Goal: Task Accomplishment & Management: Manage account settings

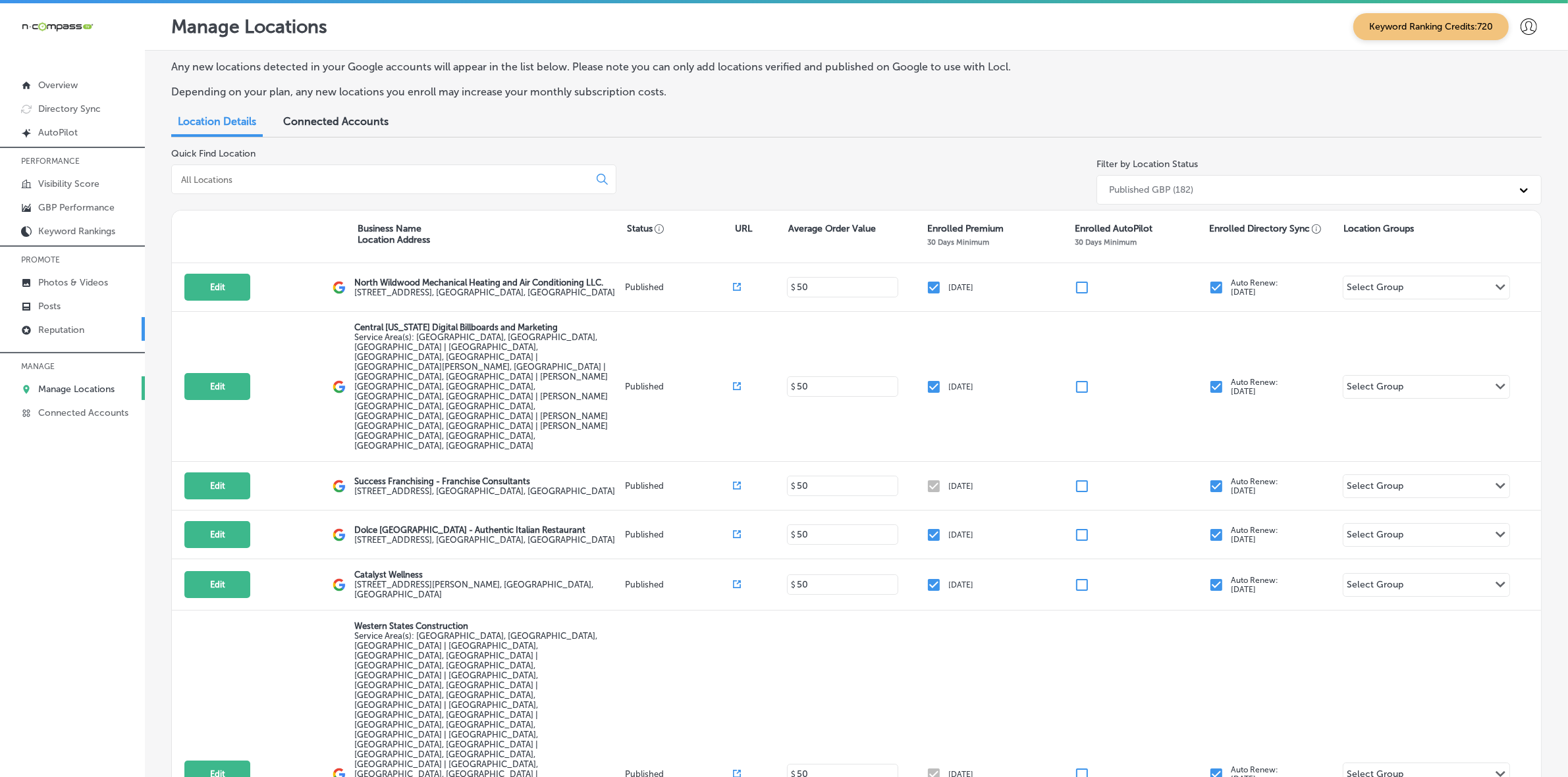
click at [73, 328] on p "Reputation" at bounding box center [62, 330] width 46 height 11
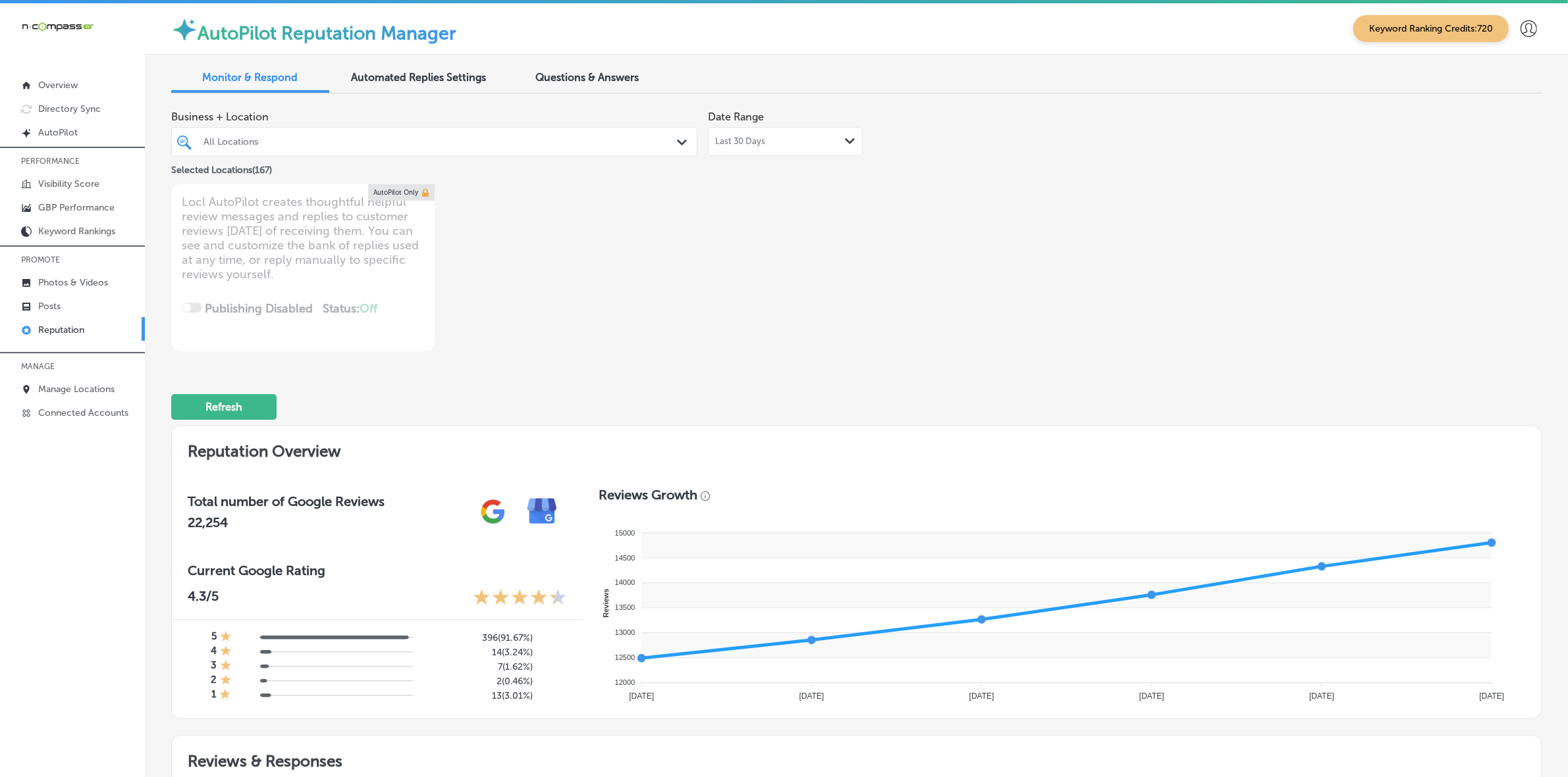
click at [268, 139] on div "All Locations" at bounding box center [441, 141] width 475 height 11
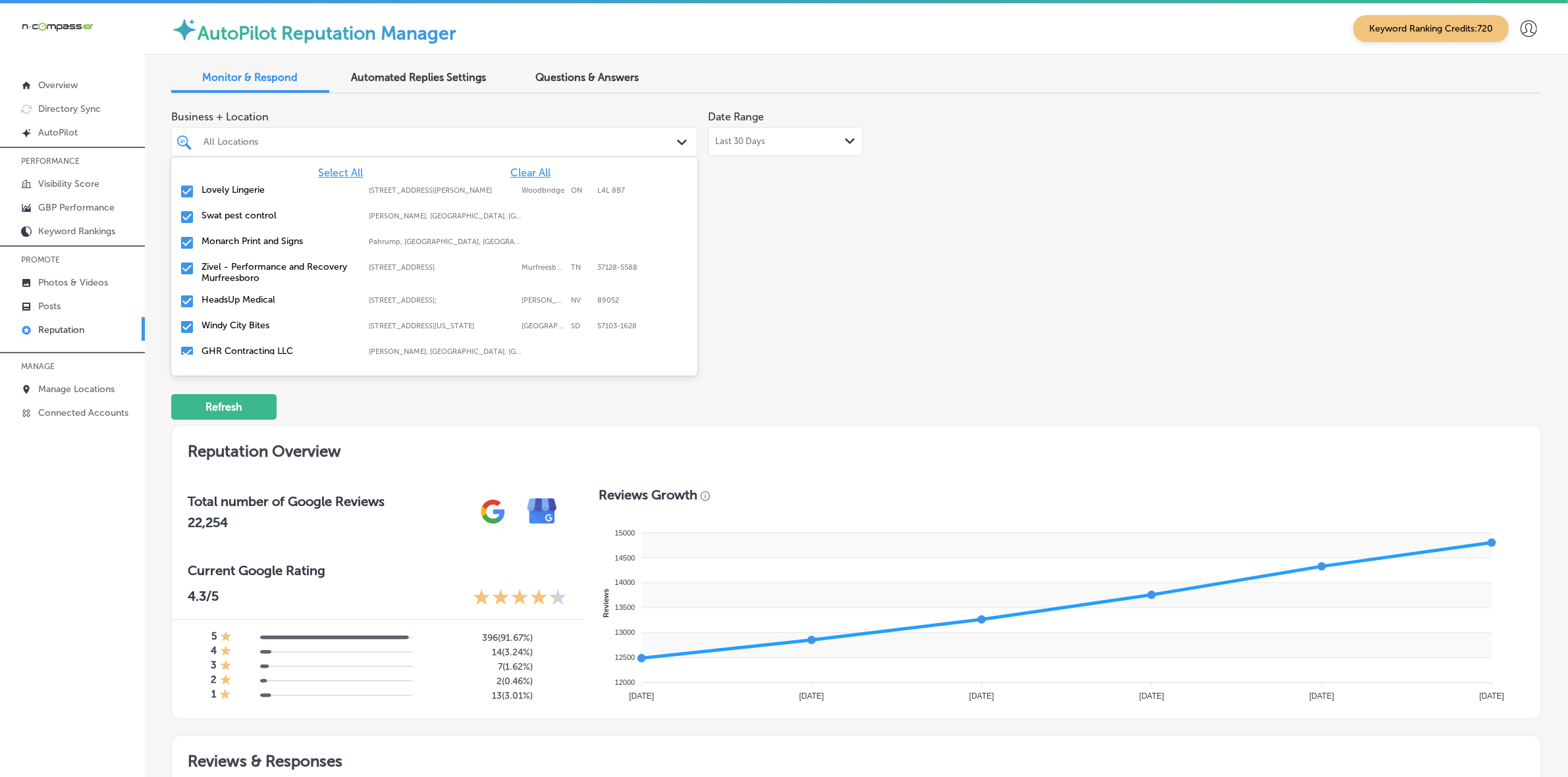
click at [925, 289] on div "Business + Location [STREET_ADDRESS][PERSON_NAME]. 168 results available. Use U…" at bounding box center [582, 227] width 822 height 247
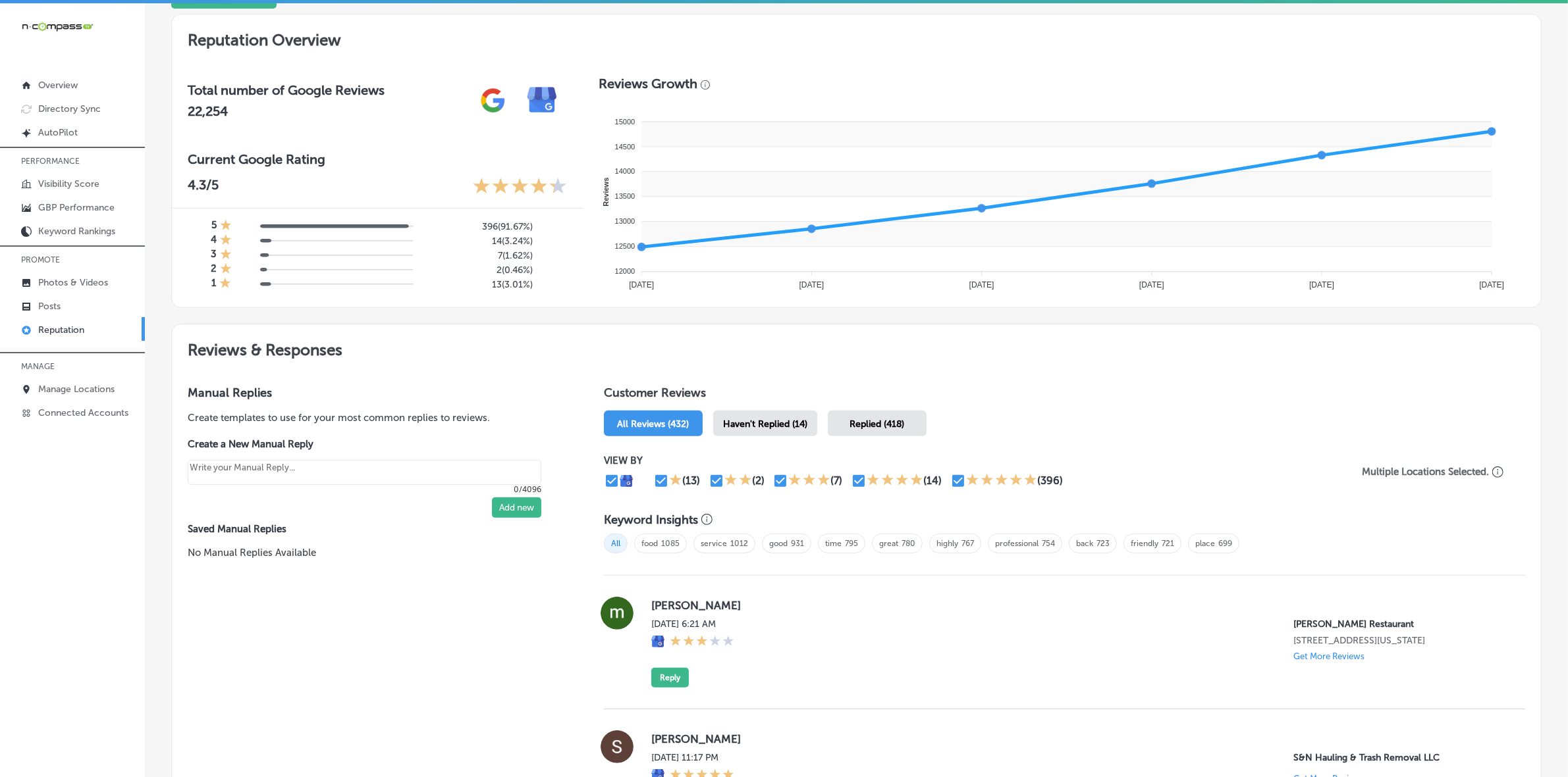
click at [733, 421] on div "Haven't Replied (14)" at bounding box center [764, 423] width 104 height 25
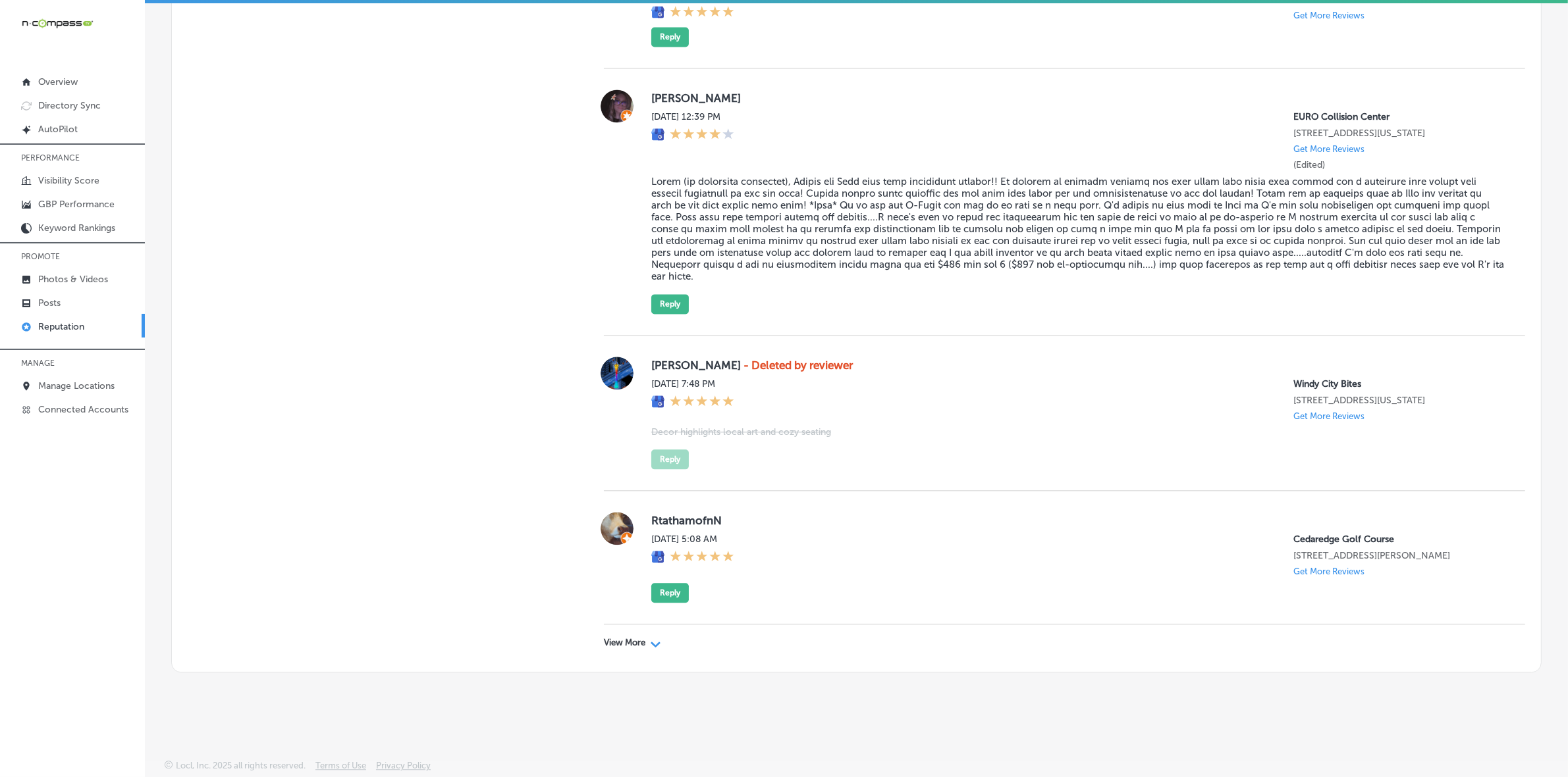
scroll to position [3678, 0]
click at [604, 645] on p "View More" at bounding box center [624, 643] width 41 height 11
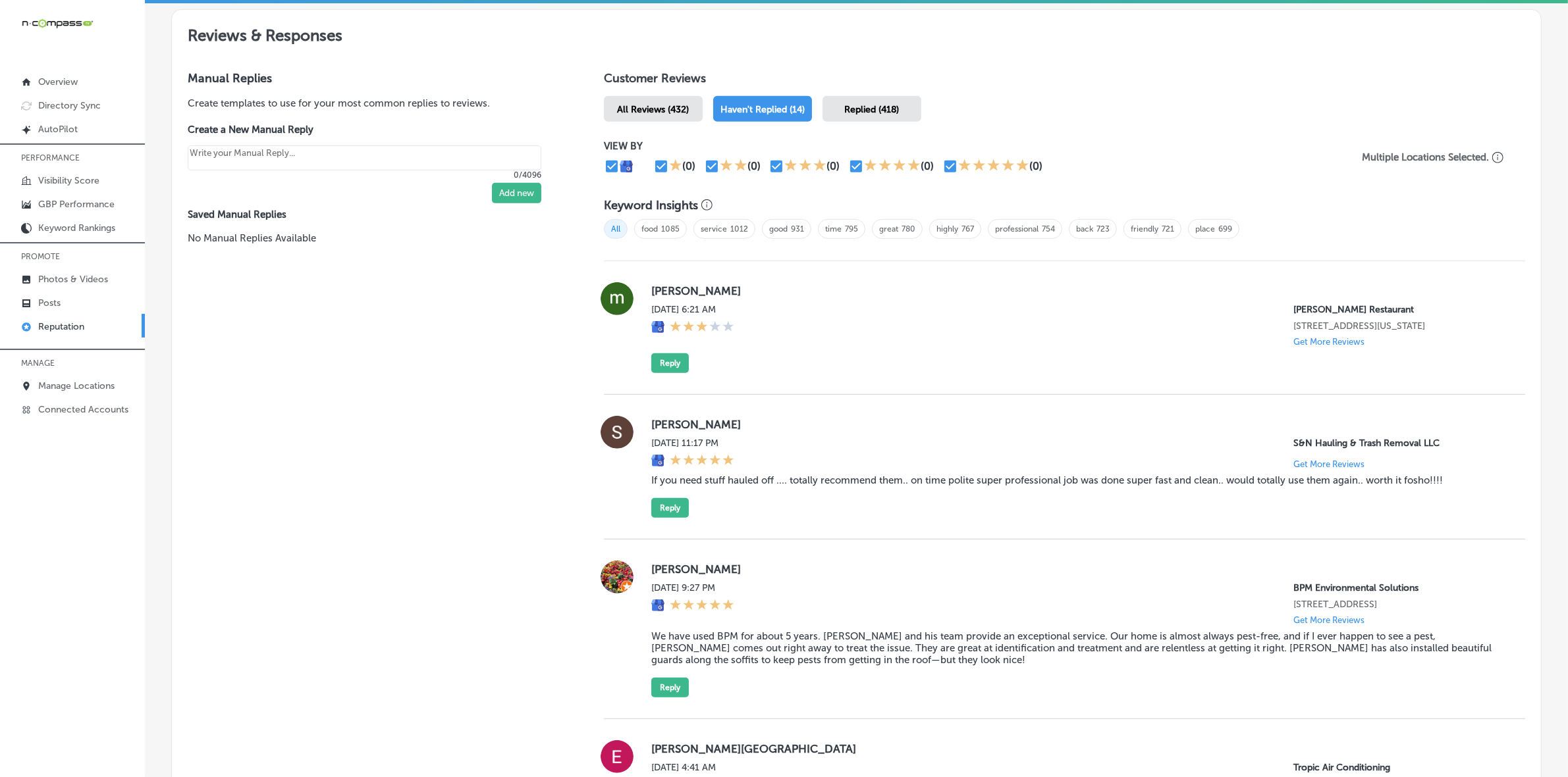
scroll to position [699, 0]
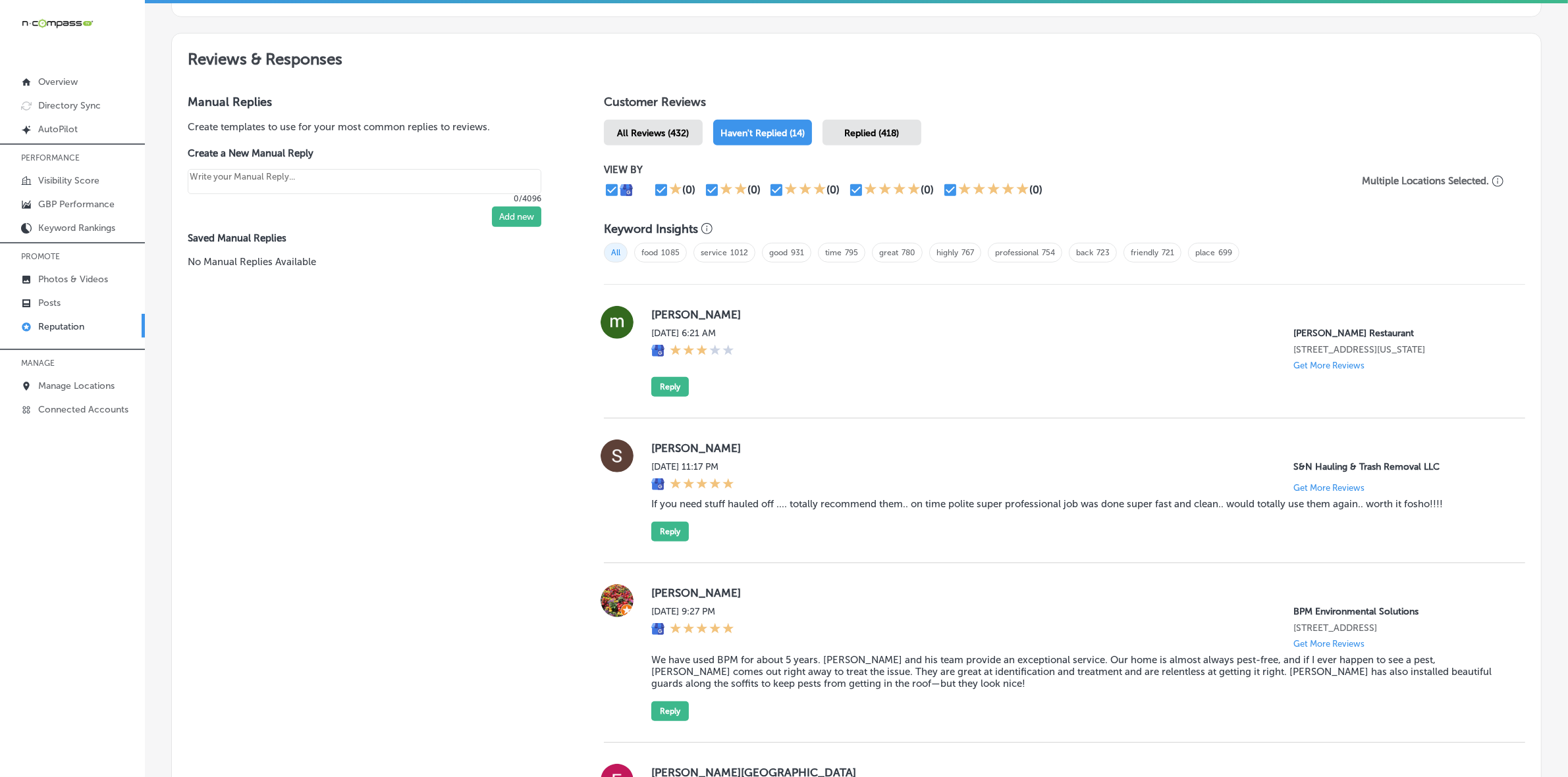
click at [661, 320] on label "[PERSON_NAME]" at bounding box center [1078, 315] width 853 height 13
copy label "[PERSON_NAME]"
click at [867, 402] on div "[PERSON_NAME][DATE] 6:21 AM [PERSON_NAME] Restaurant [STREET_ADDRESS][US_STATE]…" at bounding box center [1064, 352] width 921 height 133
click at [669, 404] on div "[PERSON_NAME][DATE] 6:21 AM [PERSON_NAME] Restaurant [STREET_ADDRESS][US_STATE]…" at bounding box center [1064, 352] width 921 height 133
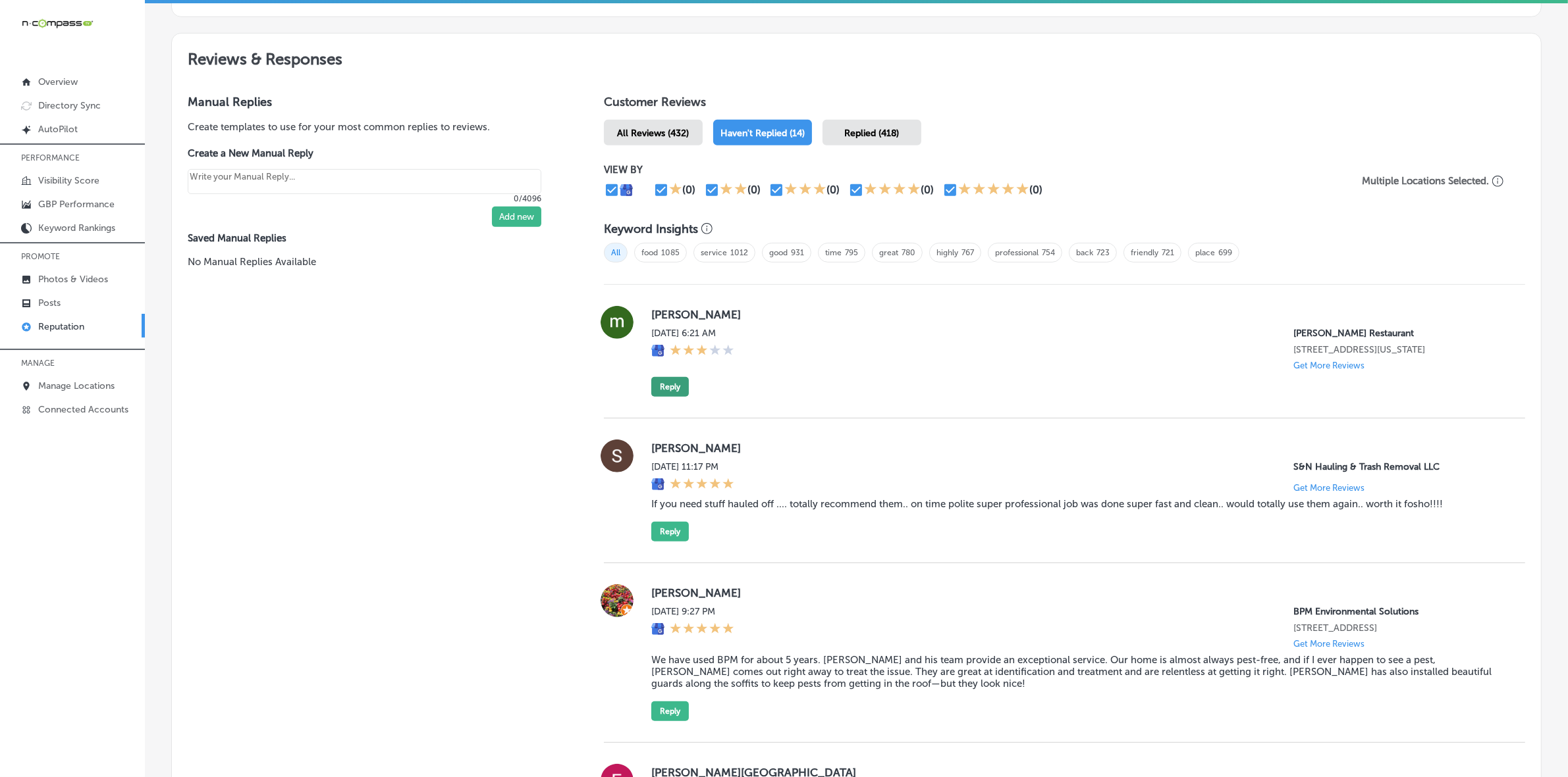
click at [672, 393] on button "Reply" at bounding box center [670, 386] width 38 height 20
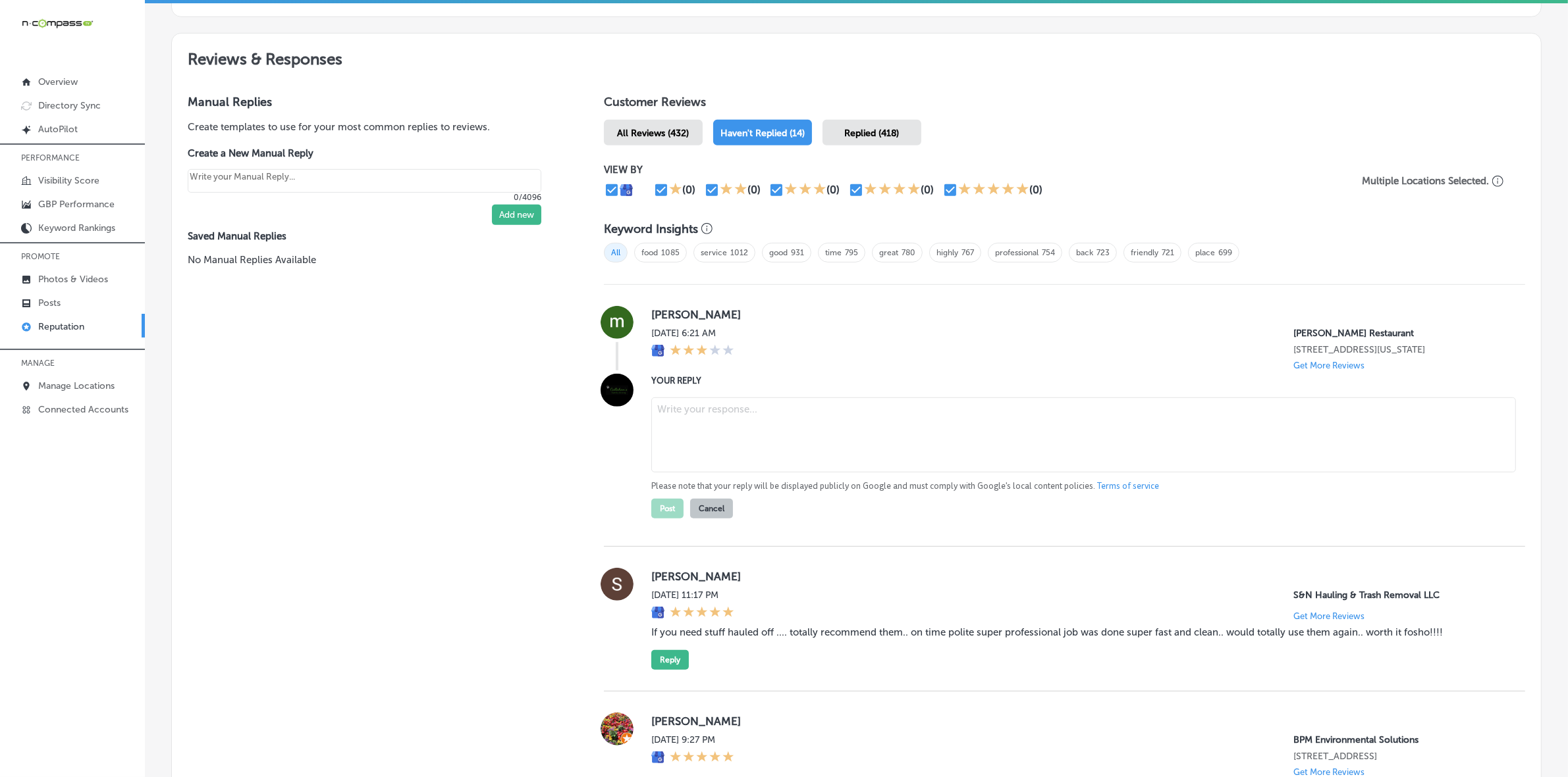
type textarea "x"
click at [708, 444] on textarea at bounding box center [1084, 434] width 865 height 75
paste textarea "Thank you for your review, [PERSON_NAME]. We appreciate your feedback and striv…"
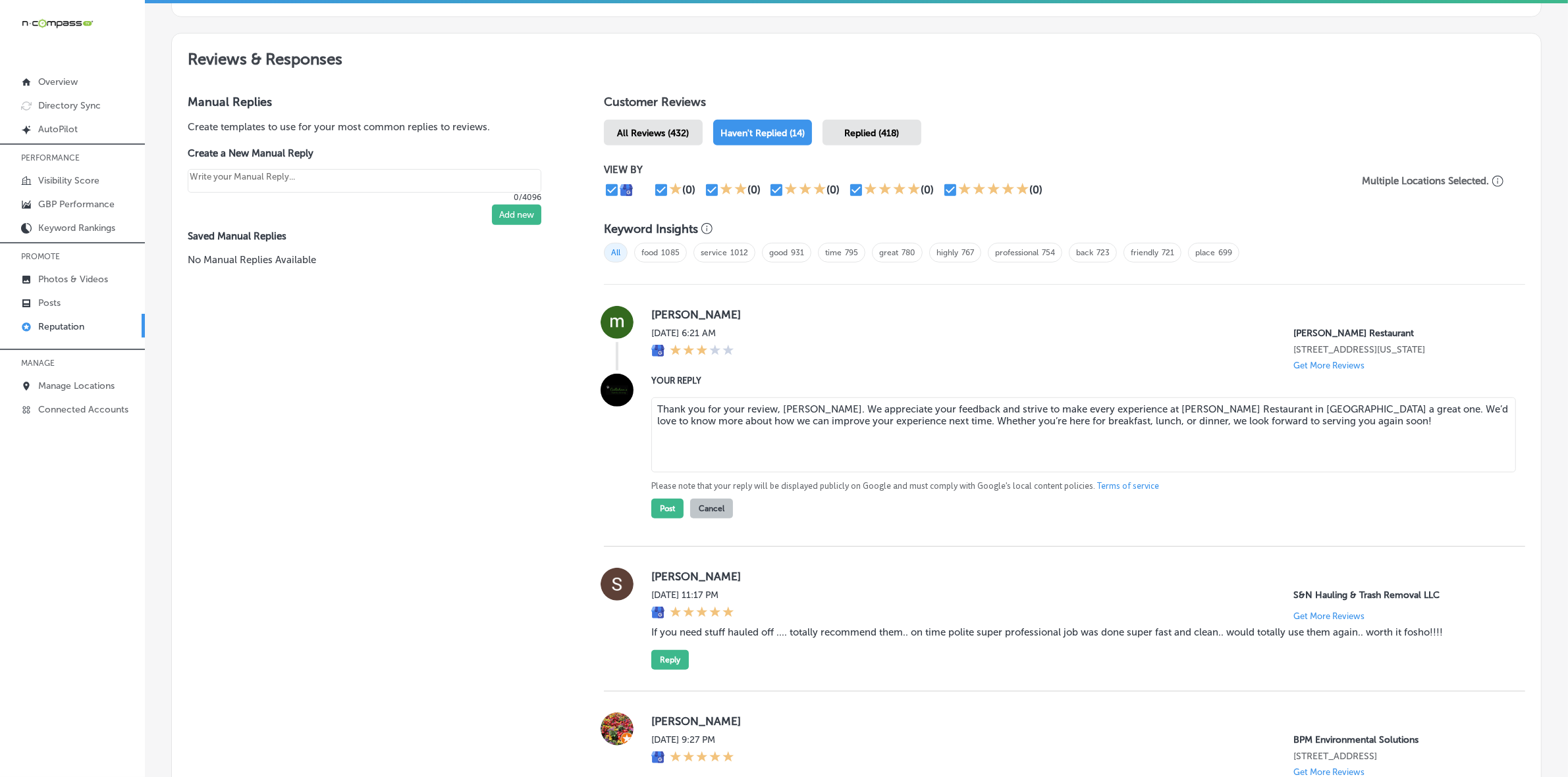
type textarea "Thank you for your review, [PERSON_NAME]. We appreciate your feedback and striv…"
click at [661, 518] on button "Post" at bounding box center [667, 508] width 32 height 20
type textarea "x"
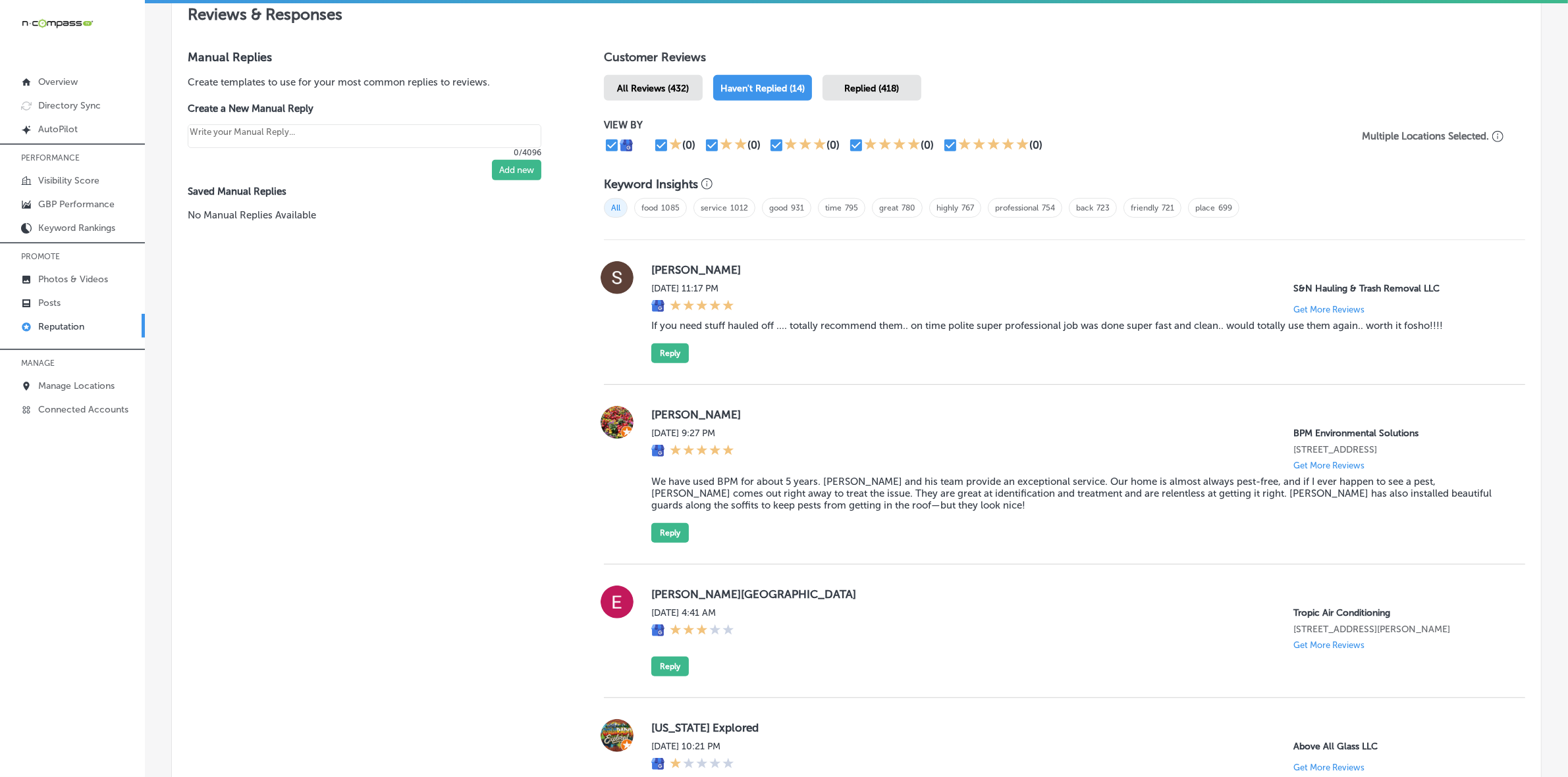
scroll to position [781, 0]
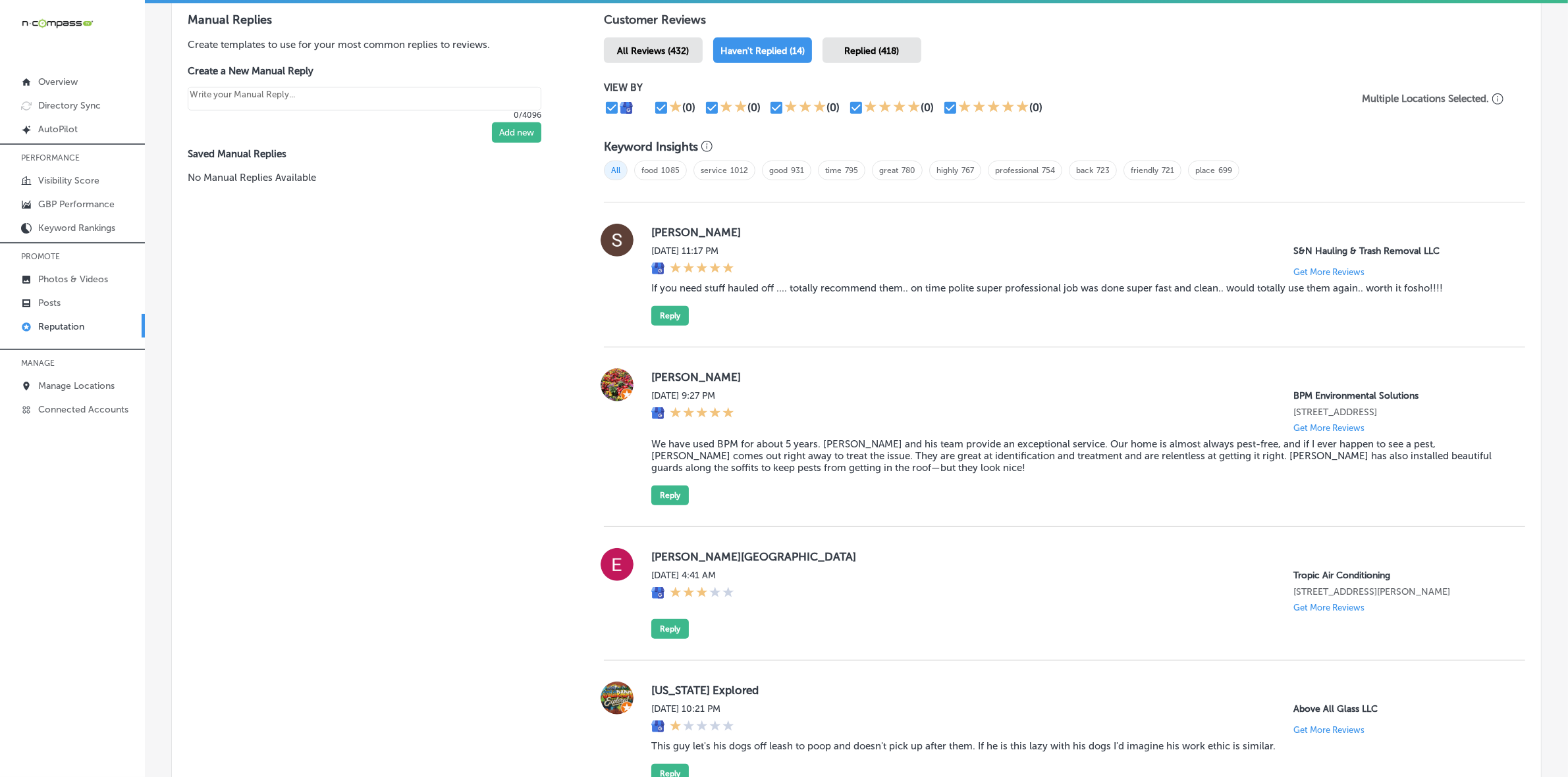
click at [673, 236] on label "[PERSON_NAME]" at bounding box center [1078, 232] width 853 height 13
copy label "[PERSON_NAME]"
click at [759, 291] on blockquote "If you need stuff hauled off .... totally recommend them.. on time polite super…" at bounding box center [1078, 288] width 853 height 12
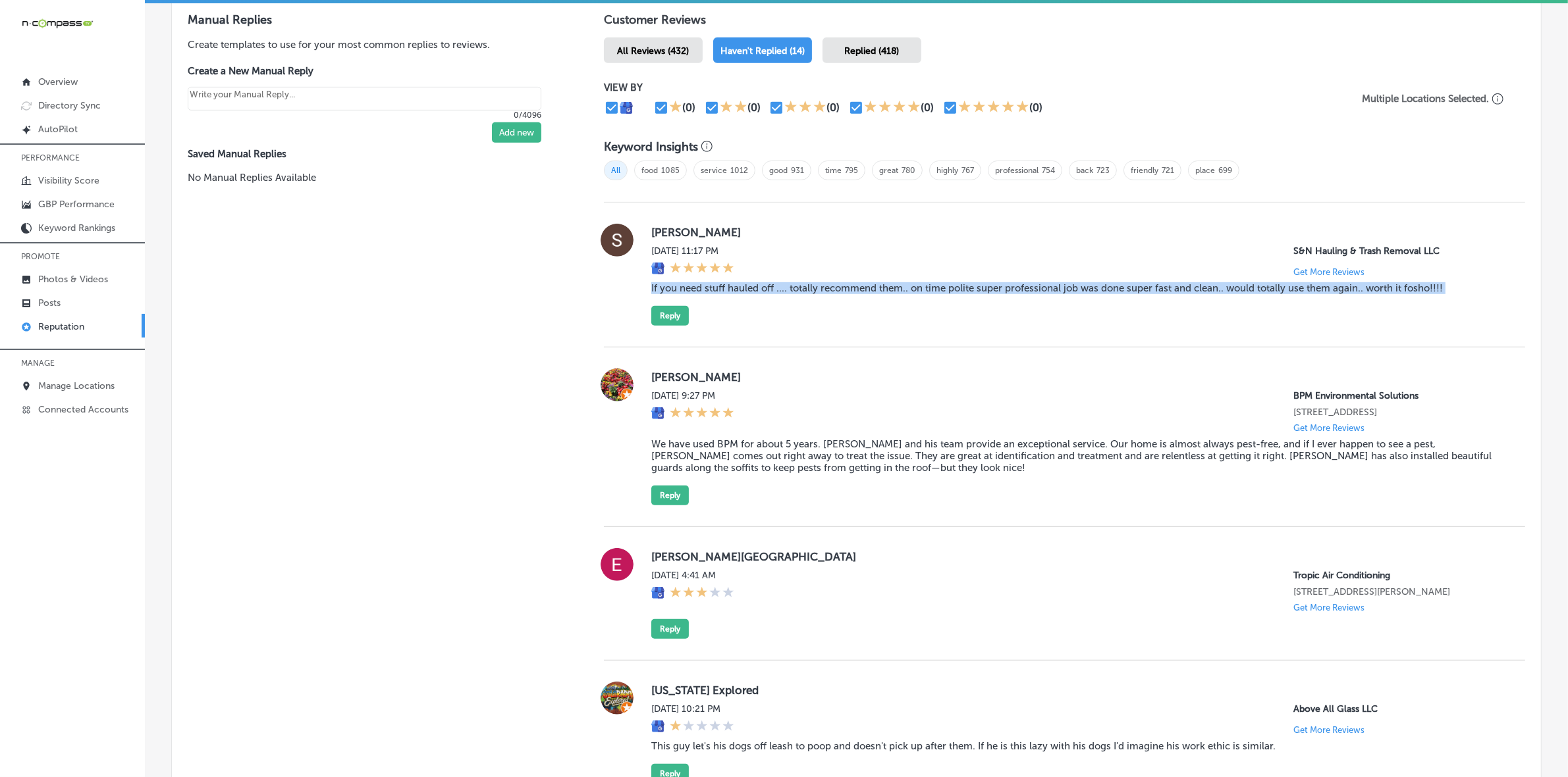
click at [759, 291] on blockquote "If you need stuff hauled off .... totally recommend them.. on time polite super…" at bounding box center [1078, 288] width 853 height 12
copy blockquote "If you need stuff hauled off .... totally recommend them.. on time polite super…"
click at [663, 383] on label "[PERSON_NAME]" at bounding box center [1078, 377] width 853 height 13
click at [662, 383] on label "[PERSON_NAME]" at bounding box center [1078, 377] width 853 height 13
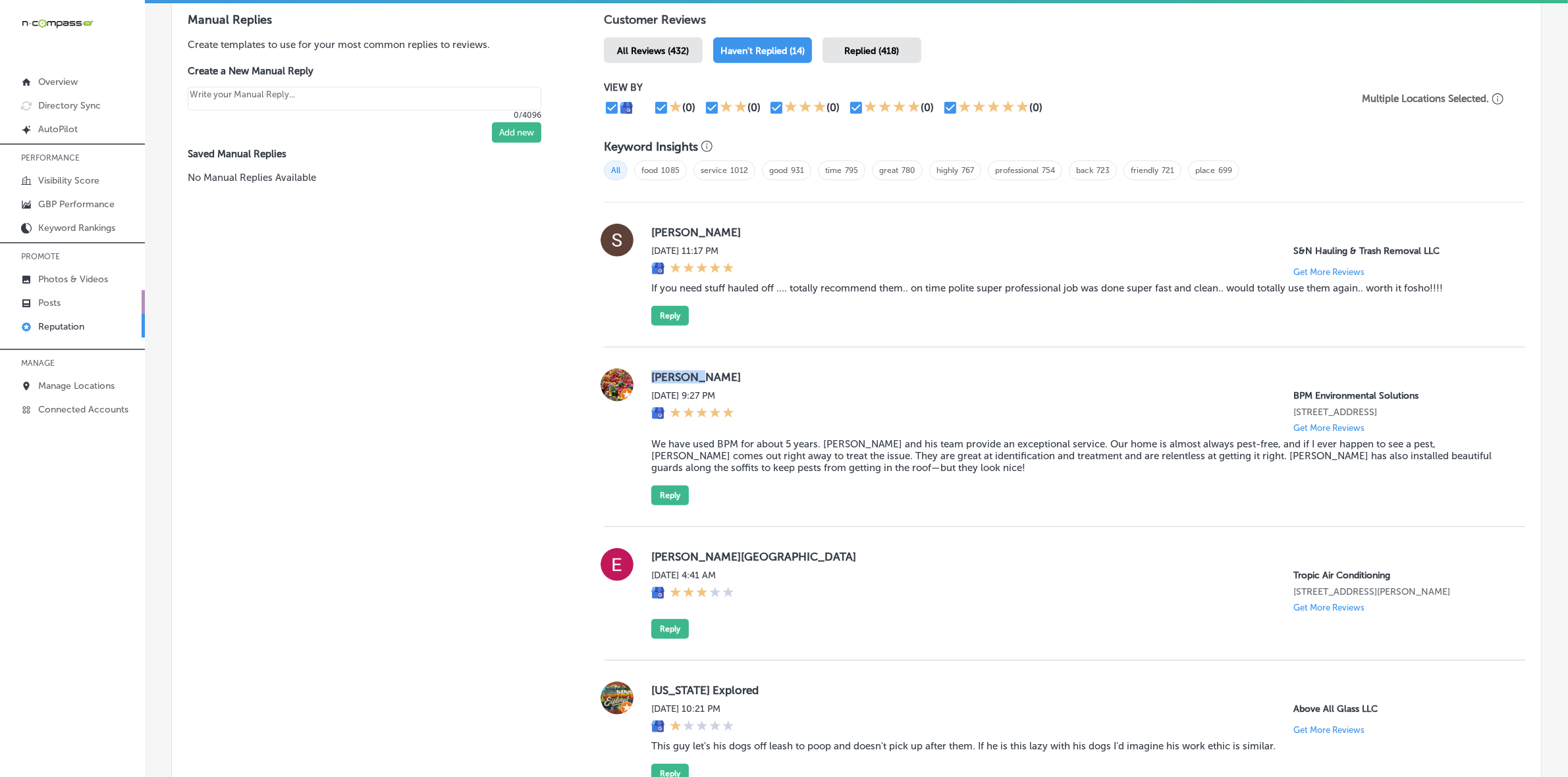
copy label "[PERSON_NAME]"
click at [696, 459] on blockquote "We have used BPM for about 5 years. [PERSON_NAME] and his team provide an excep…" at bounding box center [1078, 456] width 853 height 36
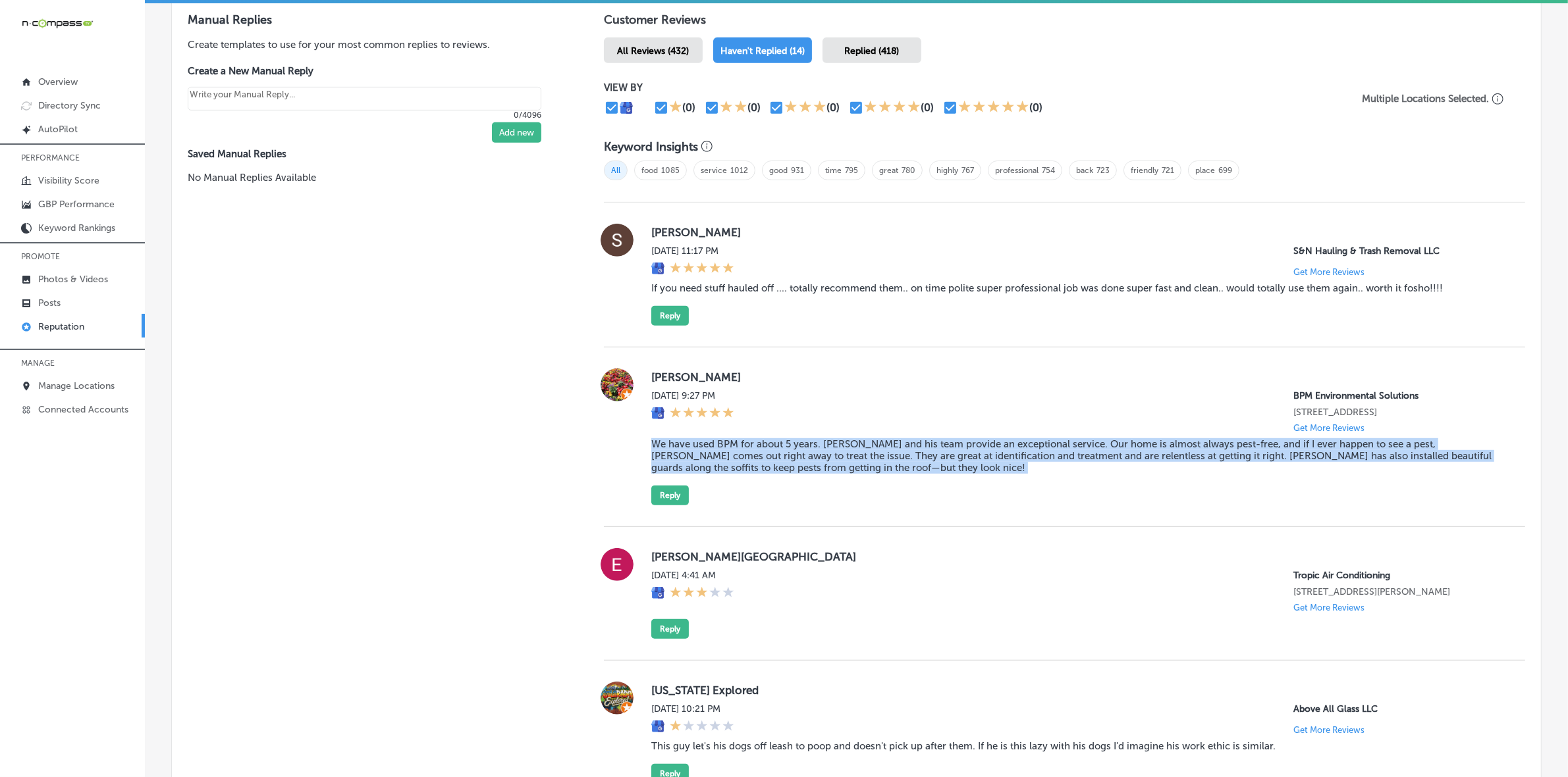
click at [696, 459] on blockquote "We have used BPM for about 5 years. [PERSON_NAME] and his team provide an excep…" at bounding box center [1078, 456] width 853 height 36
copy blockquote "We have used BPM for about 5 years. [PERSON_NAME] and his team provide an excep…"
click at [652, 501] on button "Reply" at bounding box center [670, 495] width 38 height 20
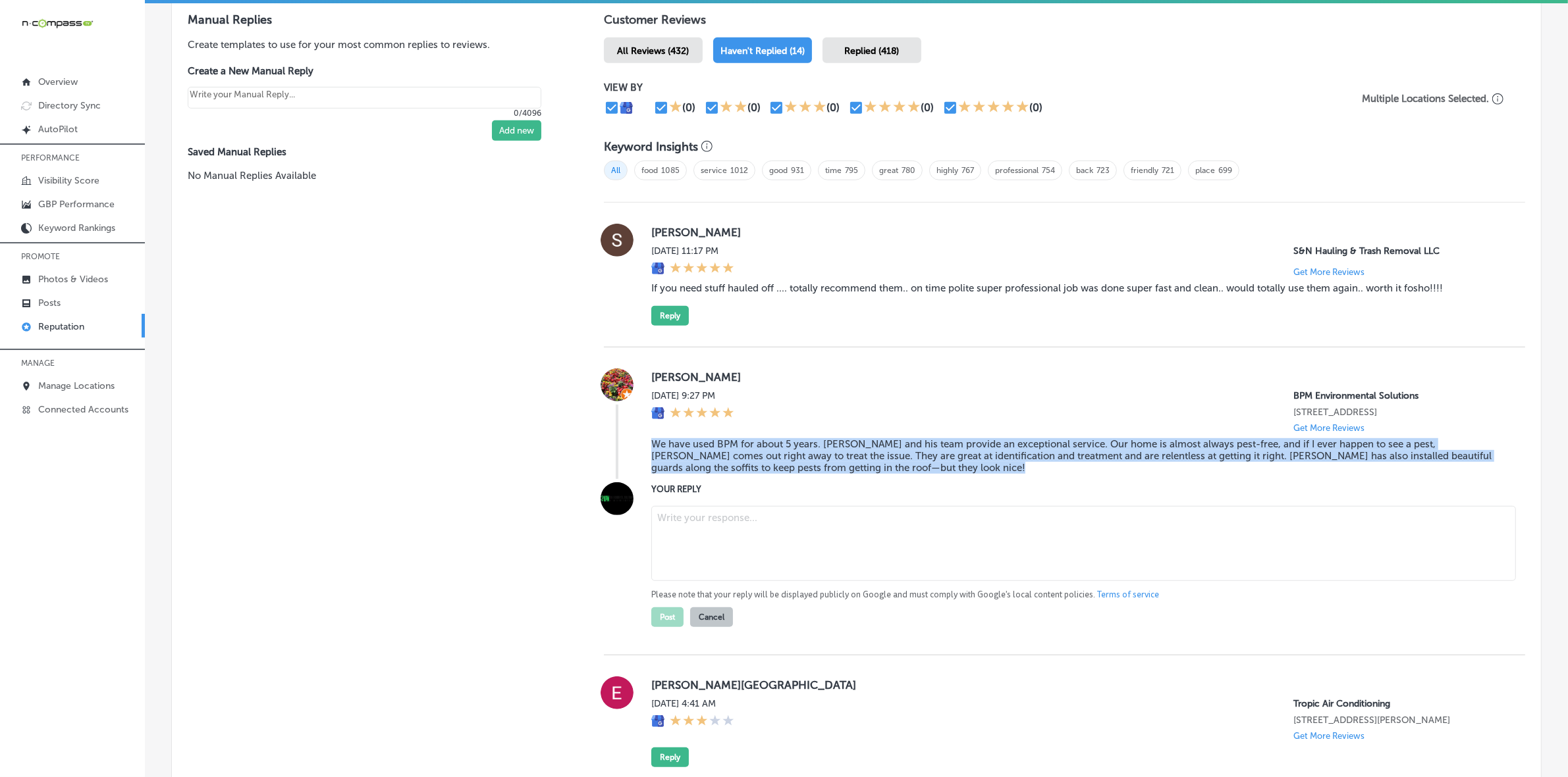
click at [761, 533] on textarea at bounding box center [1084, 543] width 865 height 75
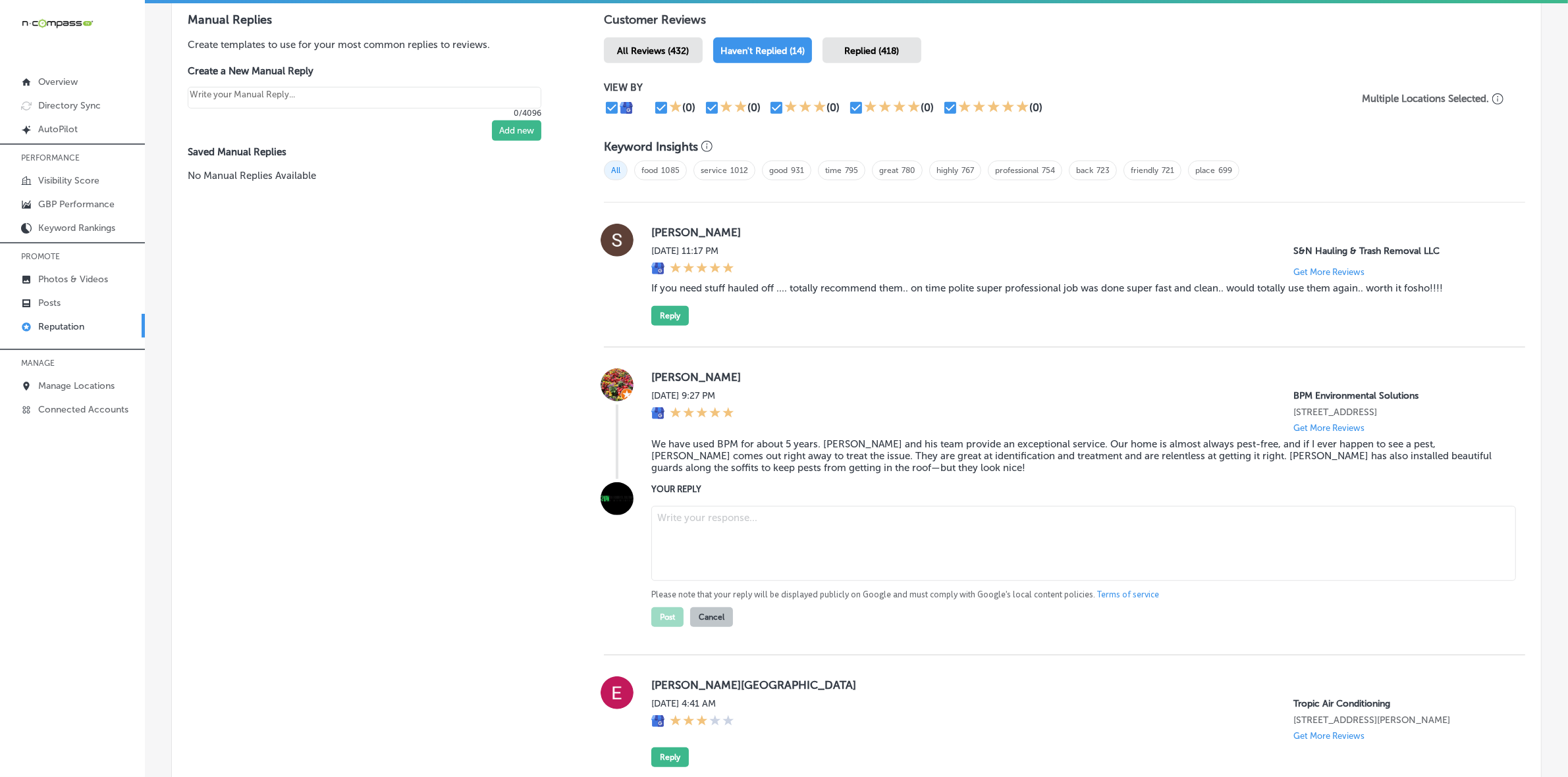
paste textarea "Thank you for the glowing review, [PERSON_NAME]! We truly appreciate your loyal…"
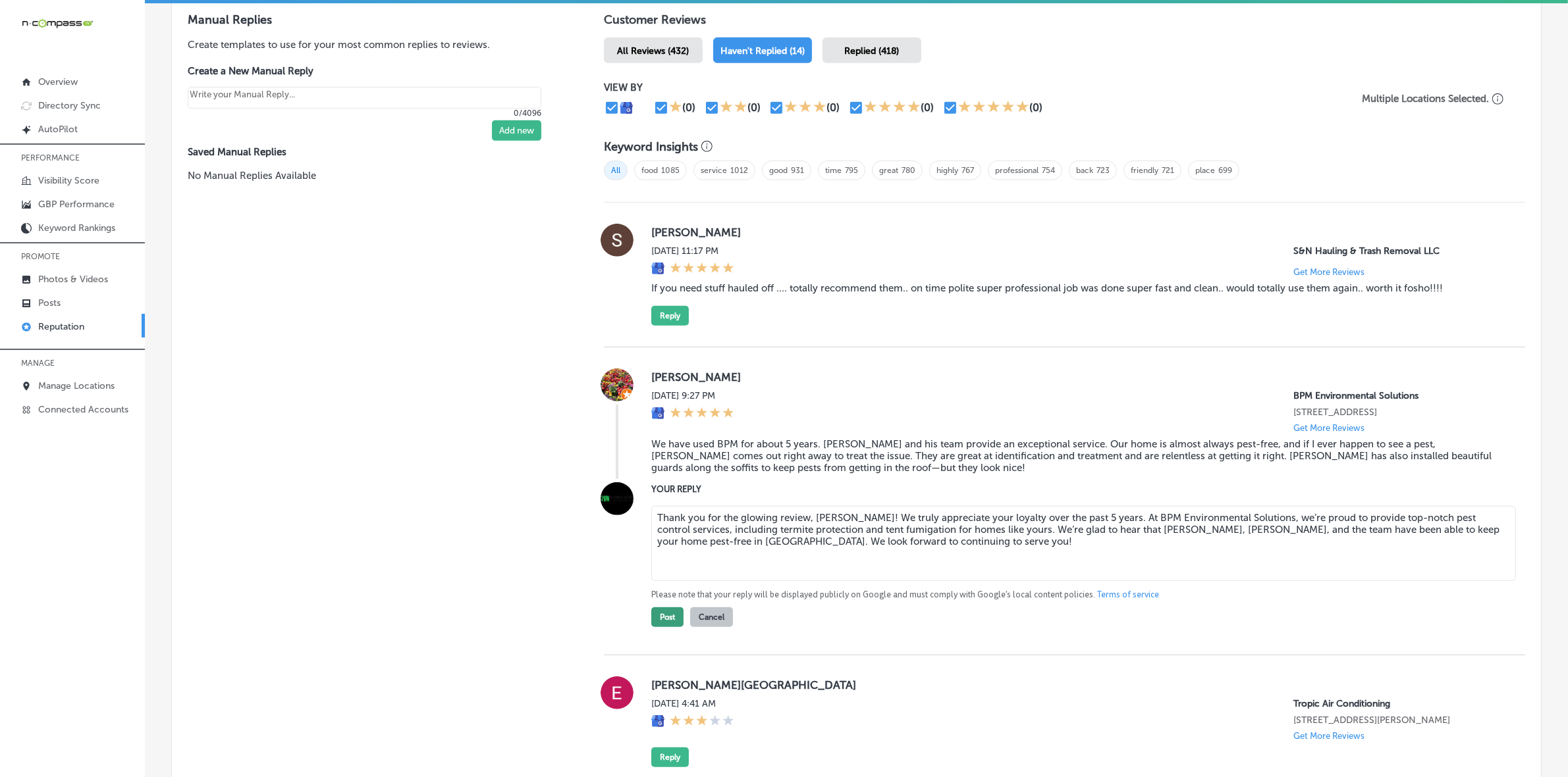
type textarea "Thank you for the glowing review, [PERSON_NAME]! We truly appreciate your loyal…"
click at [667, 625] on button "Post" at bounding box center [667, 617] width 32 height 20
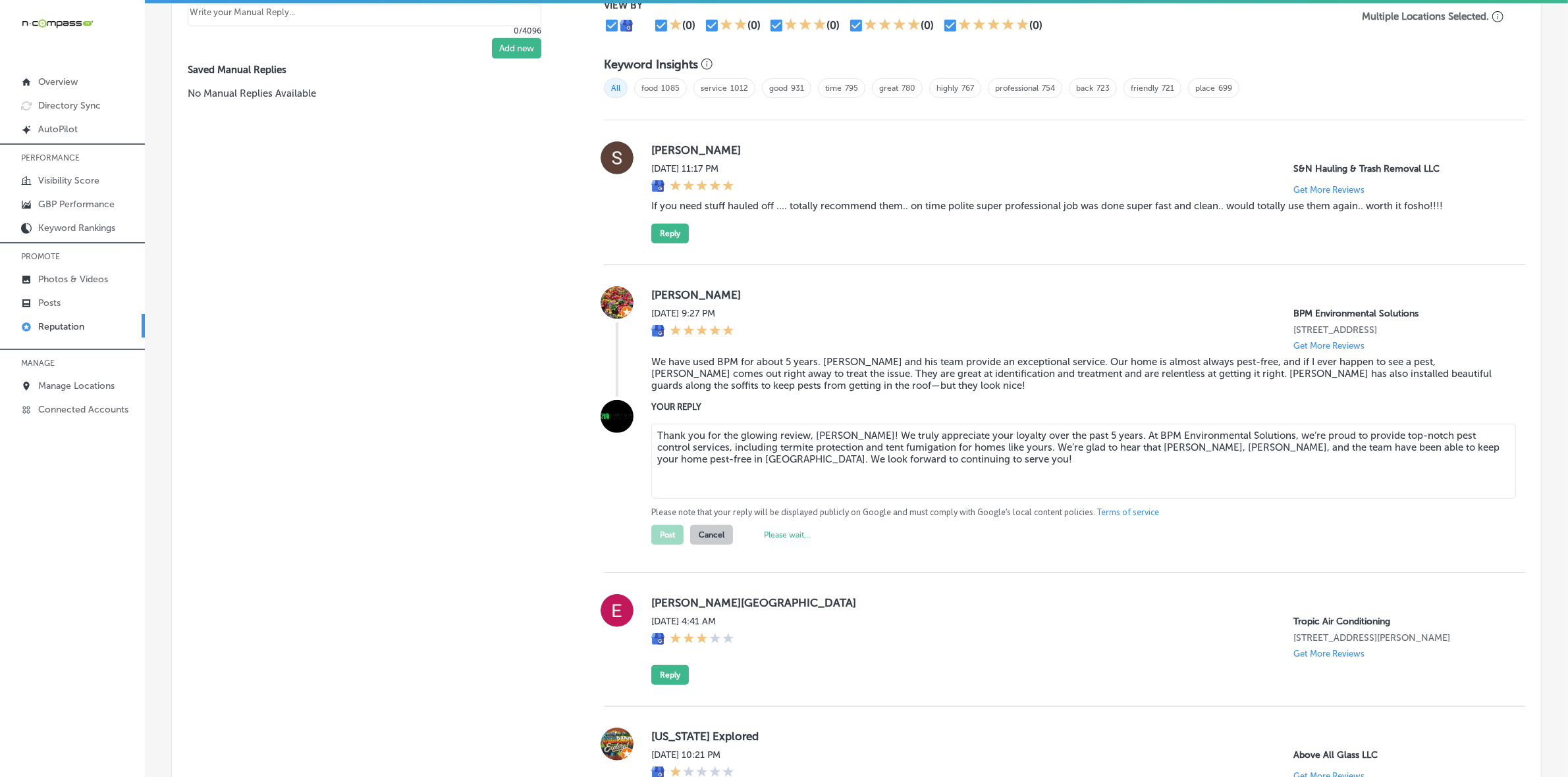
type textarea "x"
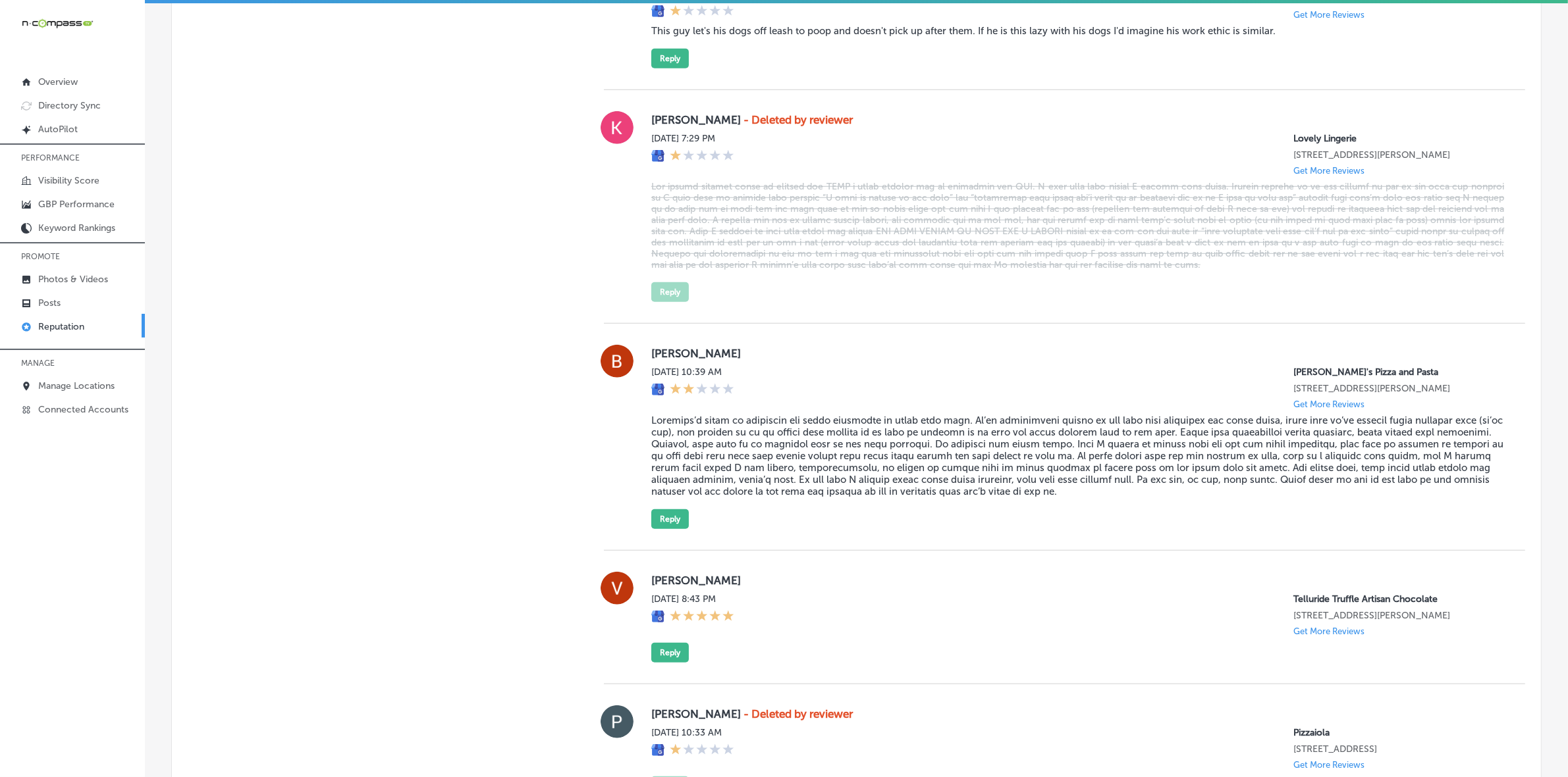
scroll to position [1357, 0]
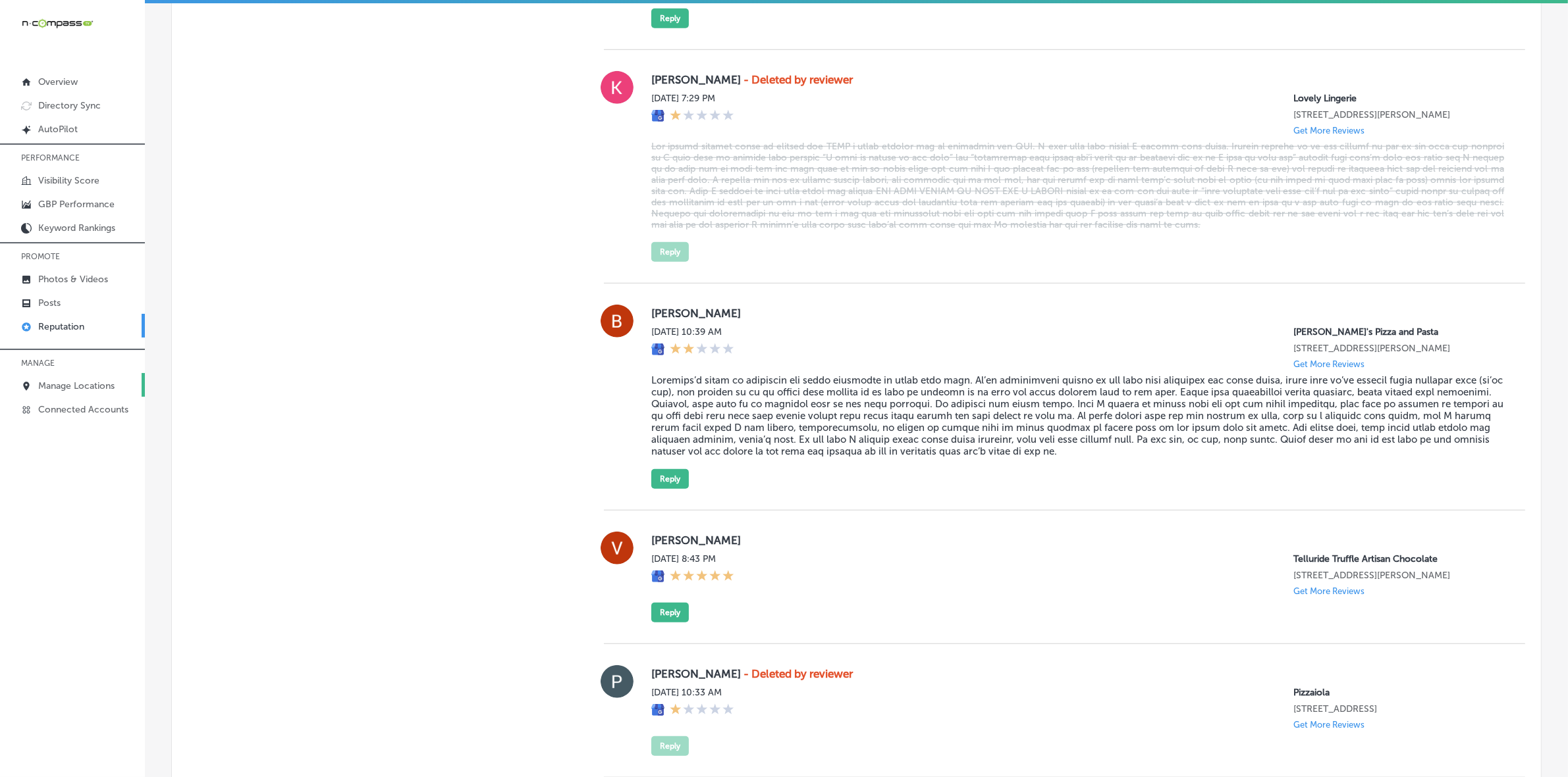
click at [86, 385] on p "Manage Locations" at bounding box center [76, 386] width 76 height 11
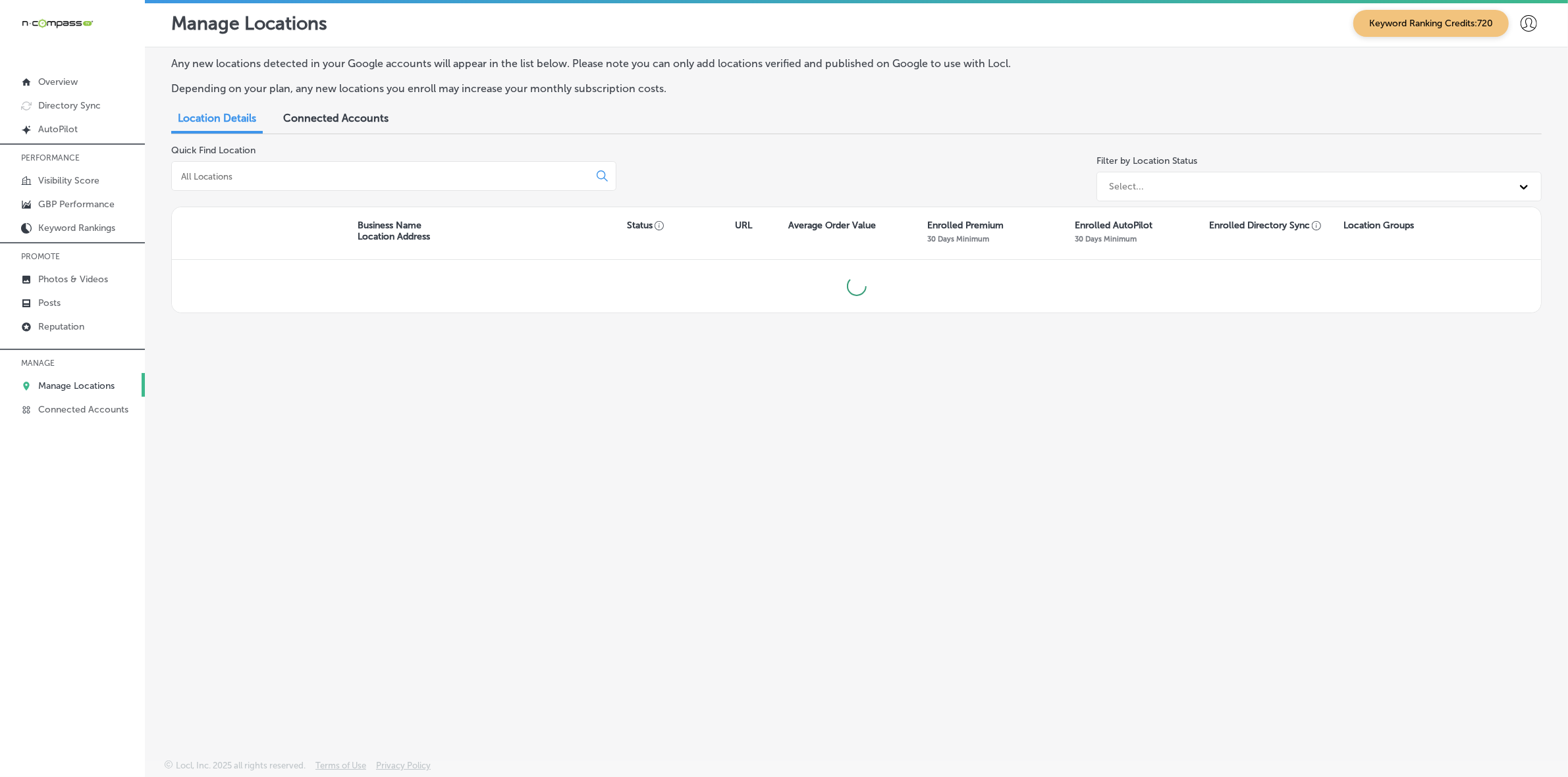
click at [380, 173] on input at bounding box center [383, 176] width 406 height 12
click at [192, 176] on input "crytal" at bounding box center [383, 176] width 406 height 12
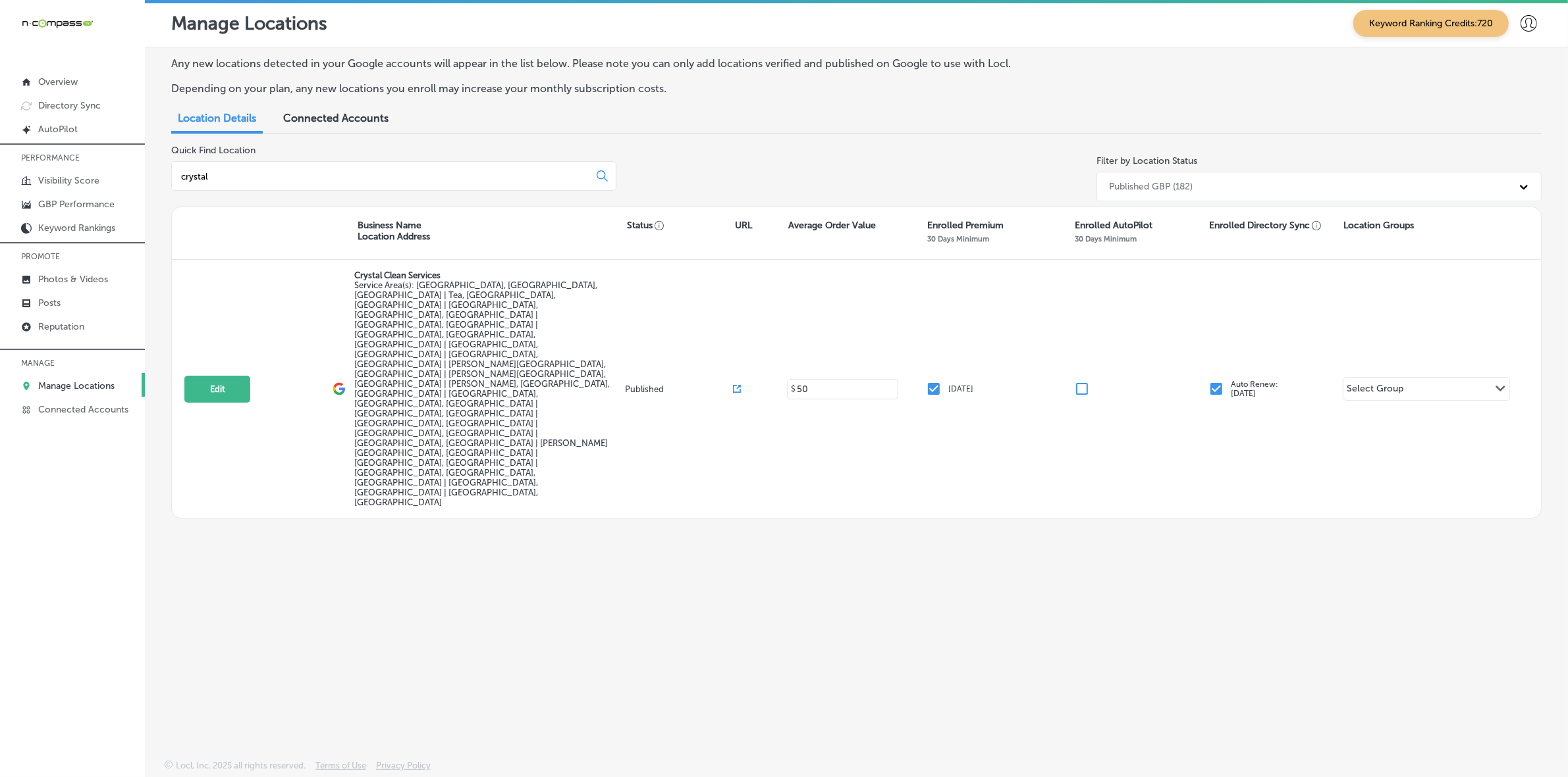
type input "crystal"
click at [227, 375] on button "Edit" at bounding box center [217, 388] width 66 height 27
select select "US"
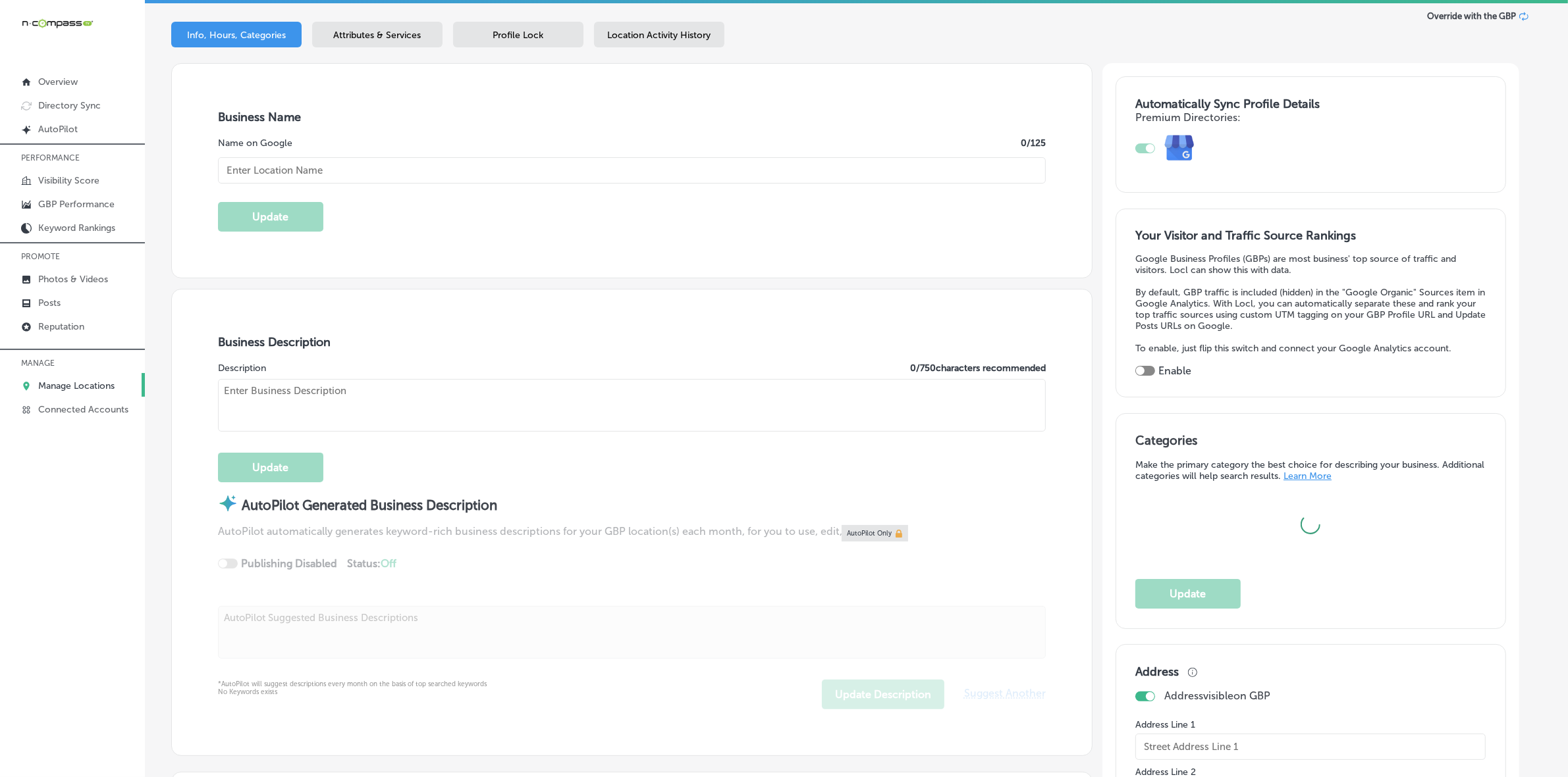
type input "Crystal Clean Services"
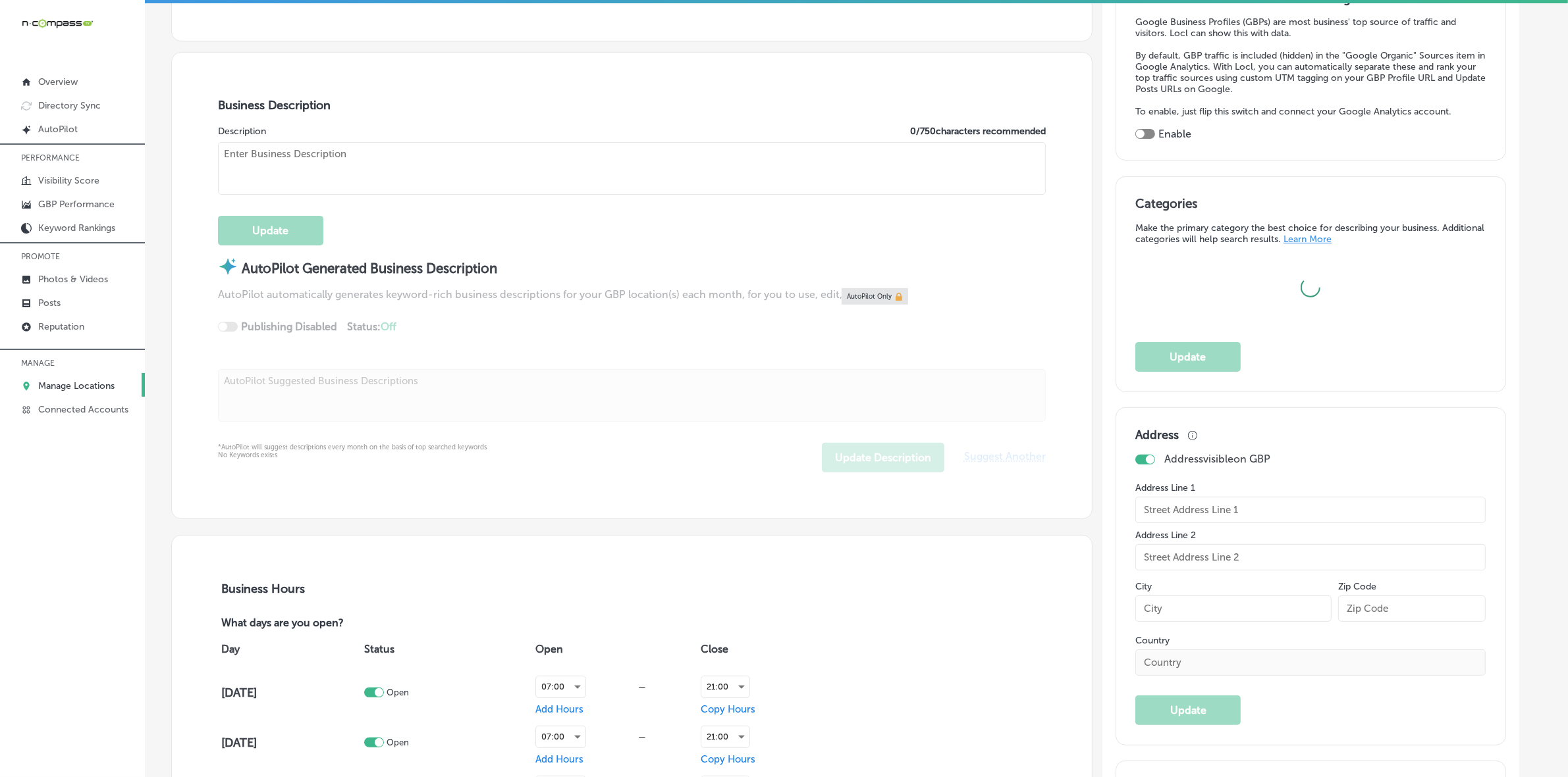
scroll to position [411, 0]
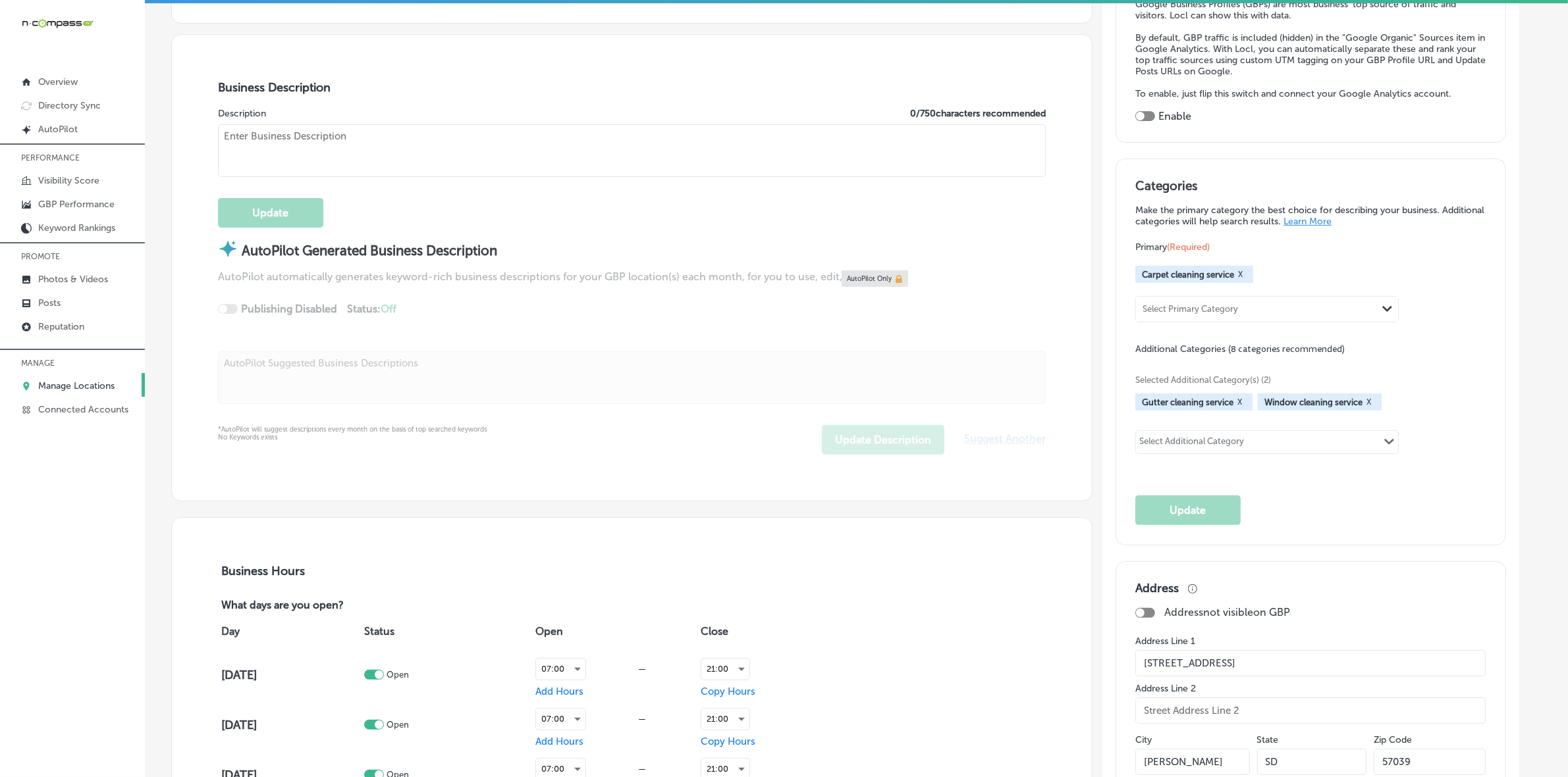
checkbox input "false"
type input "[STREET_ADDRESS]"
type input "[PERSON_NAME]"
type input "57039"
type input "US"
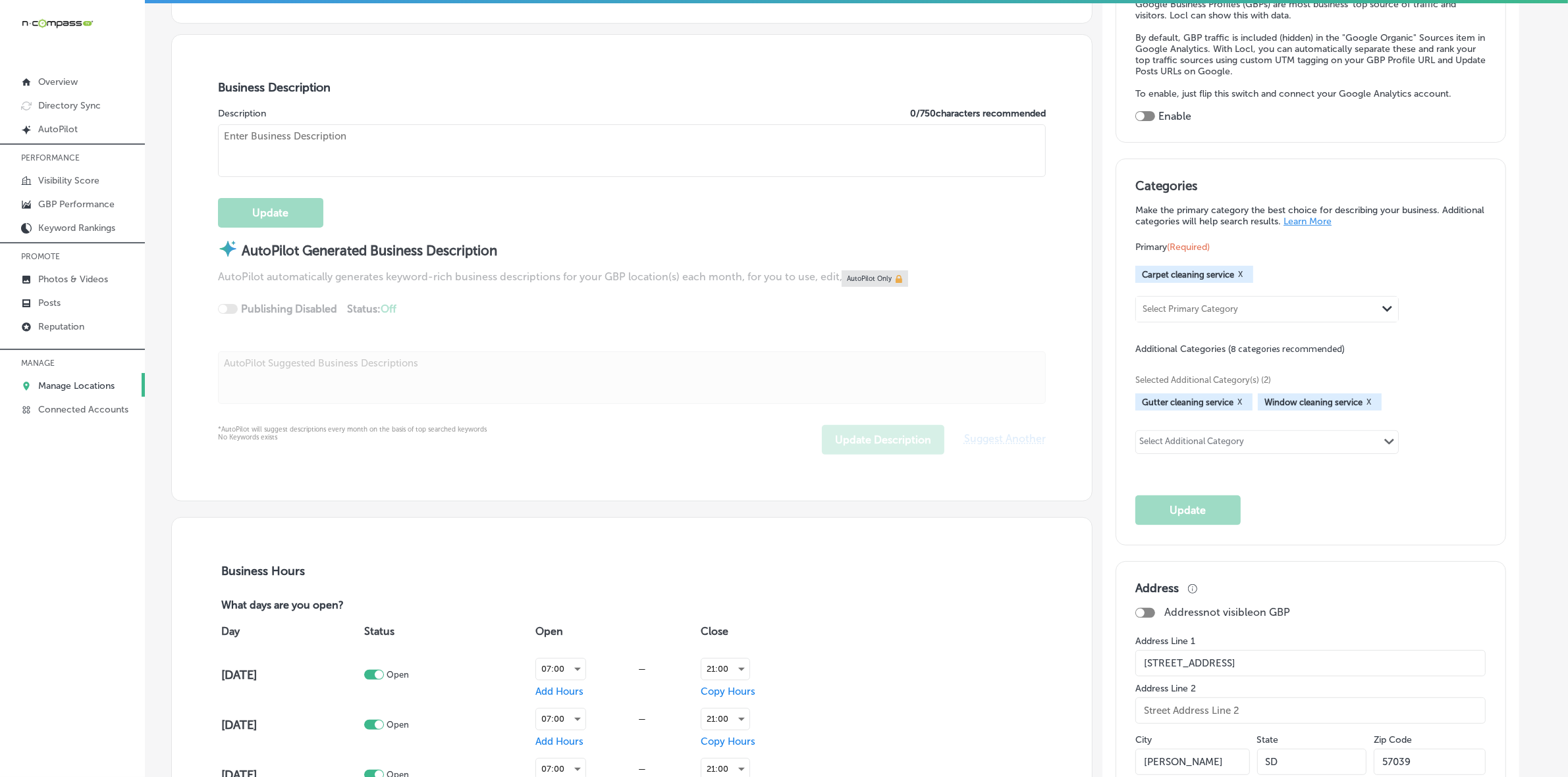
type input "[URL][DOMAIN_NAME]"
checkbox input "true"
type textarea "Crystal Clean Services offers top-tier window, screen, gutter, and carpet clean…"
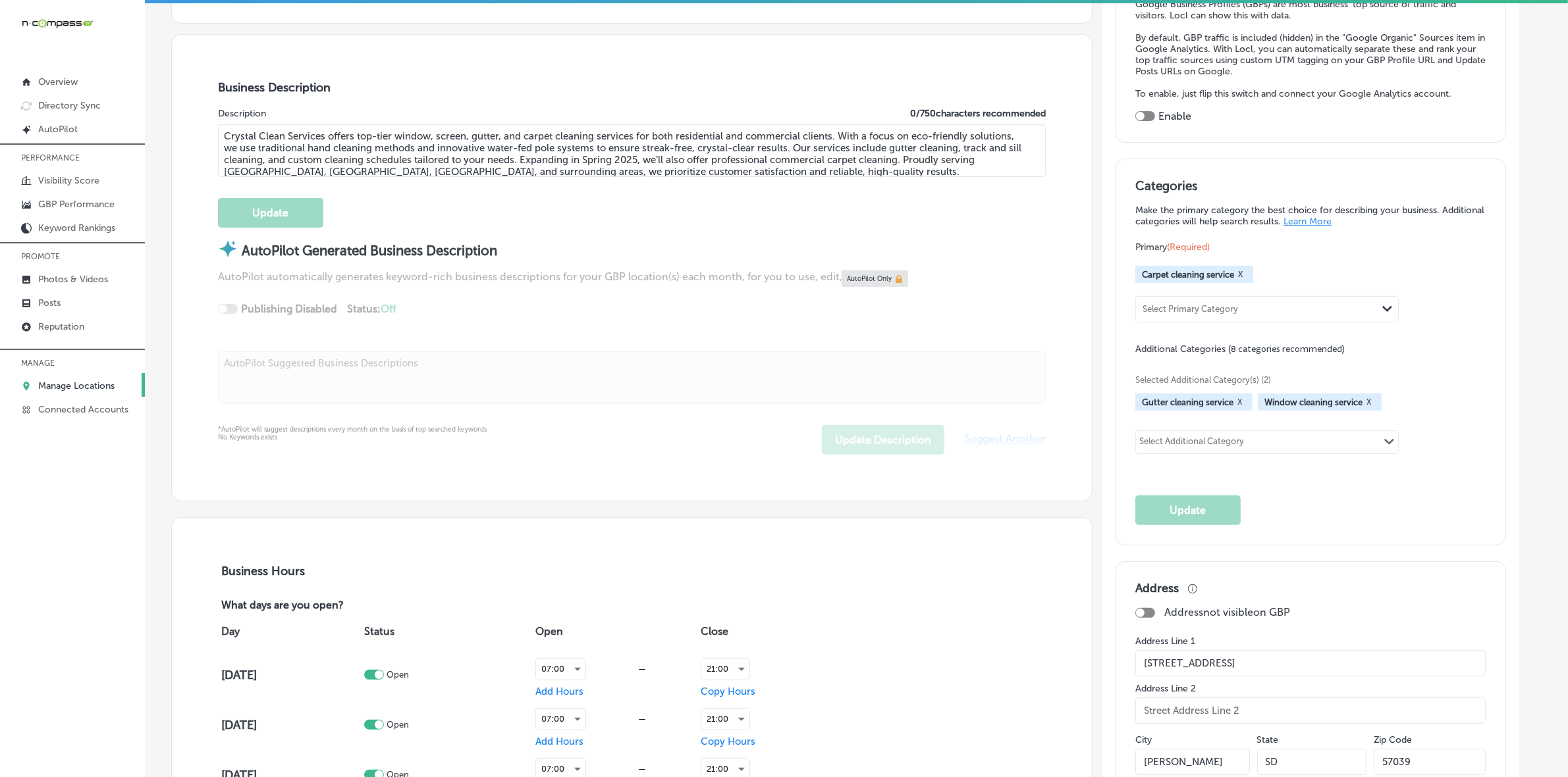
type input "[PHONE_NUMBER]"
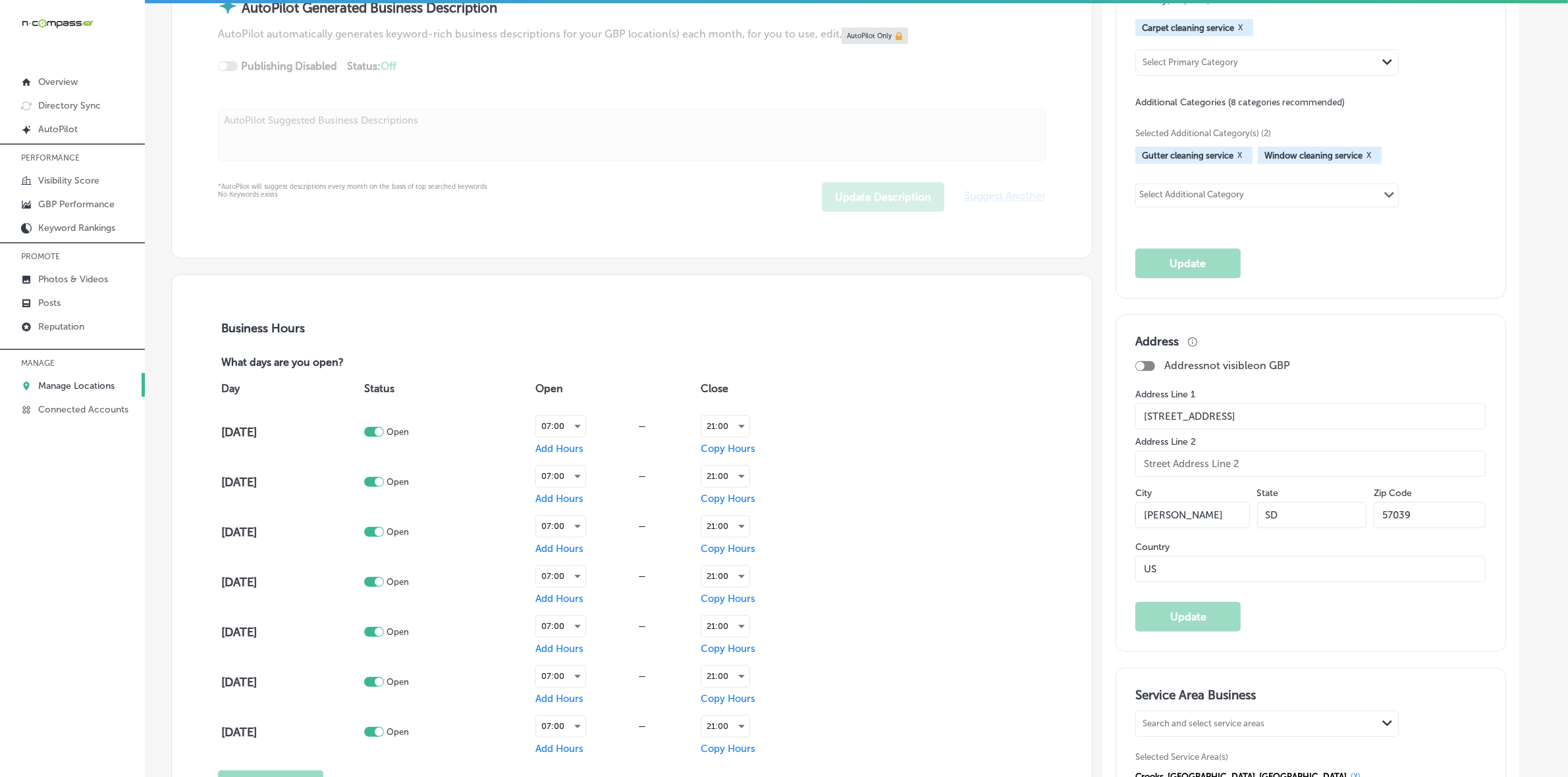
scroll to position [1152, 0]
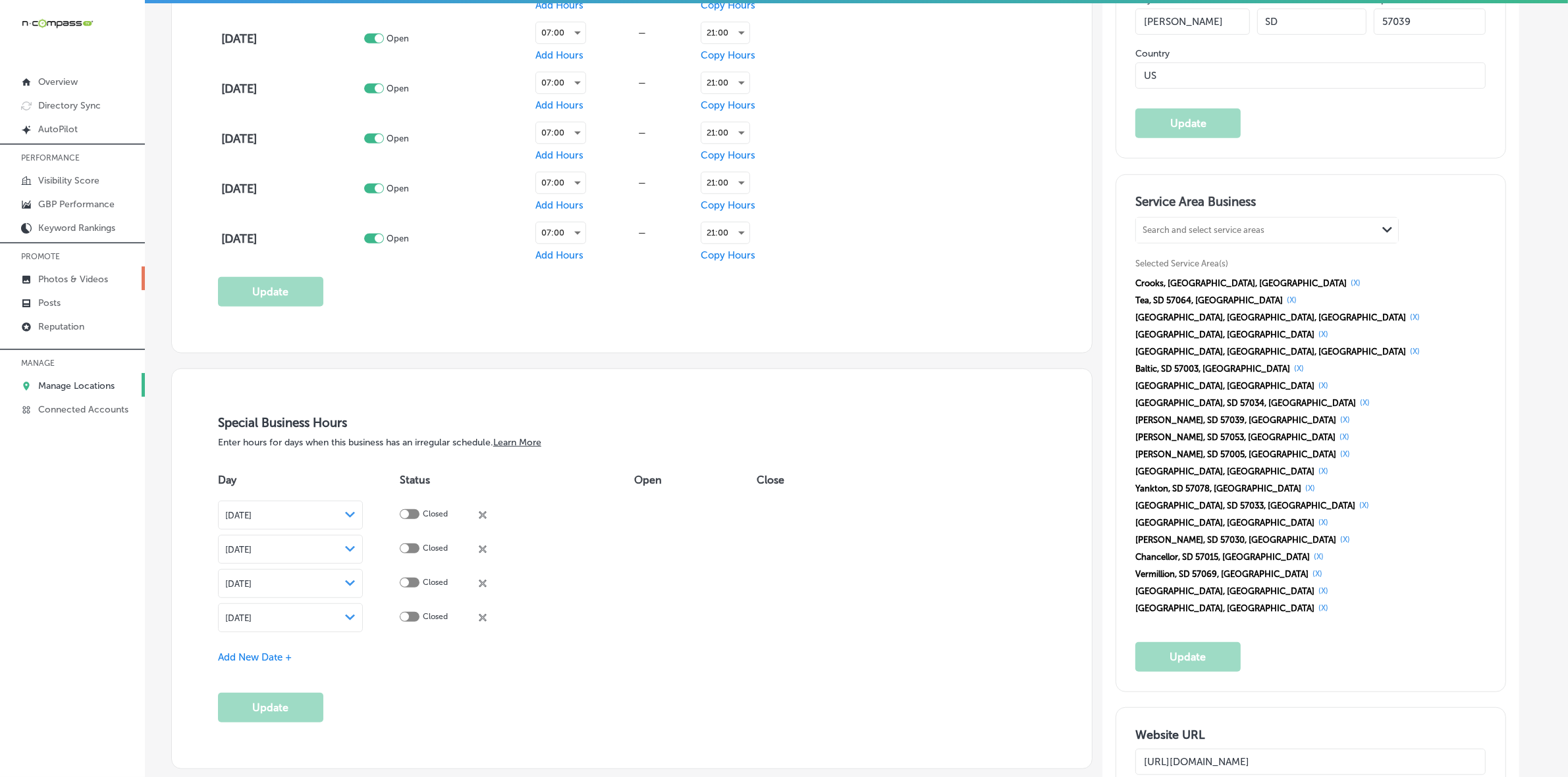
click at [77, 280] on p "Photos & Videos" at bounding box center [73, 279] width 70 height 11
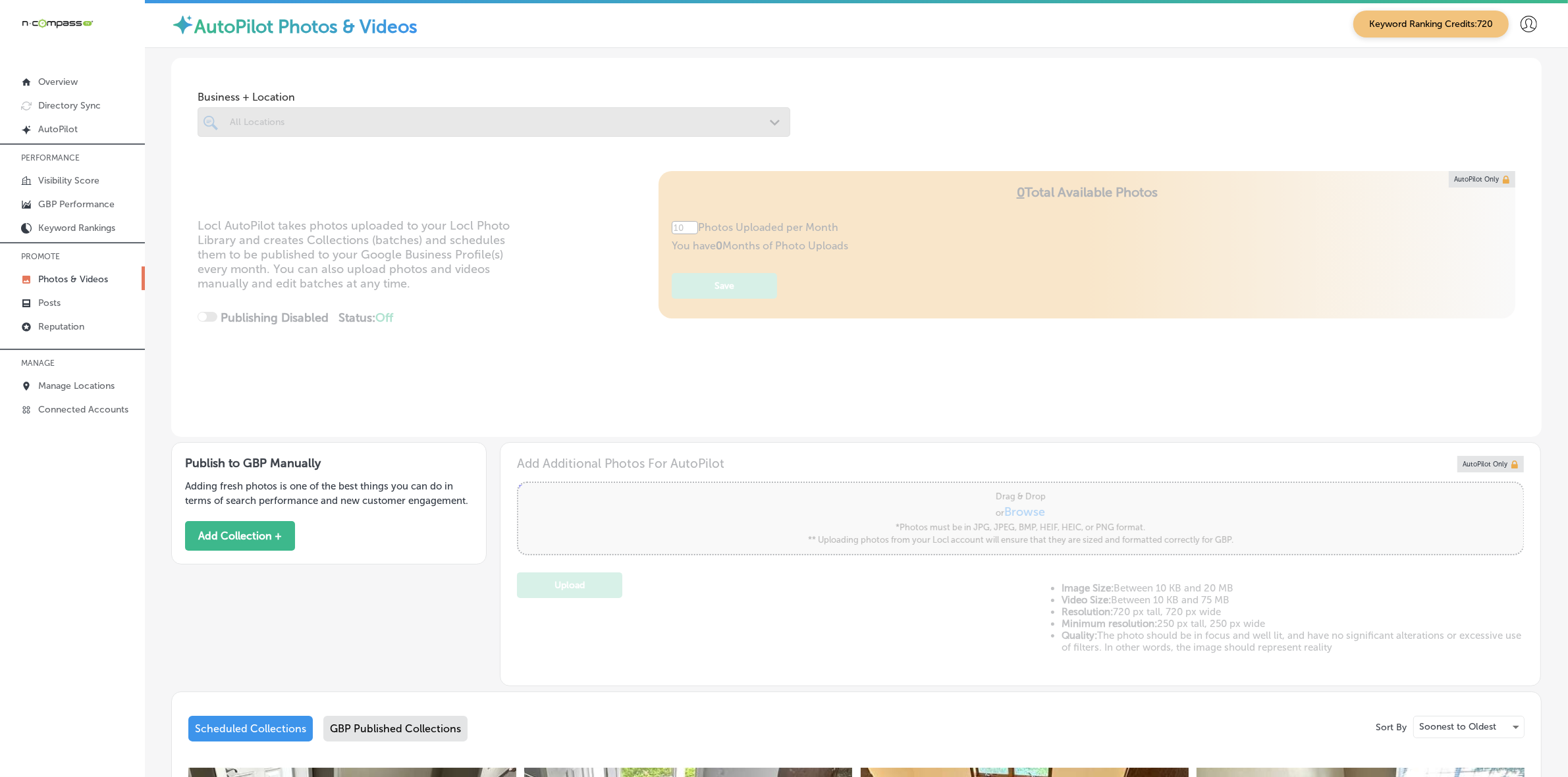
type input "0"
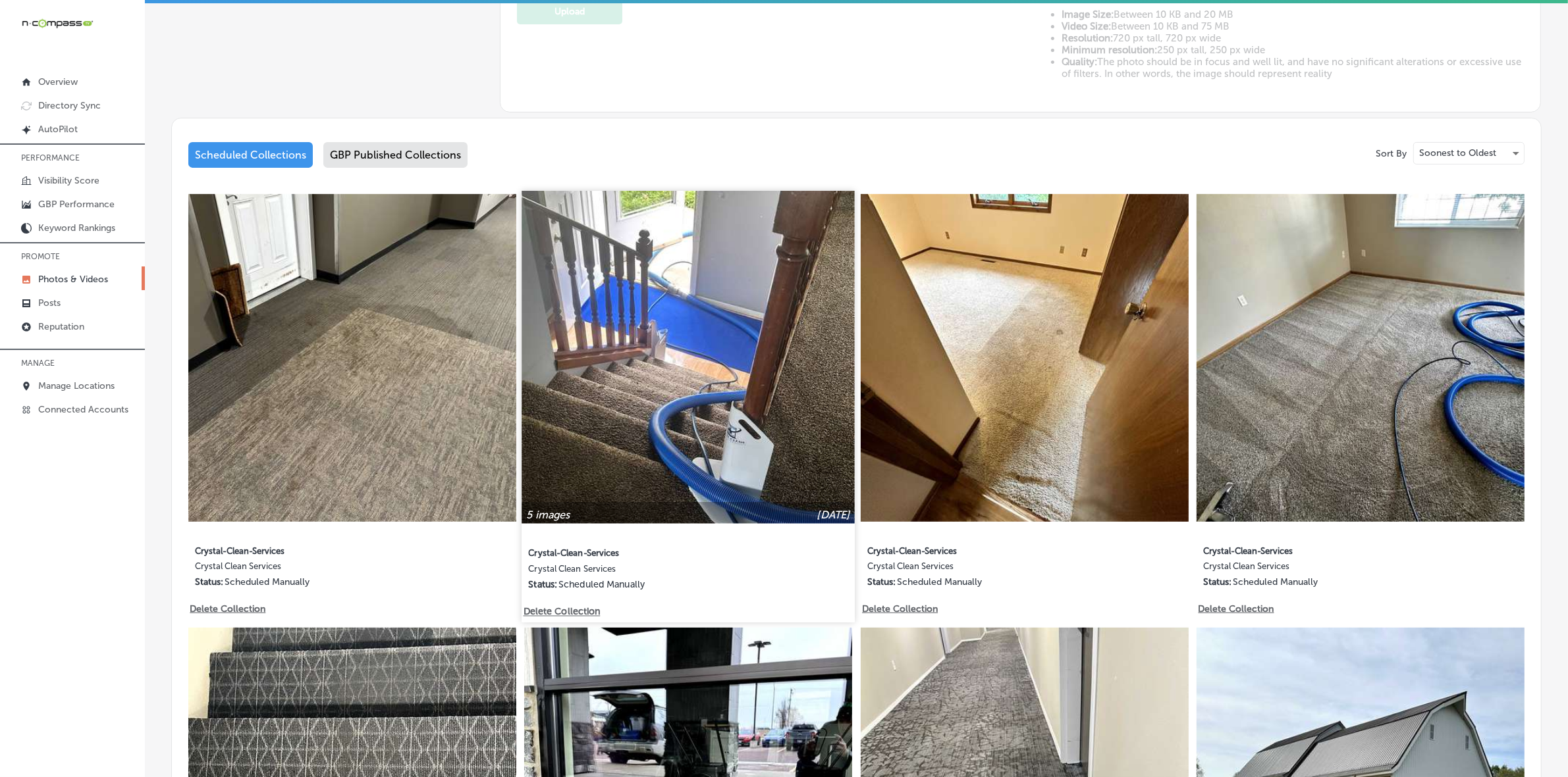
scroll to position [576, 0]
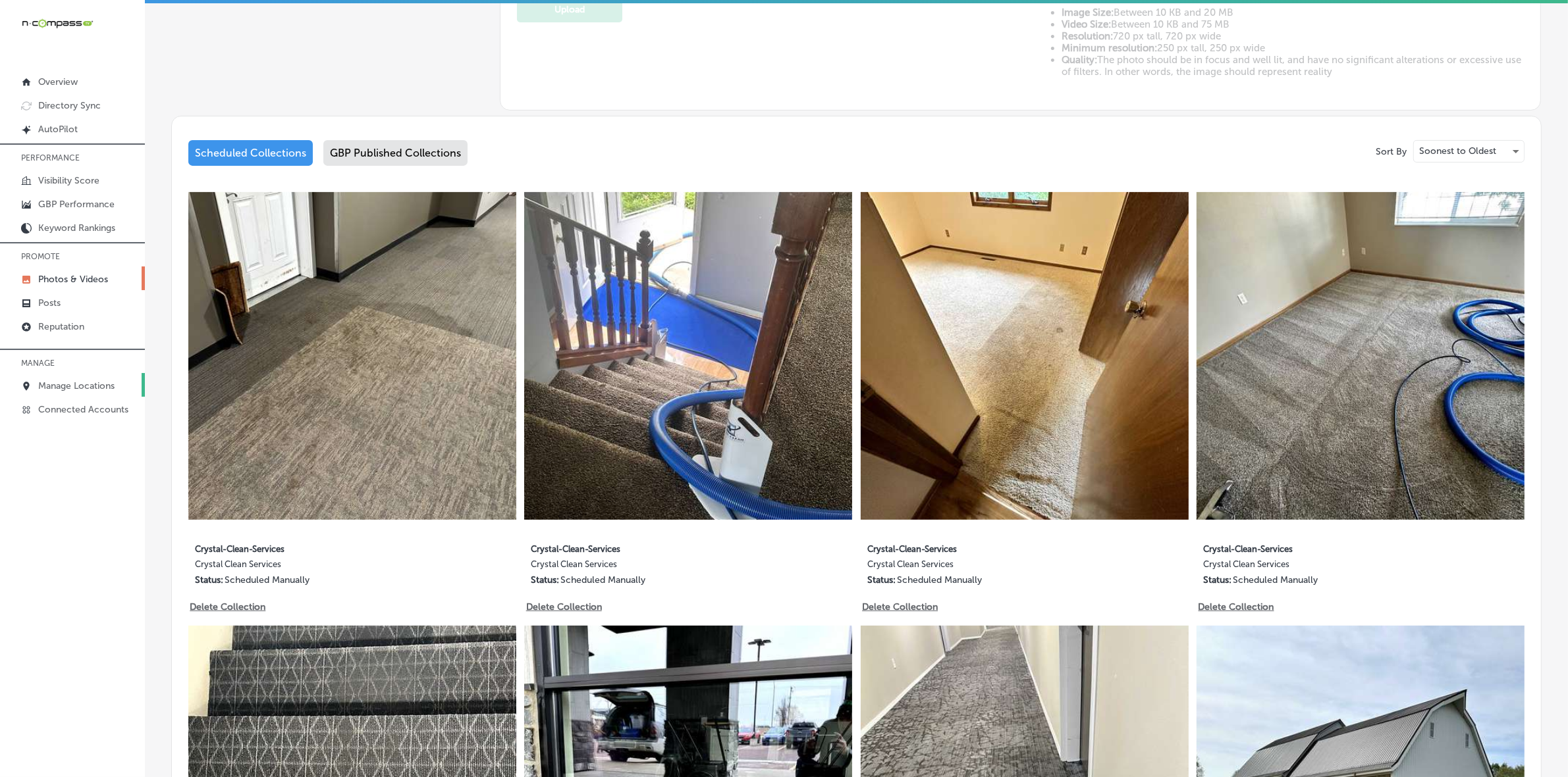
click at [107, 389] on p "Manage Locations" at bounding box center [76, 386] width 76 height 11
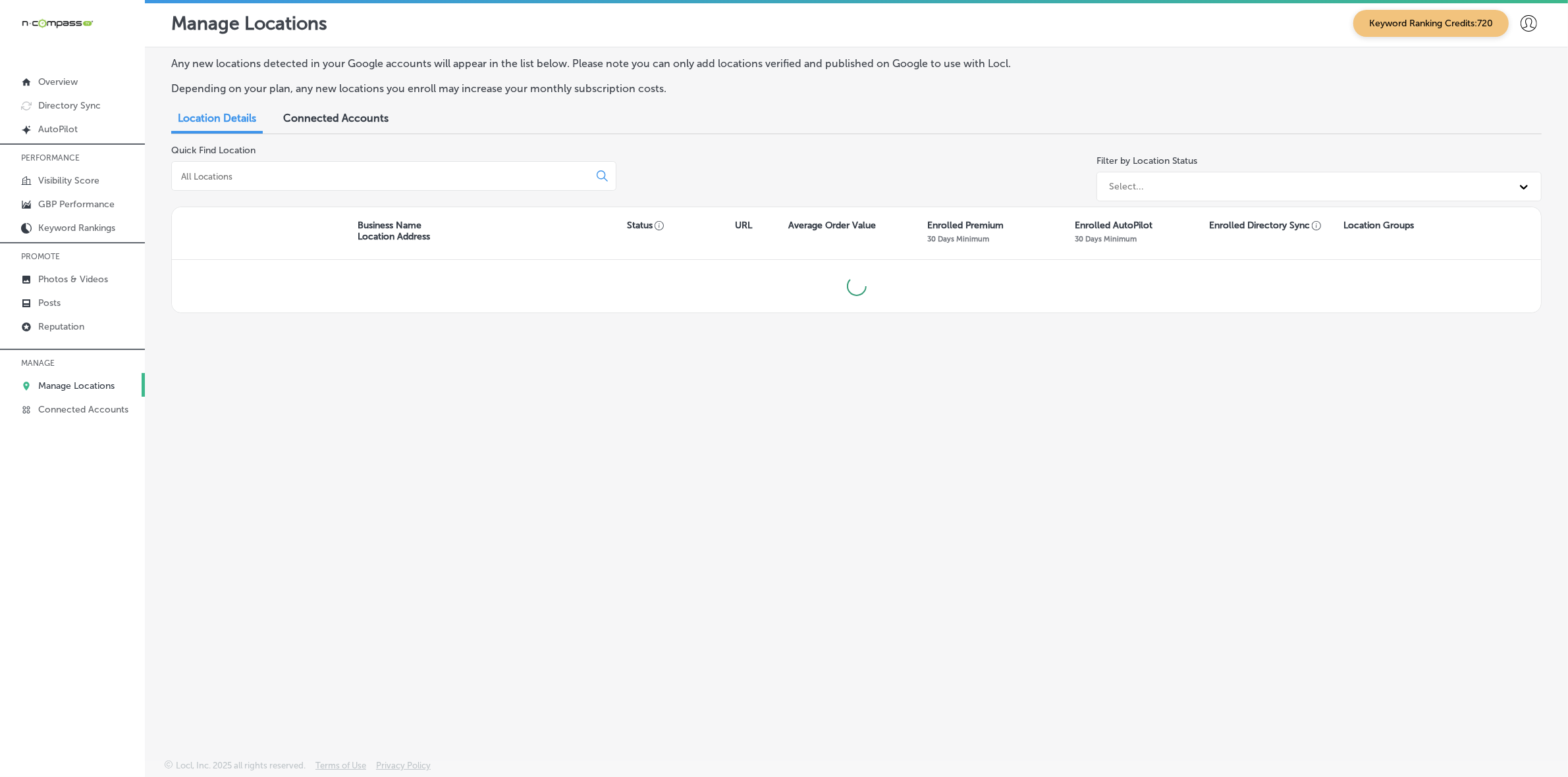
click at [404, 178] on input at bounding box center [383, 176] width 406 height 12
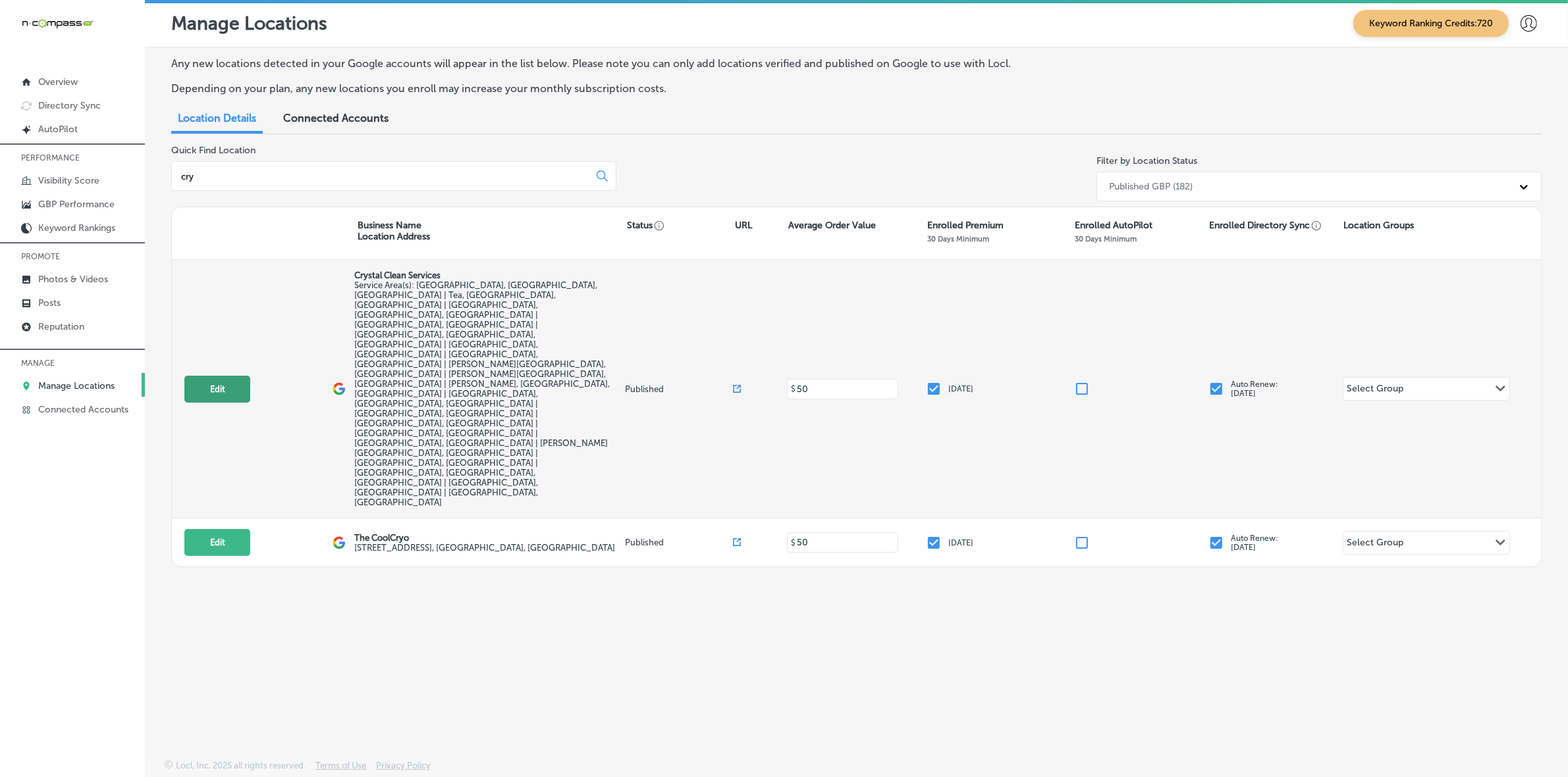
type input "cry"
click at [225, 375] on button "Edit" at bounding box center [217, 388] width 66 height 27
select select "US"
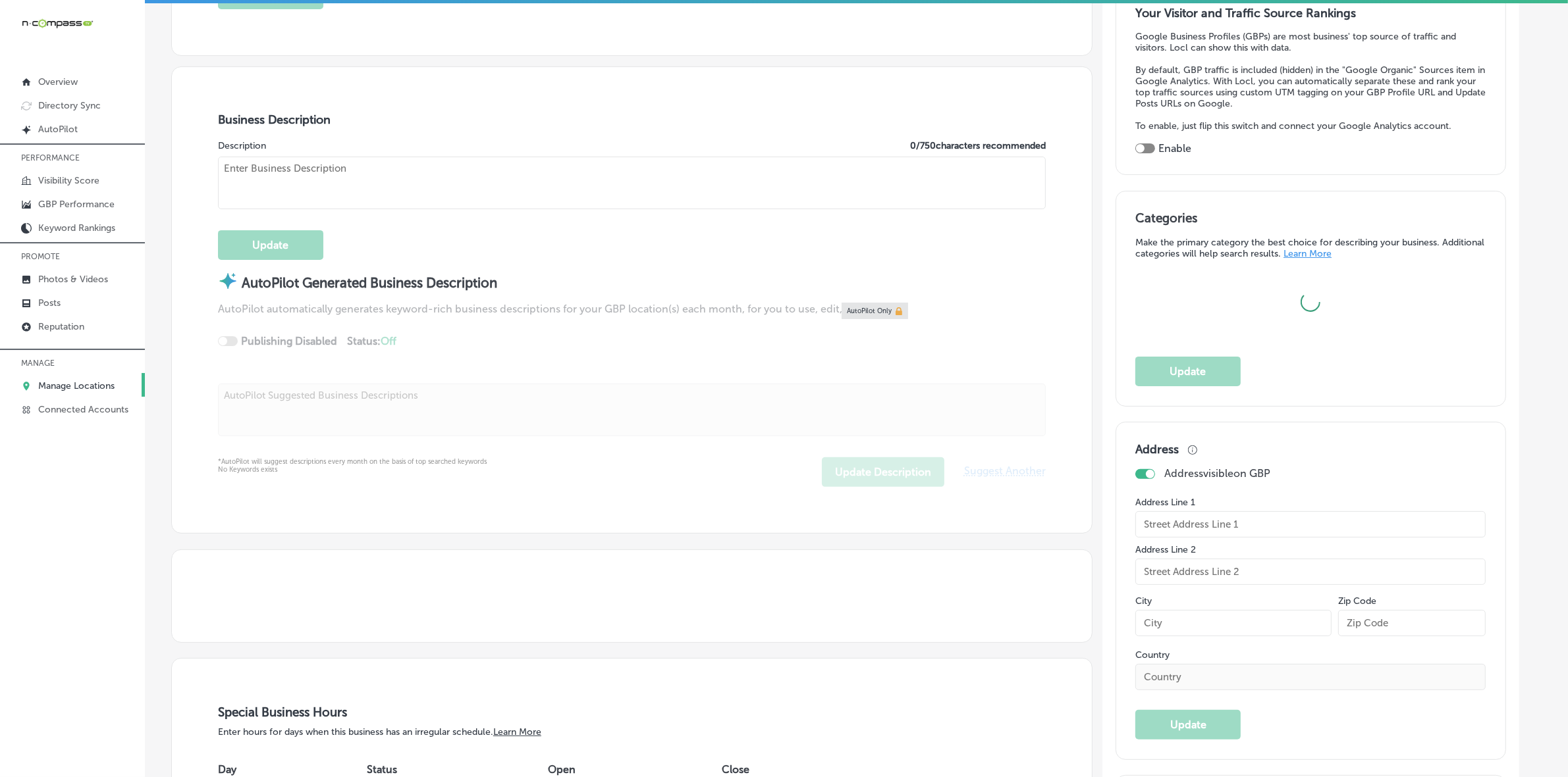
scroll to position [411, 0]
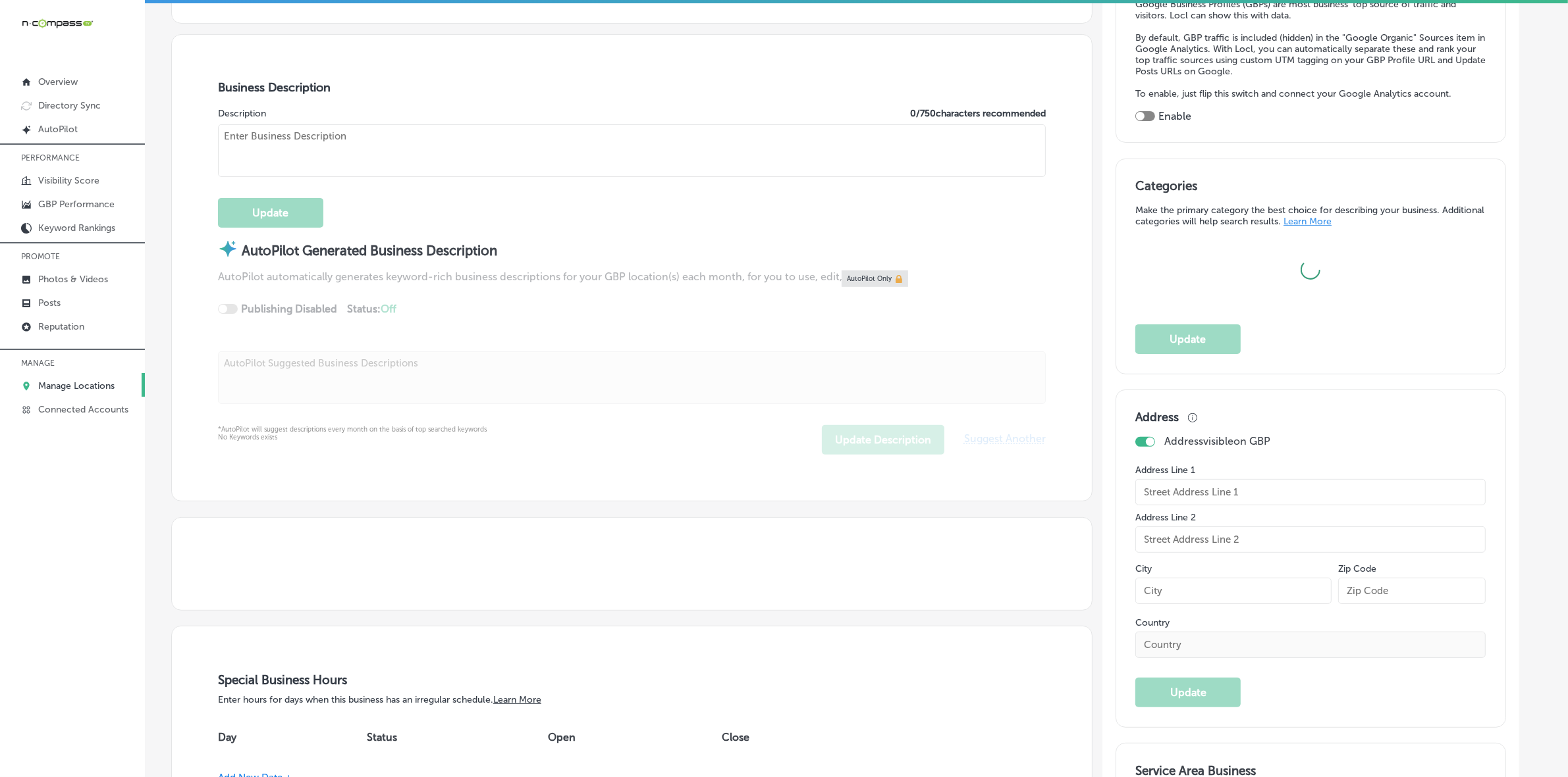
type input "Crystal Clean Services"
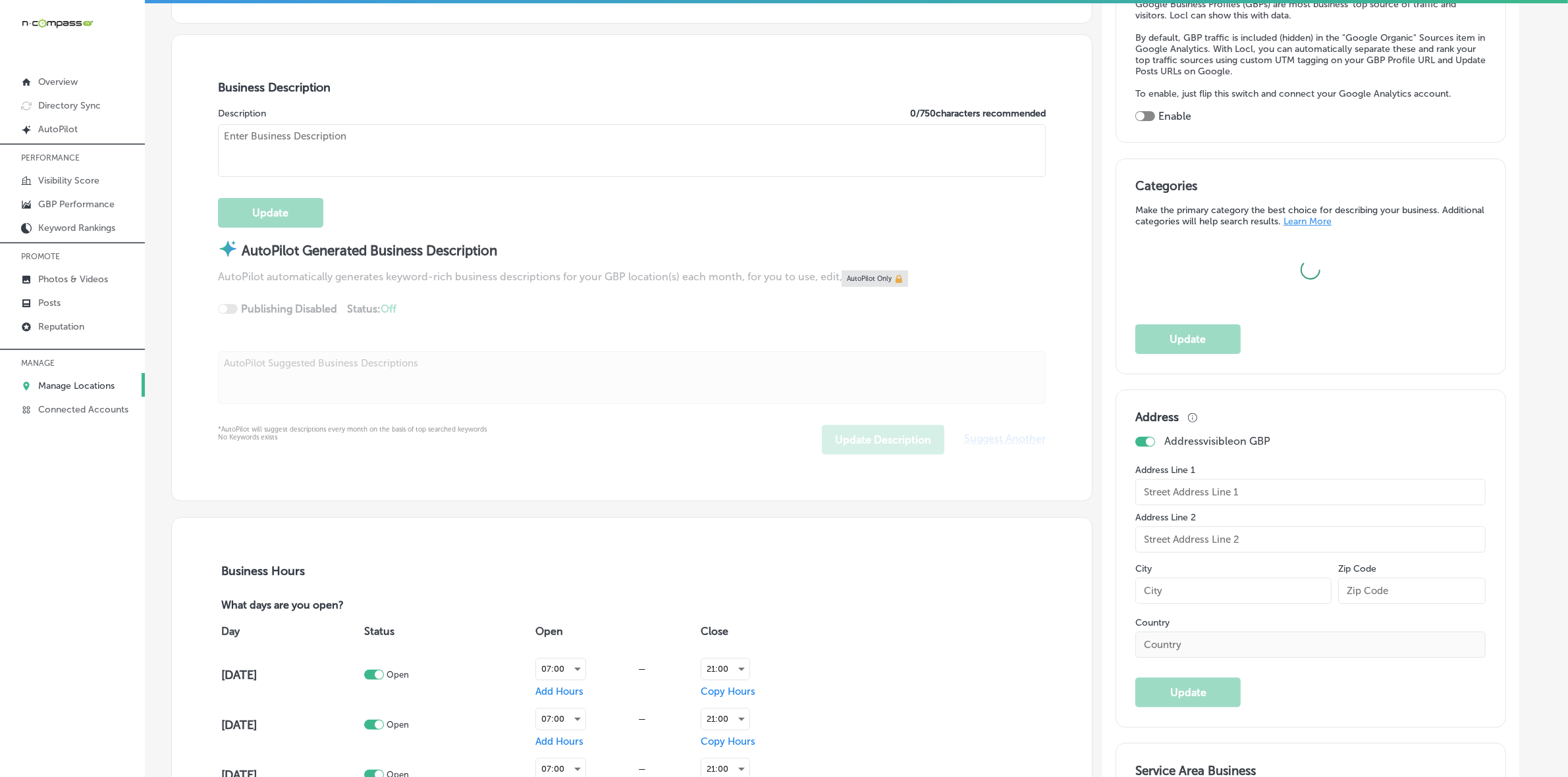
type input "[URL][DOMAIN_NAME]"
checkbox input "false"
type input "[STREET_ADDRESS]"
type input "[PERSON_NAME]"
type input "57039"
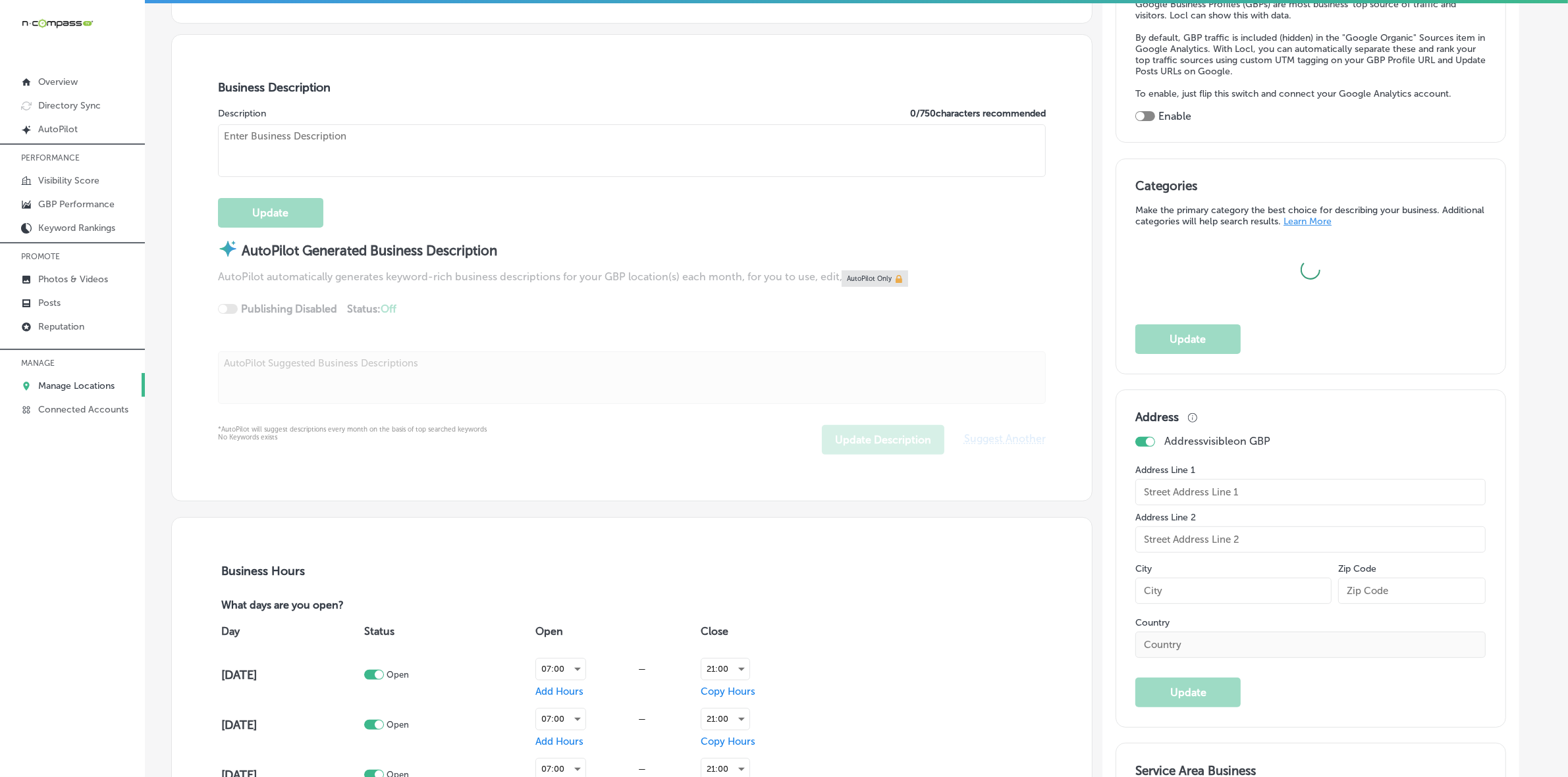
type input "US"
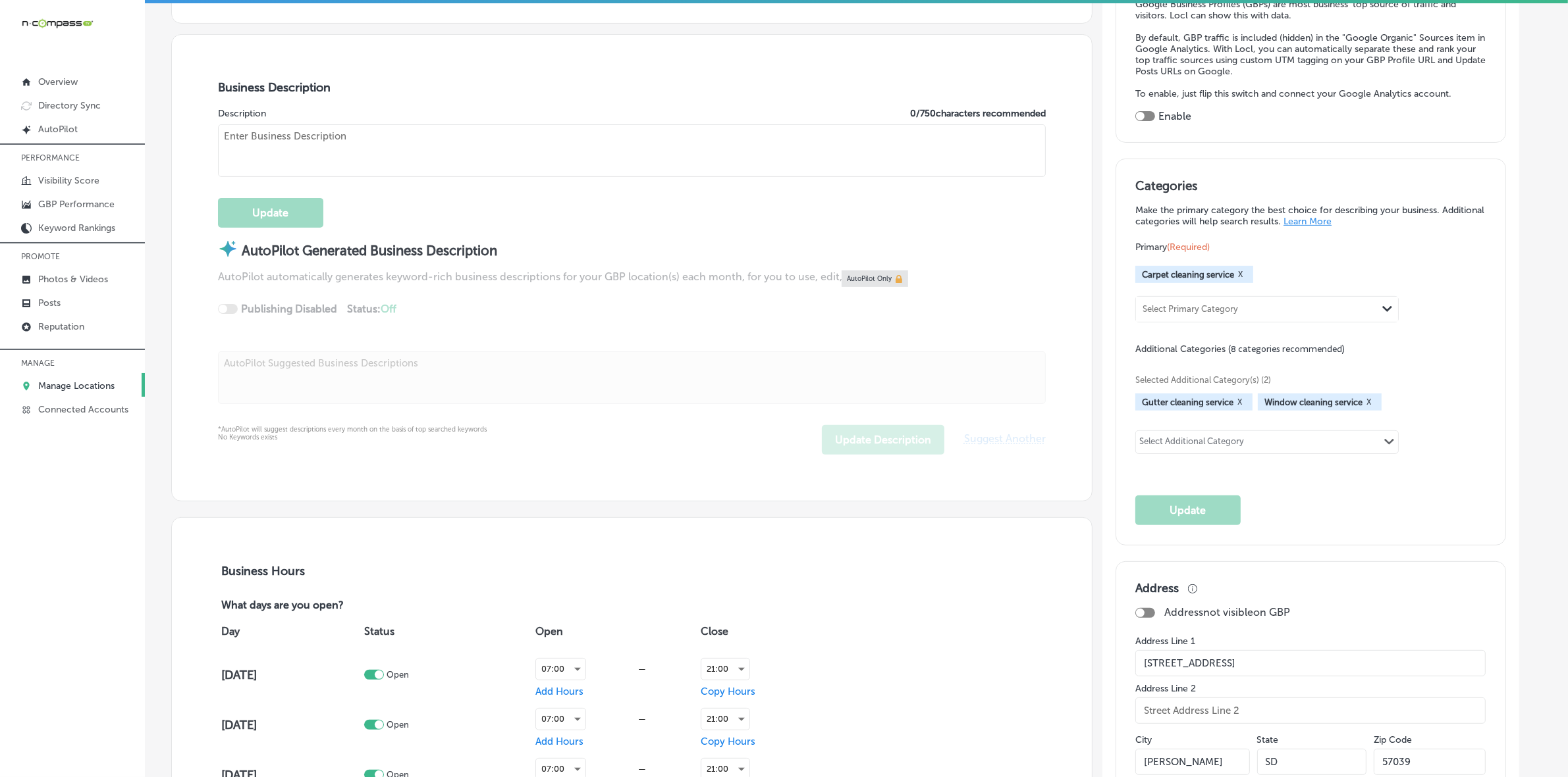
checkbox input "true"
type textarea "Crystal Clean Services offers top-tier window, screen, gutter, and carpet clean…"
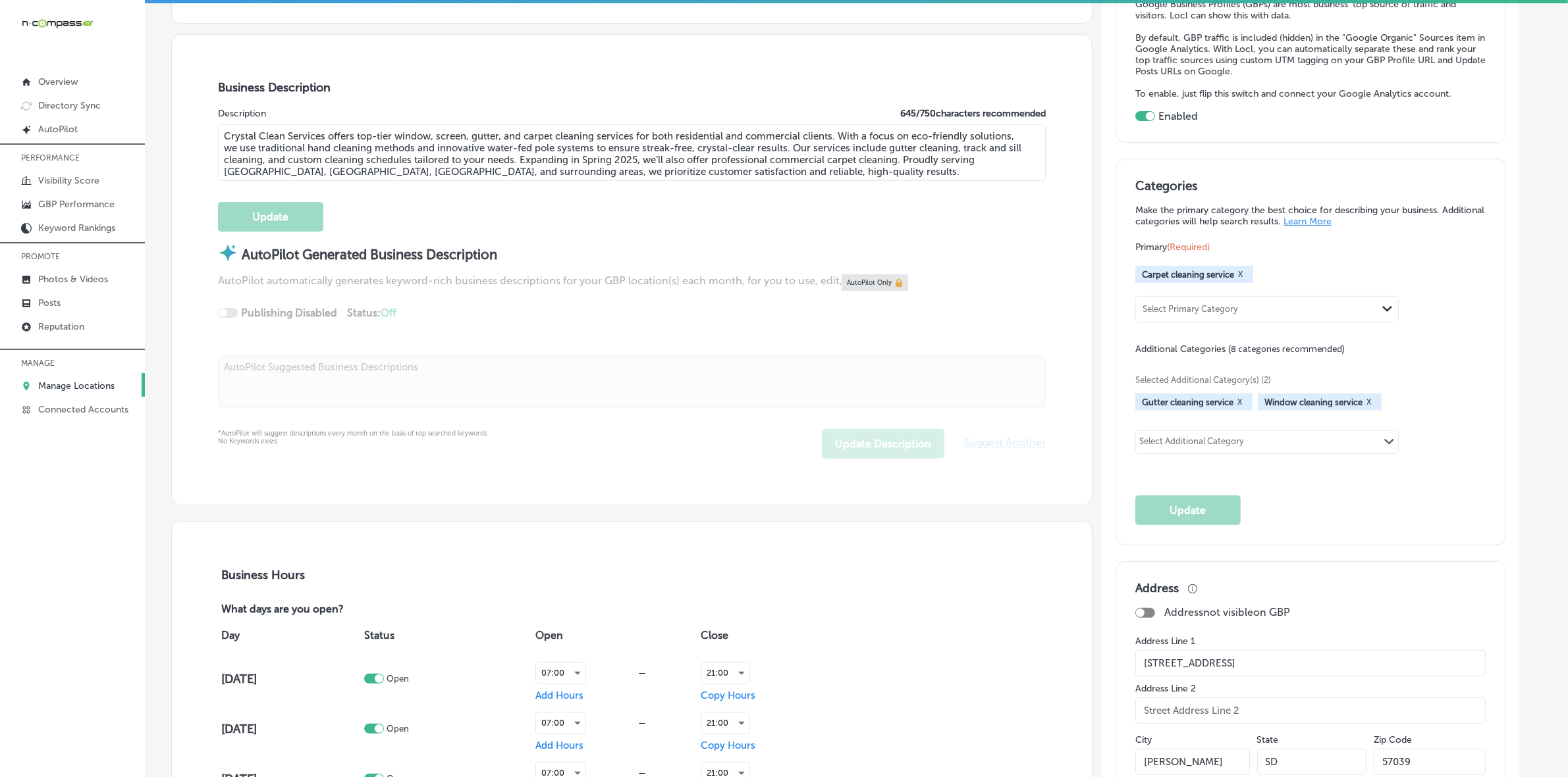
type input "[PHONE_NUMBER]"
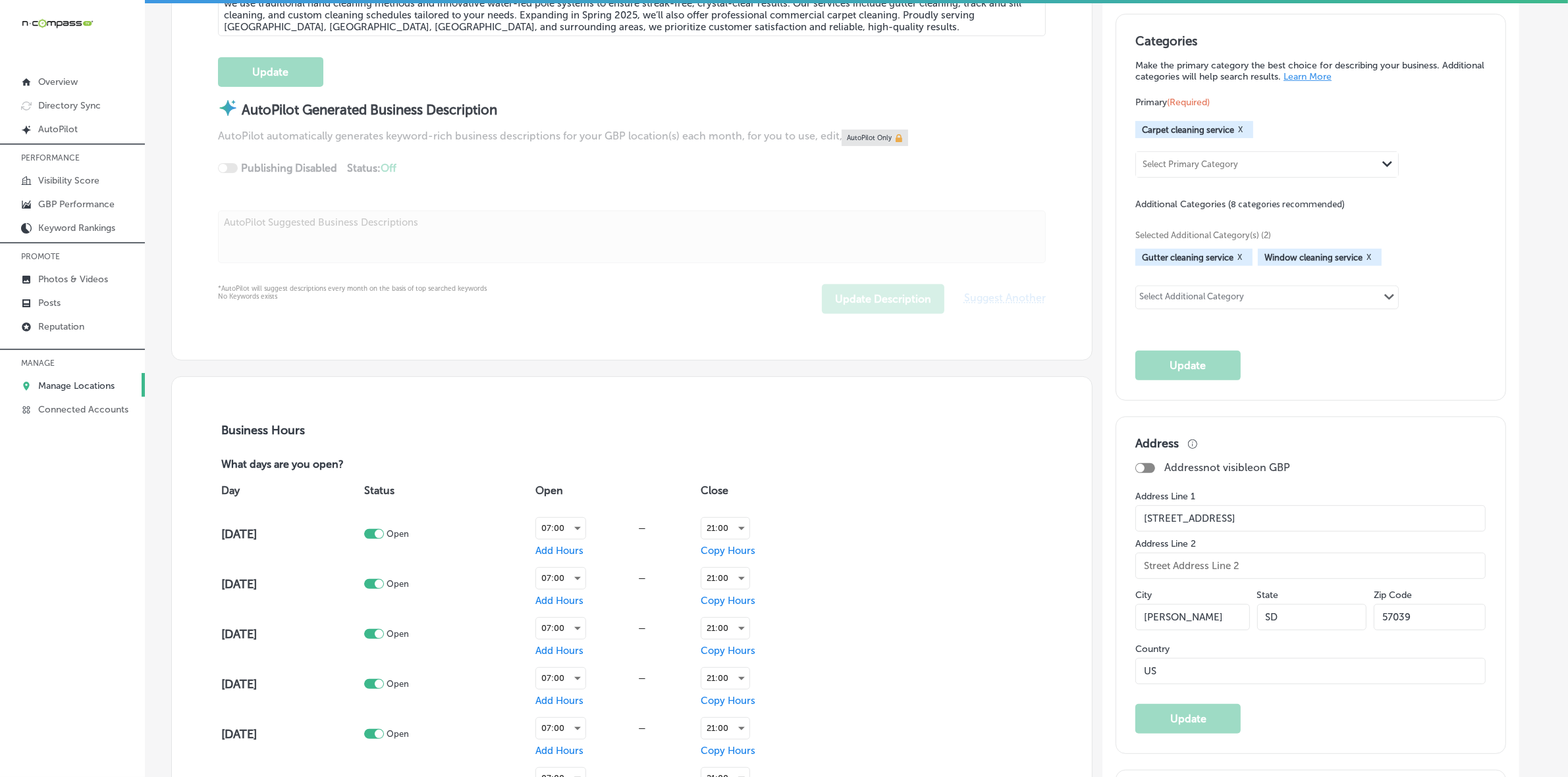
scroll to position [576, 0]
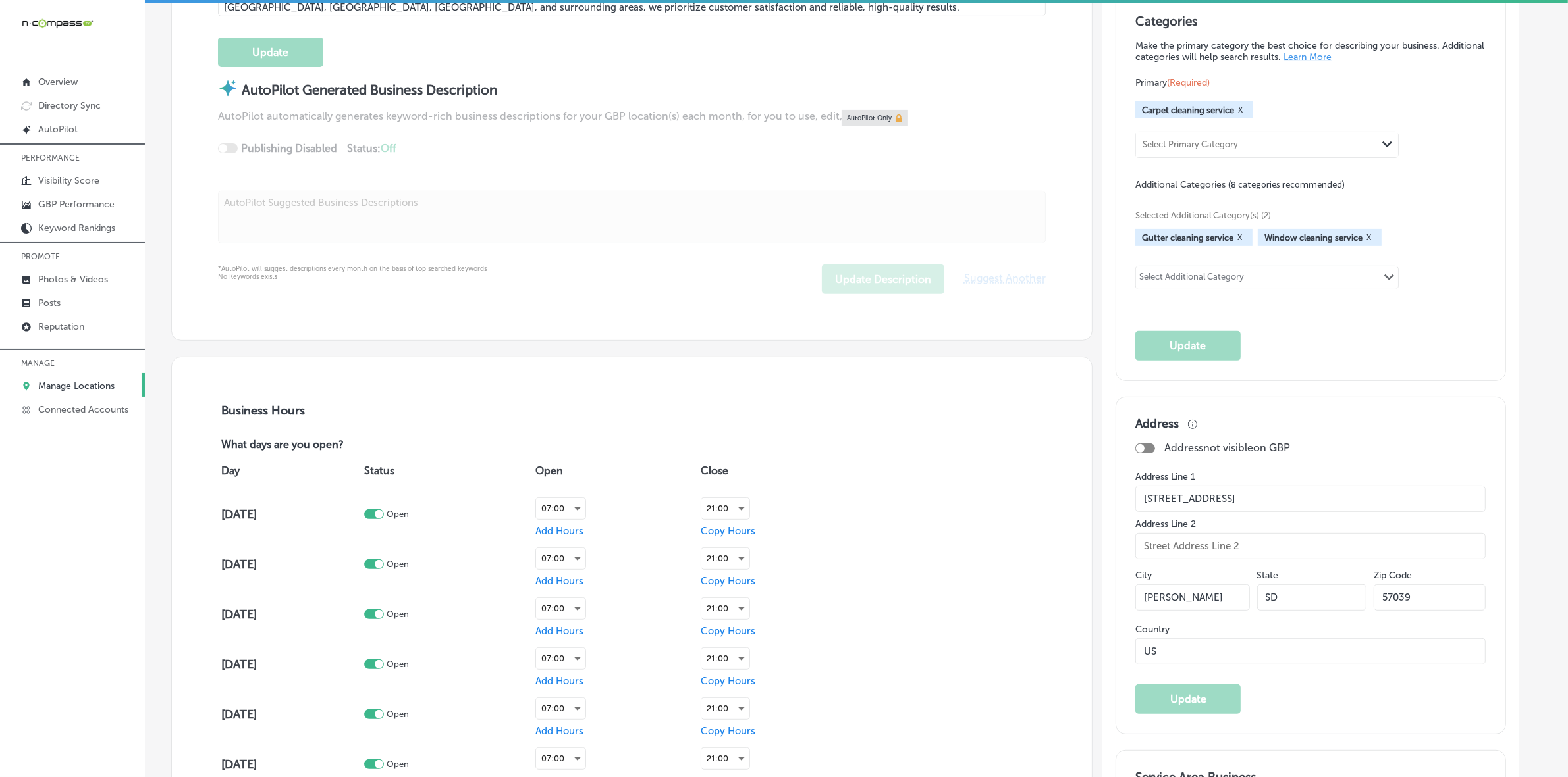
click at [1253, 508] on input "[STREET_ADDRESS]" at bounding box center [1310, 499] width 350 height 26
click at [1207, 604] on input "[PERSON_NAME]" at bounding box center [1192, 597] width 115 height 26
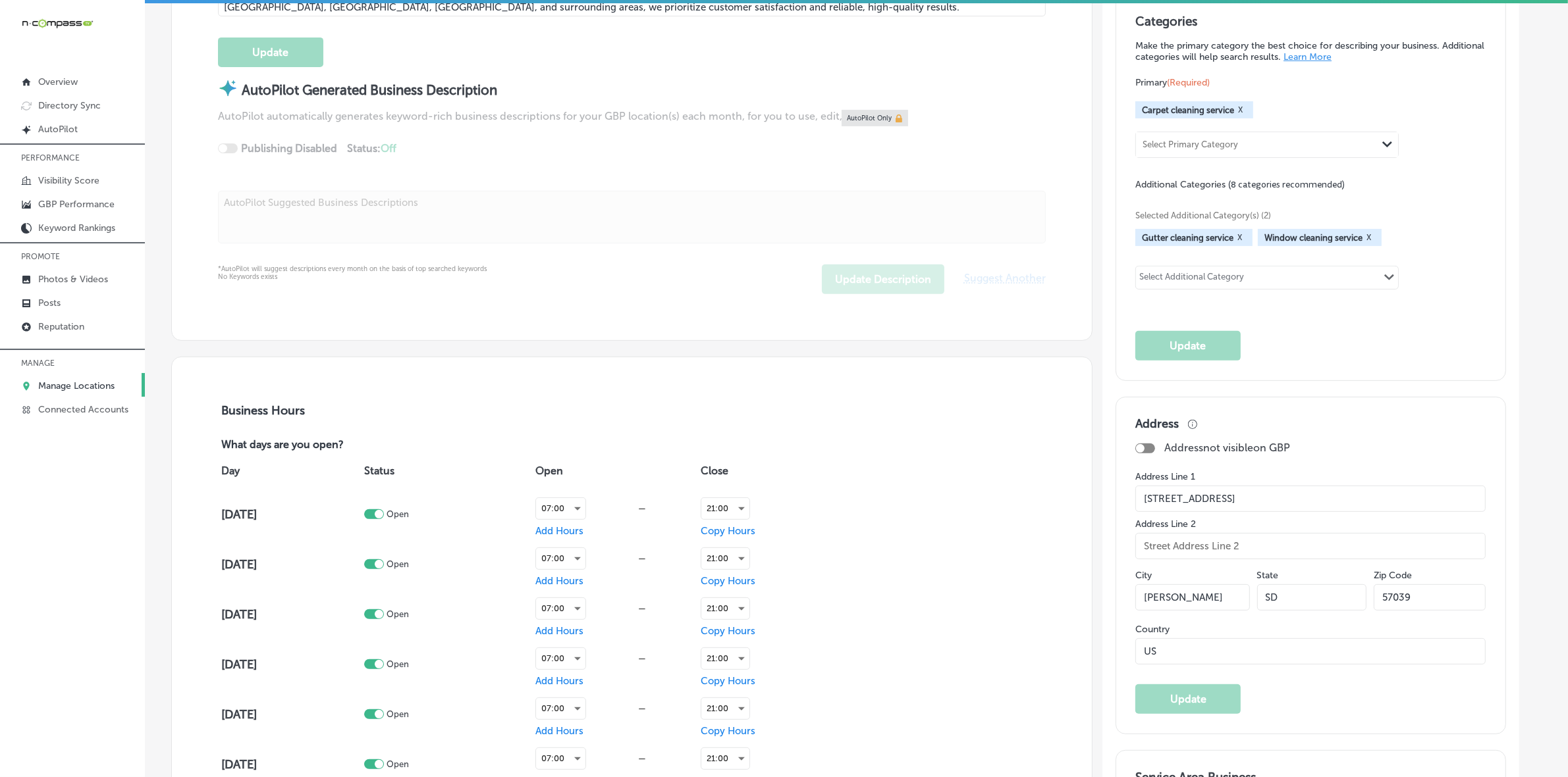
click at [1207, 604] on input "[PERSON_NAME]" at bounding box center [1192, 597] width 115 height 26
click at [1445, 604] on input "57039" at bounding box center [1429, 597] width 112 height 26
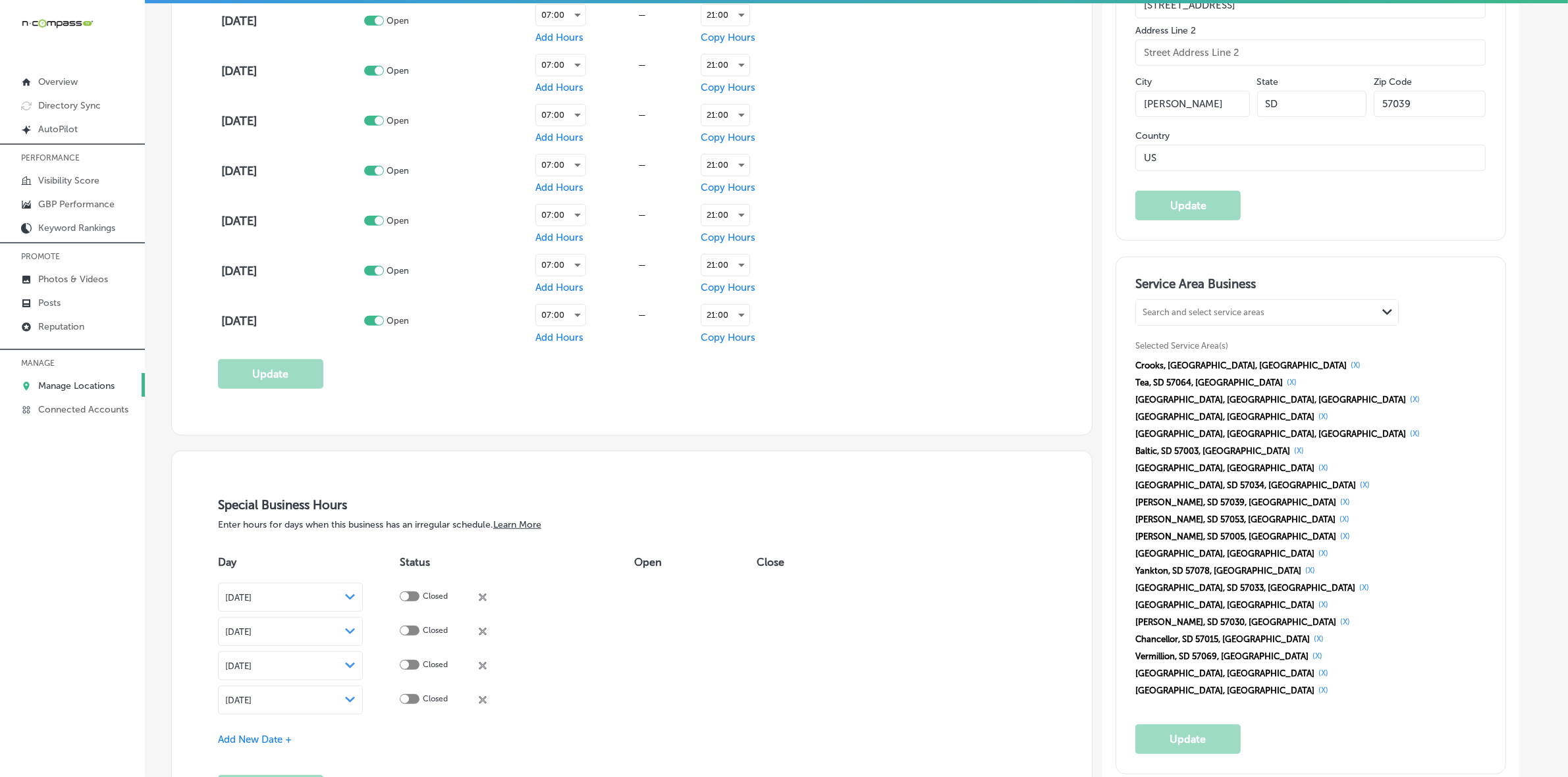
scroll to position [1398, 0]
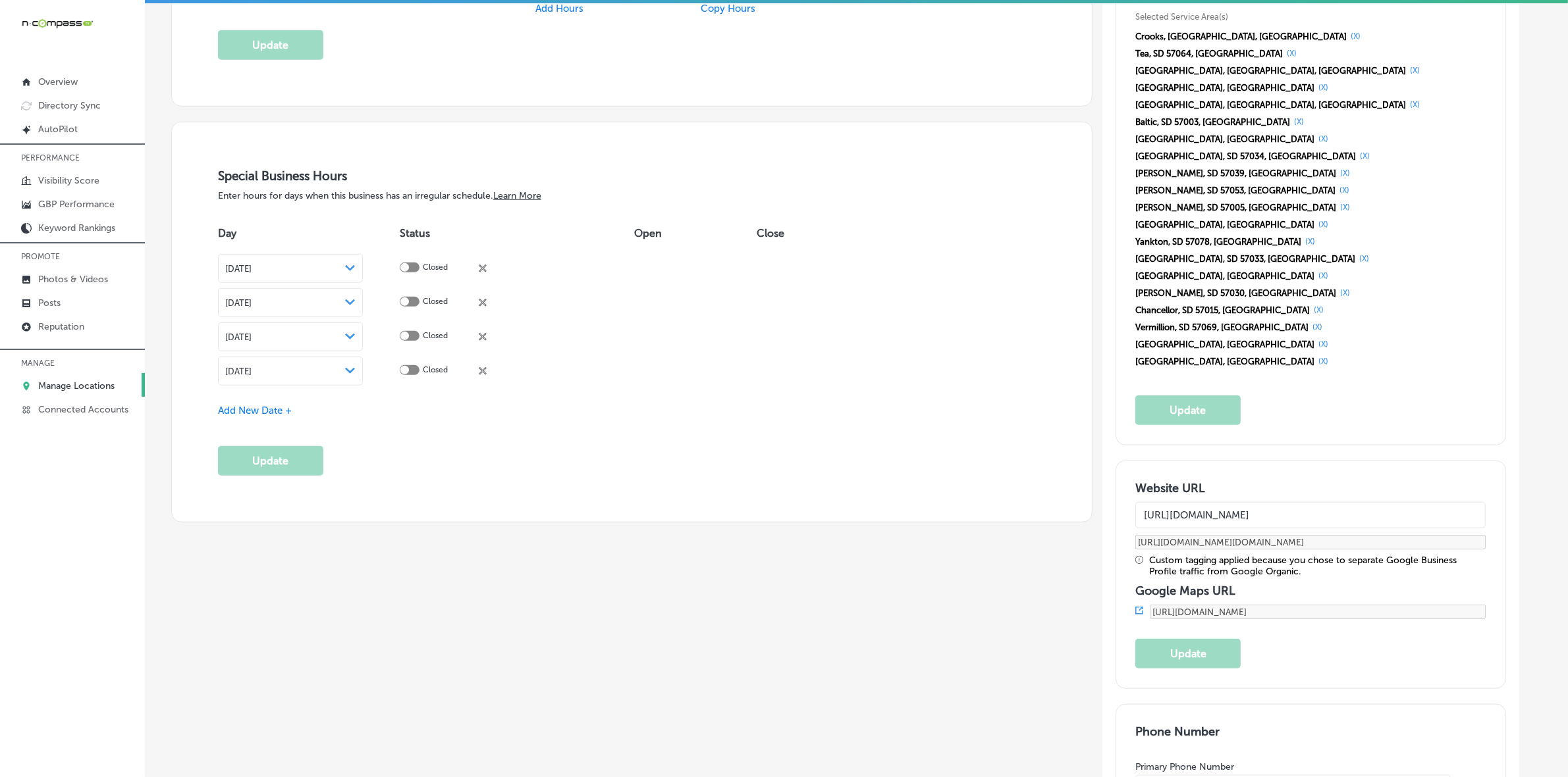
drag, startPoint x: 1282, startPoint y: 610, endPoint x: 1175, endPoint y: 607, distance: 107.0
click at [1175, 776] on input "[PHONE_NUMBER]" at bounding box center [1306, 788] width 281 height 25
click at [86, 288] on link "Photos & Videos" at bounding box center [73, 278] width 145 height 24
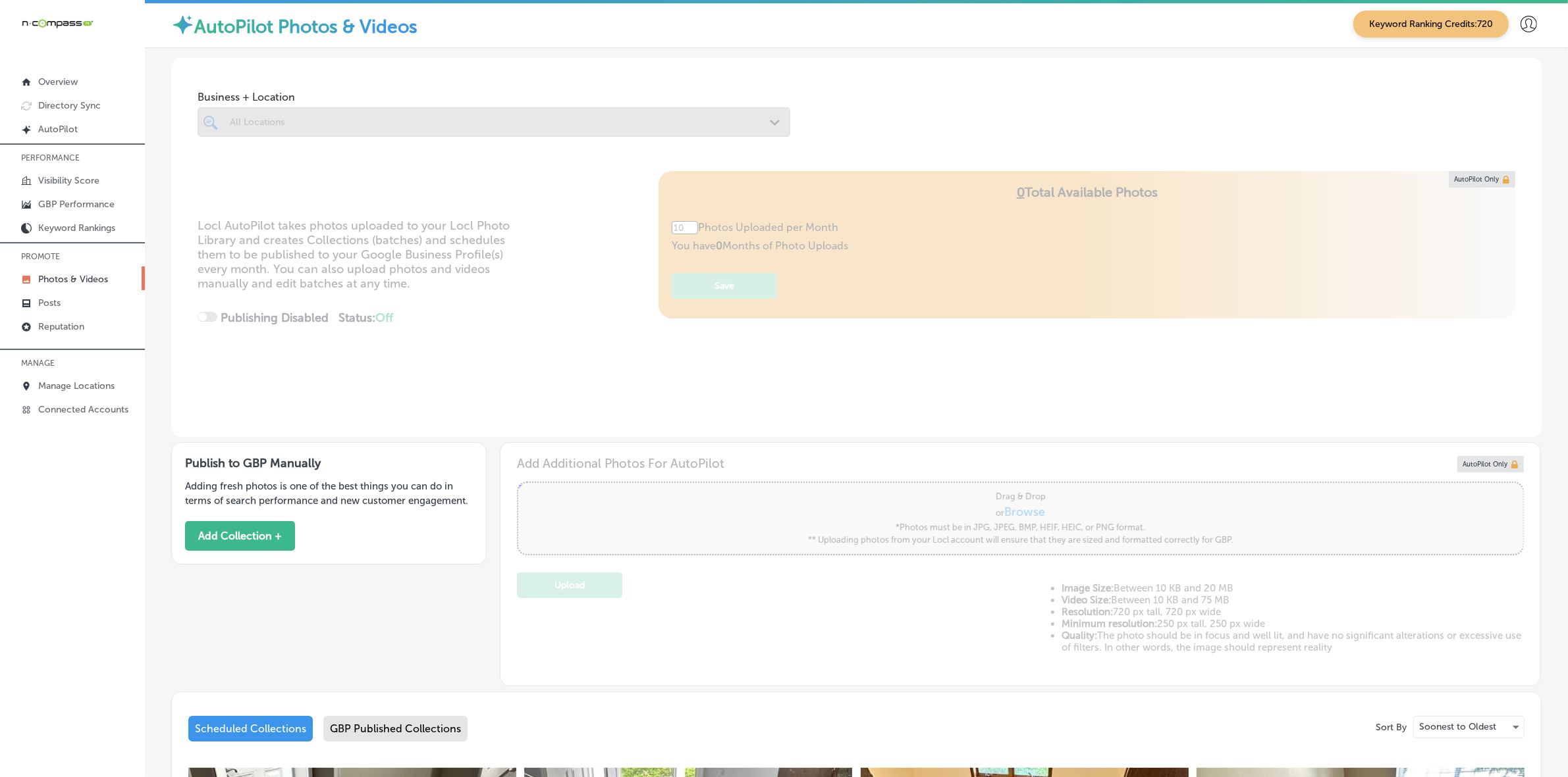
type input "5"
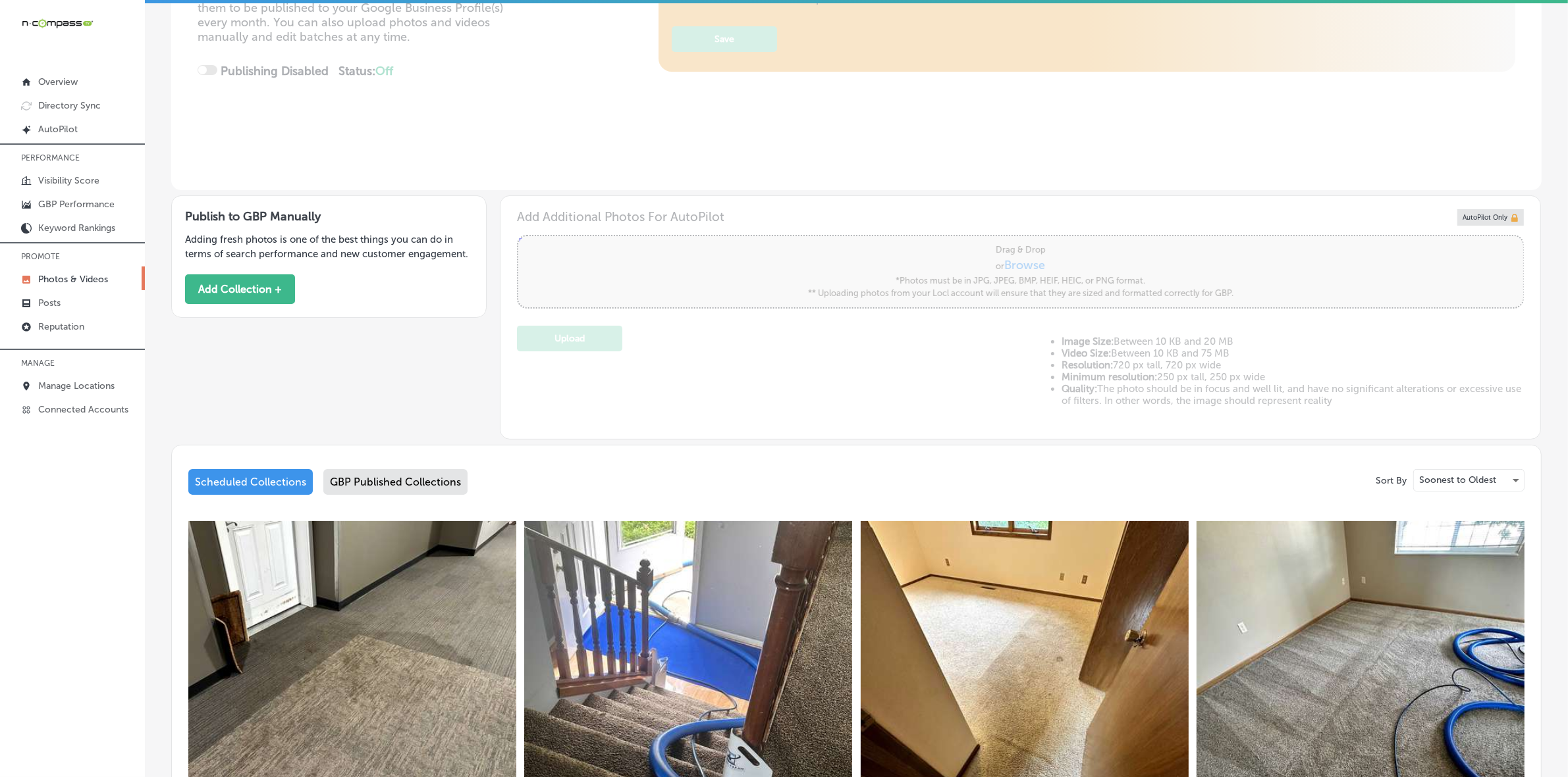
click at [425, 485] on div "GBP Published Collections" at bounding box center [395, 481] width 144 height 25
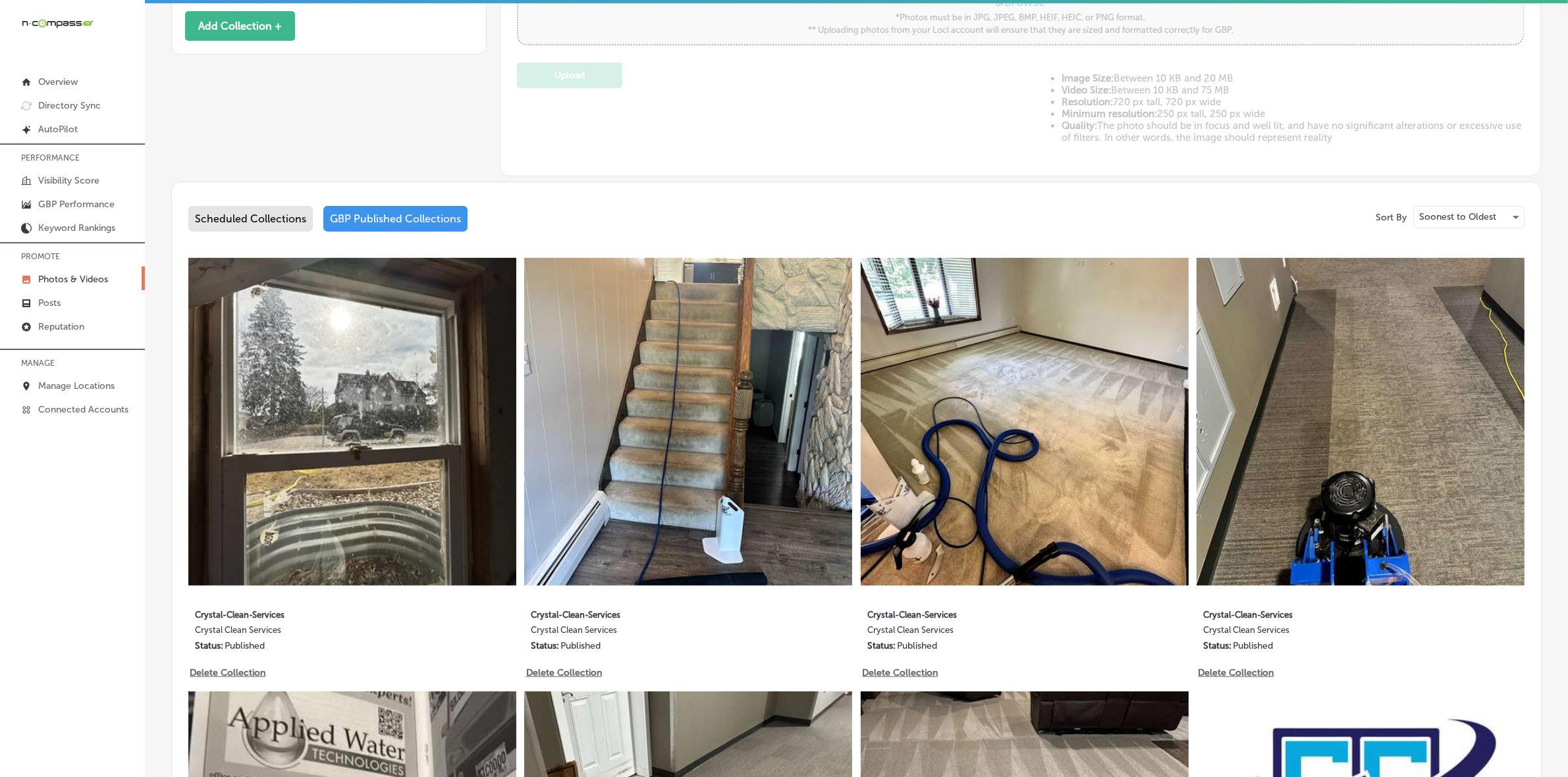
scroll to position [658, 0]
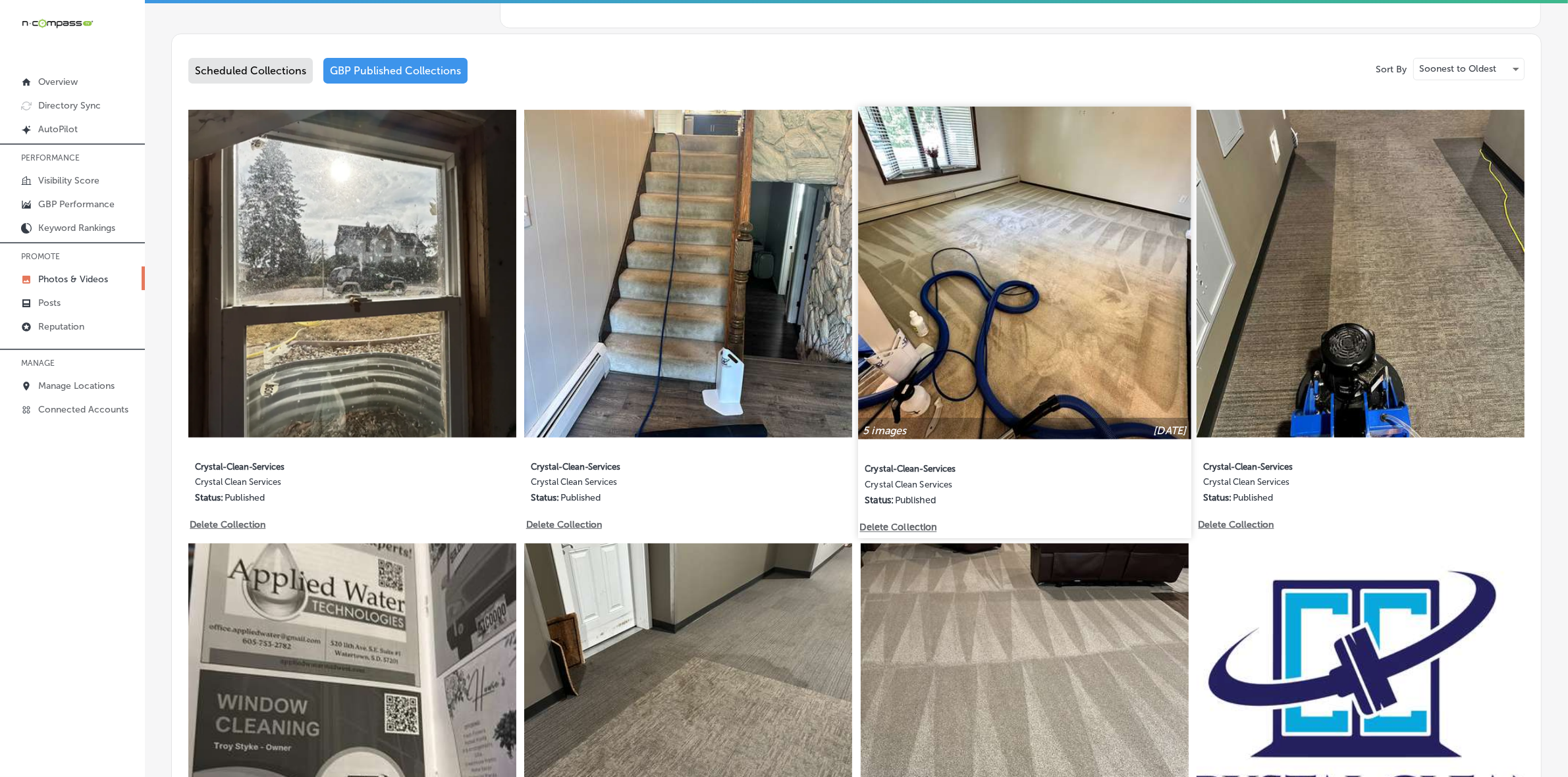
click at [954, 339] on img at bounding box center [1024, 273] width 332 height 332
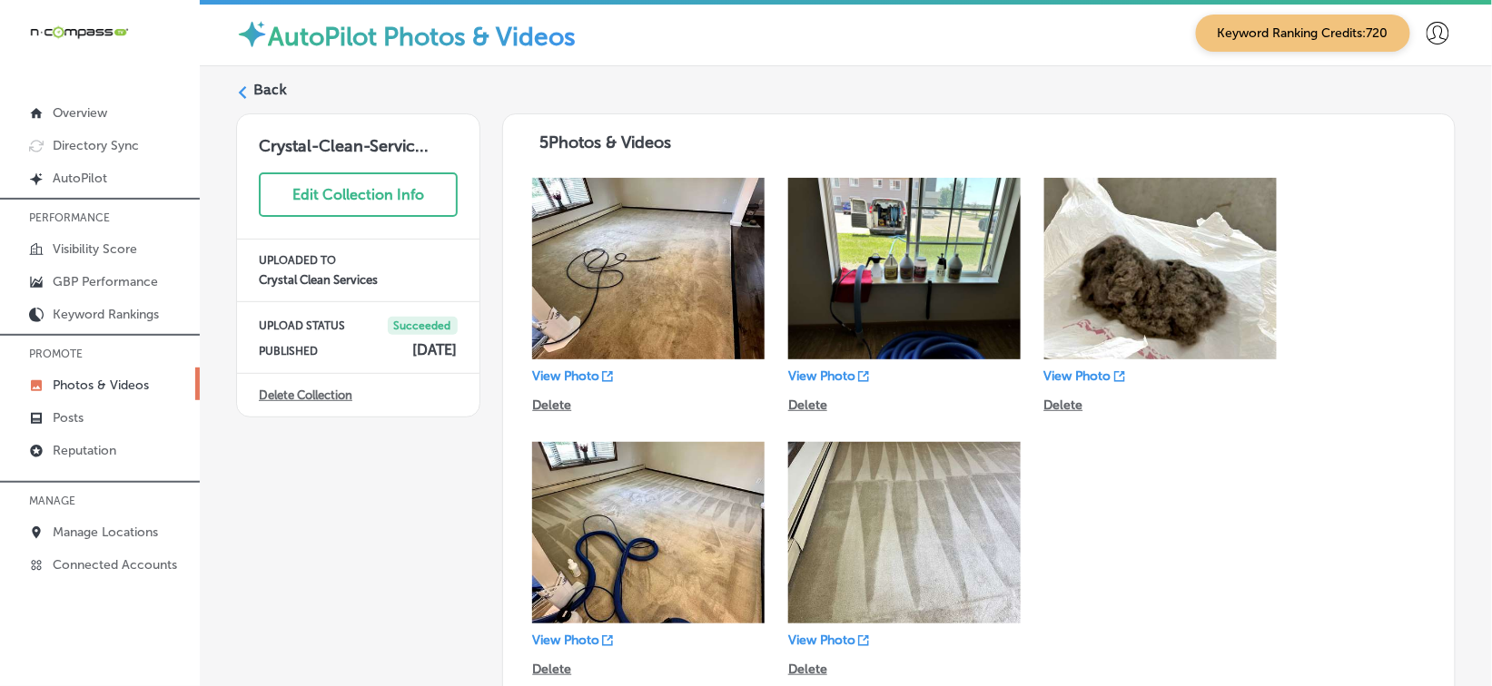
click at [243, 94] on icon at bounding box center [242, 92] width 13 height 13
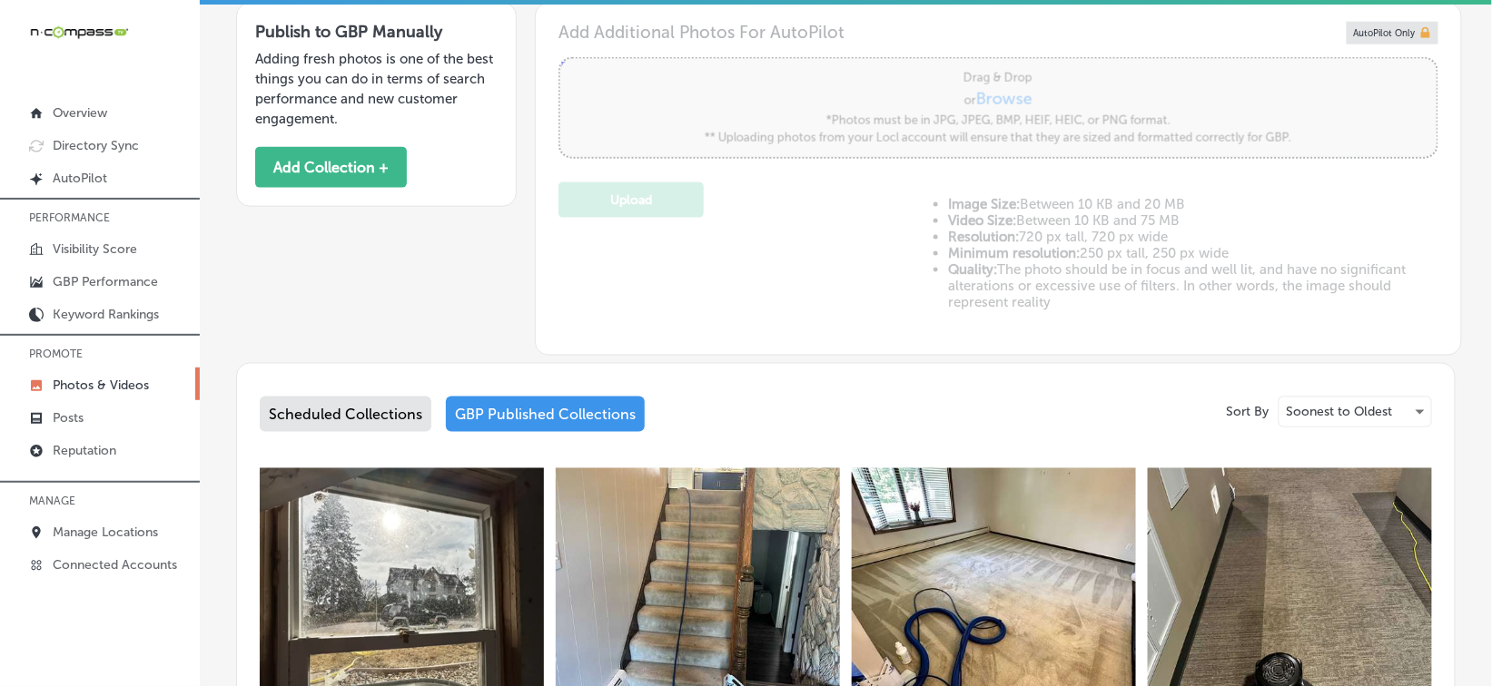
type input "5"
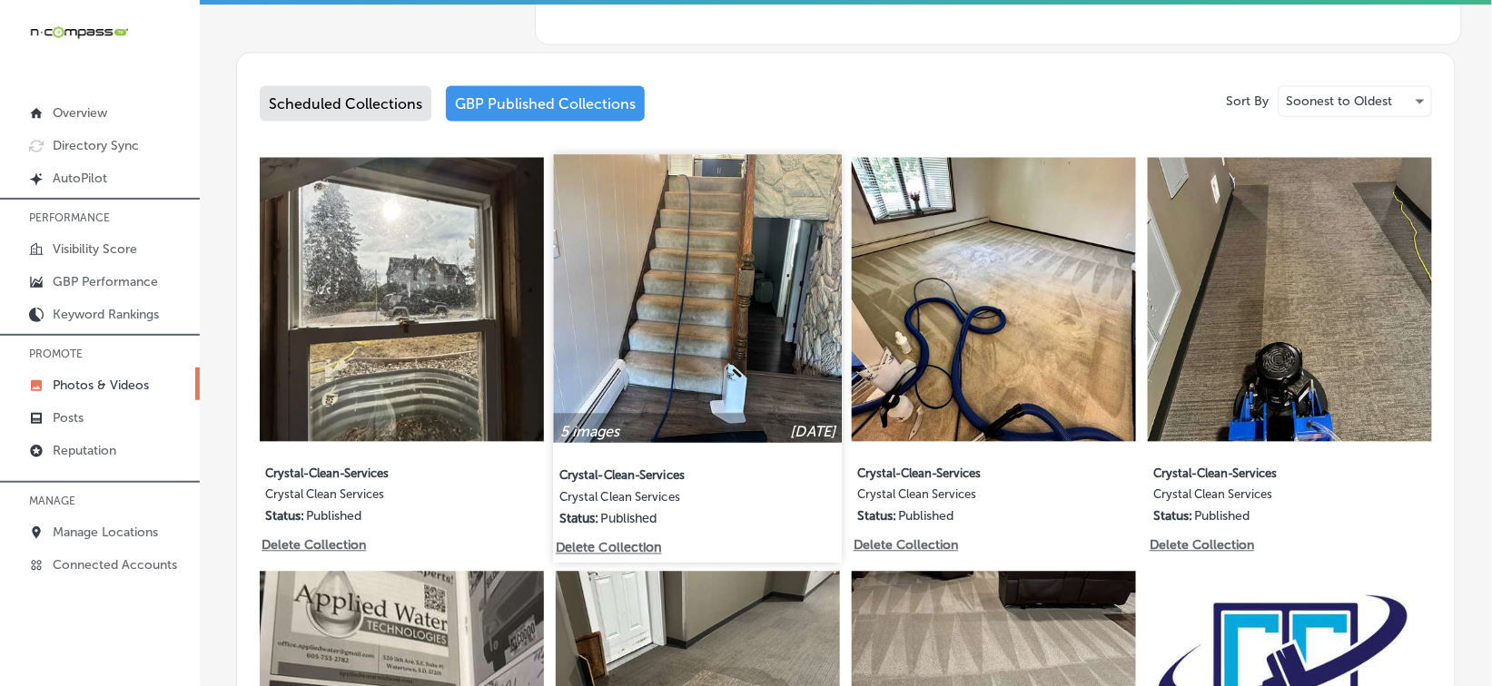
scroll to position [908, 0]
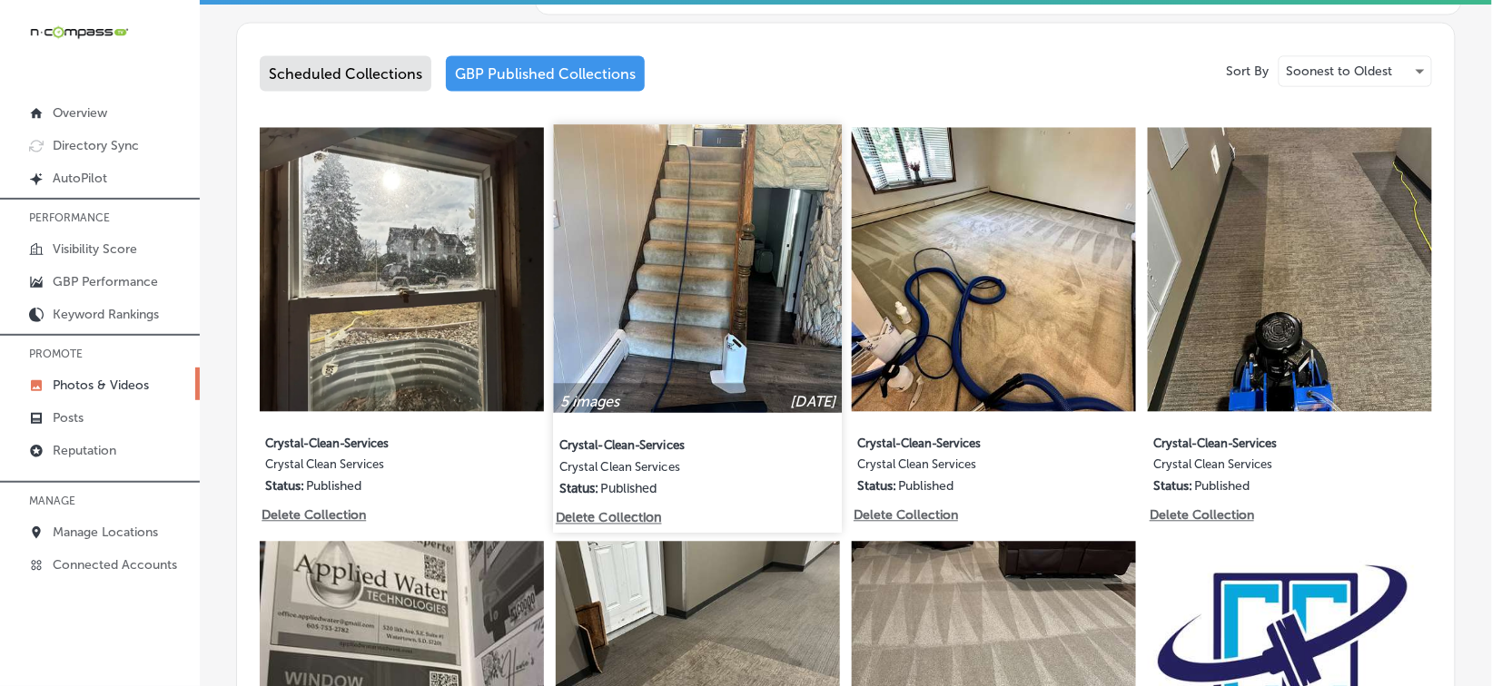
click at [770, 324] on img at bounding box center [698, 268] width 289 height 289
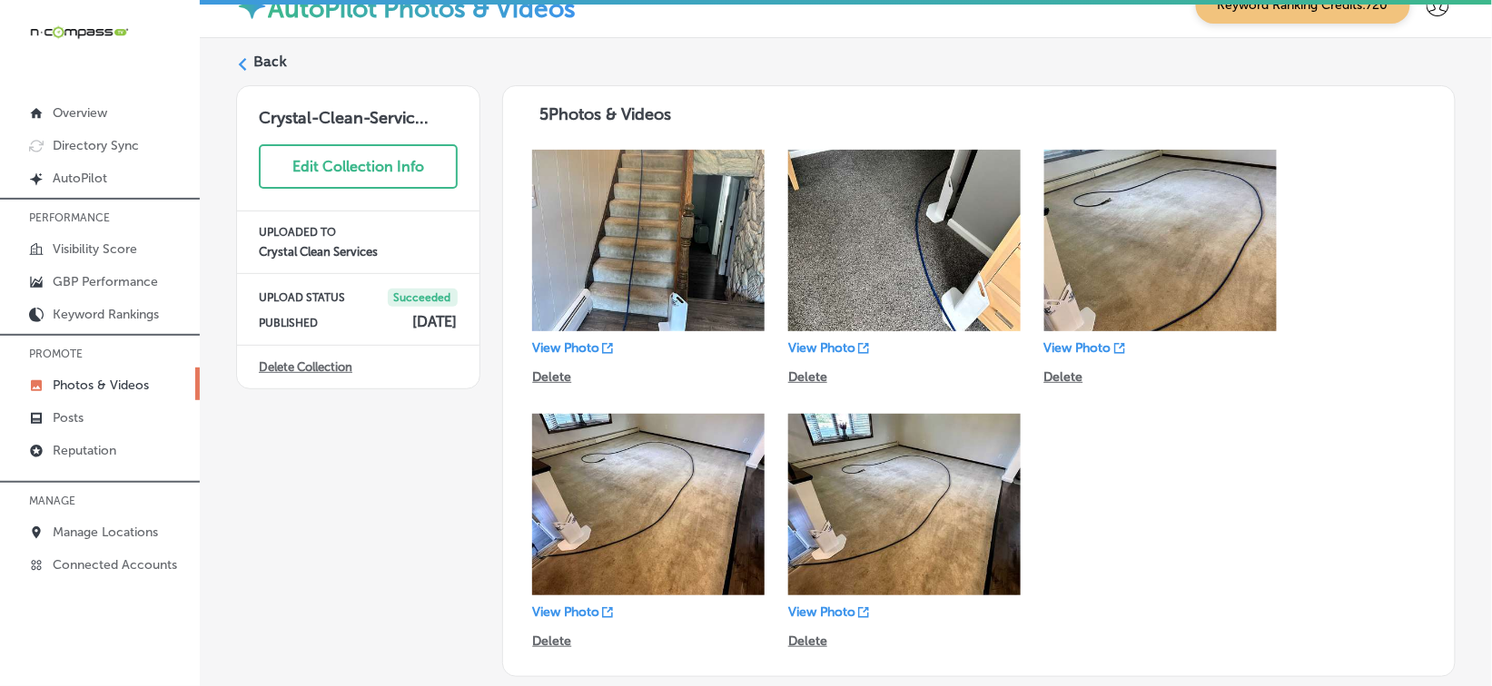
scroll to position [29, 0]
click at [241, 69] on icon at bounding box center [242, 63] width 13 height 13
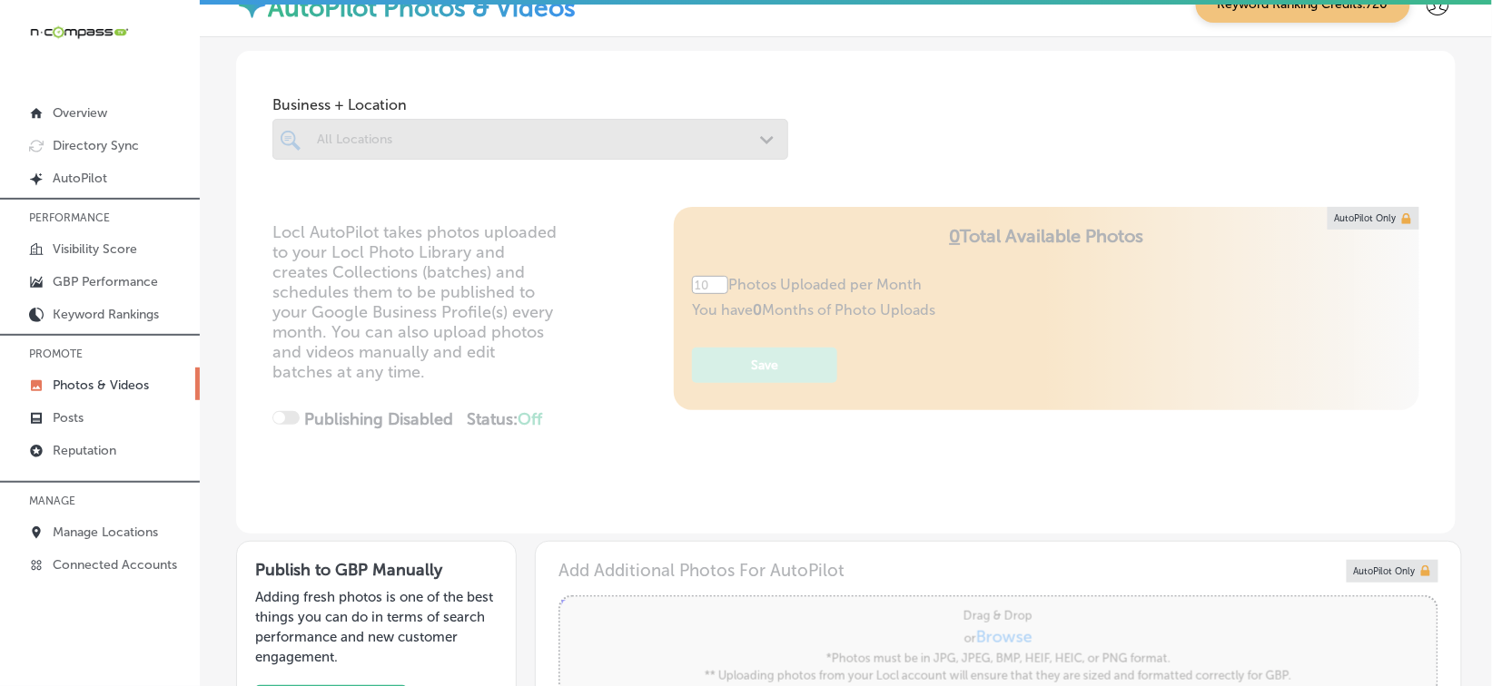
type input "5"
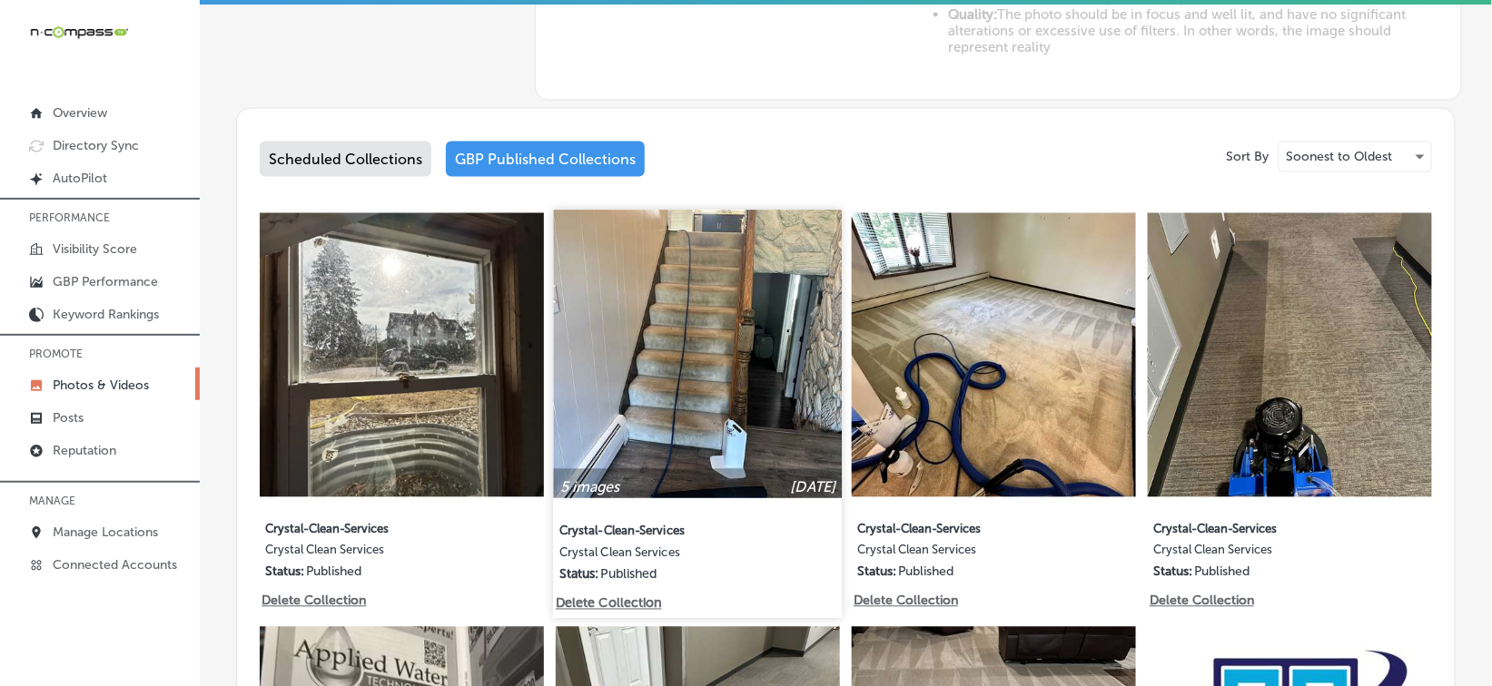
scroll to position [823, 0]
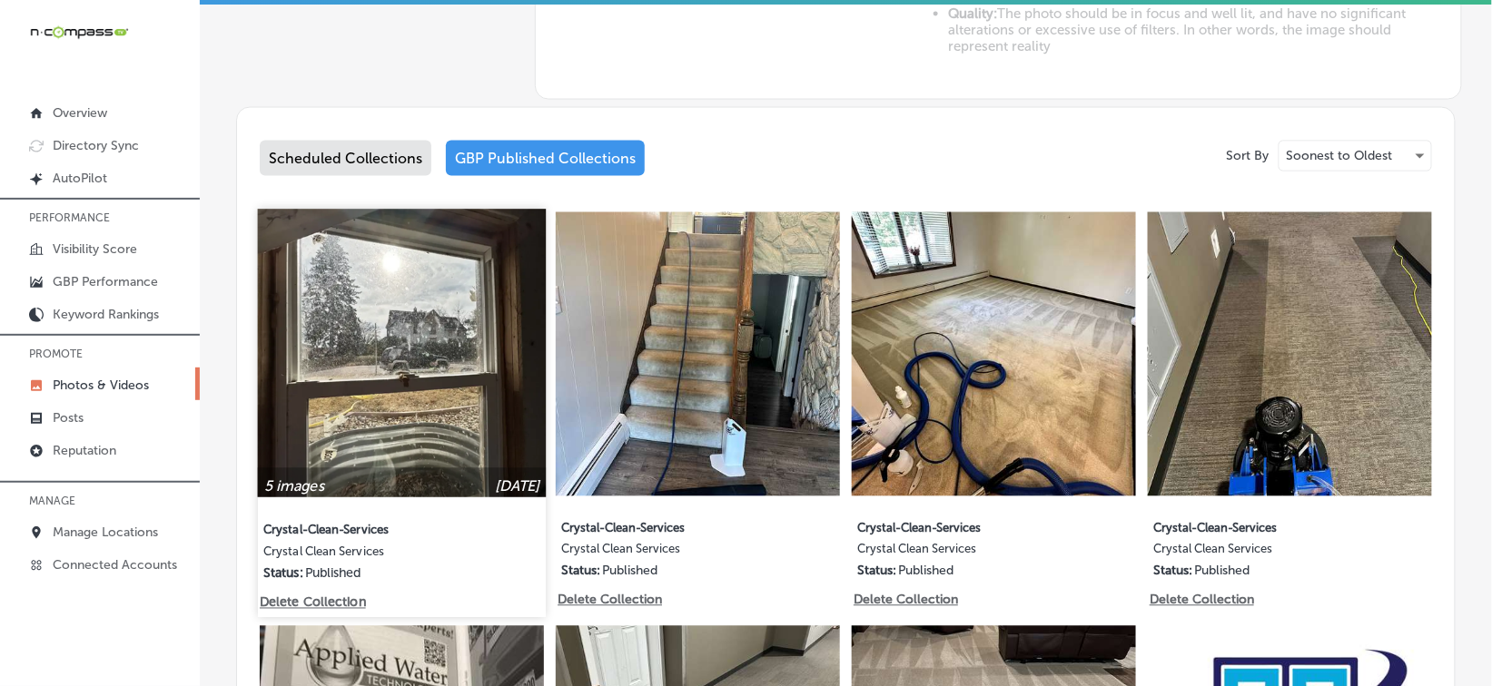
click at [431, 372] on img at bounding box center [402, 353] width 289 height 289
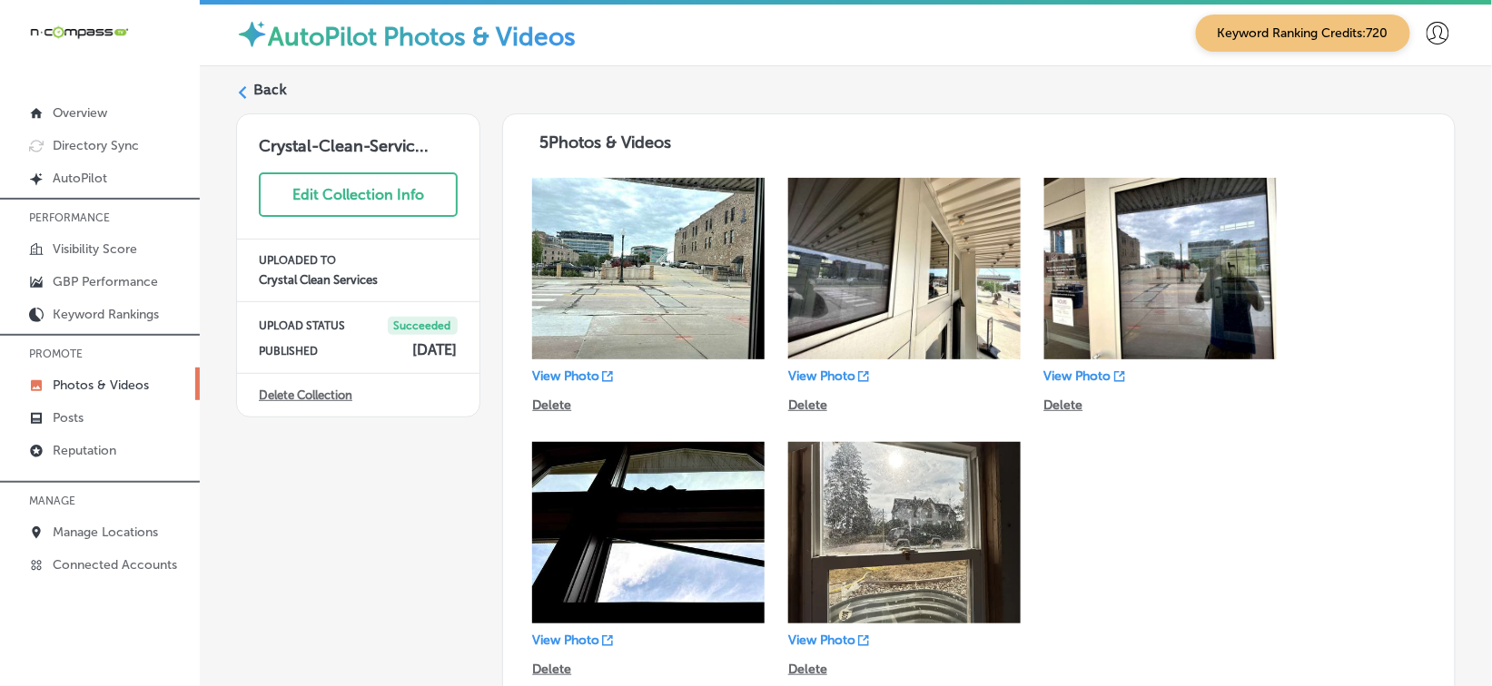
click at [239, 97] on icon at bounding box center [242, 92] width 13 height 13
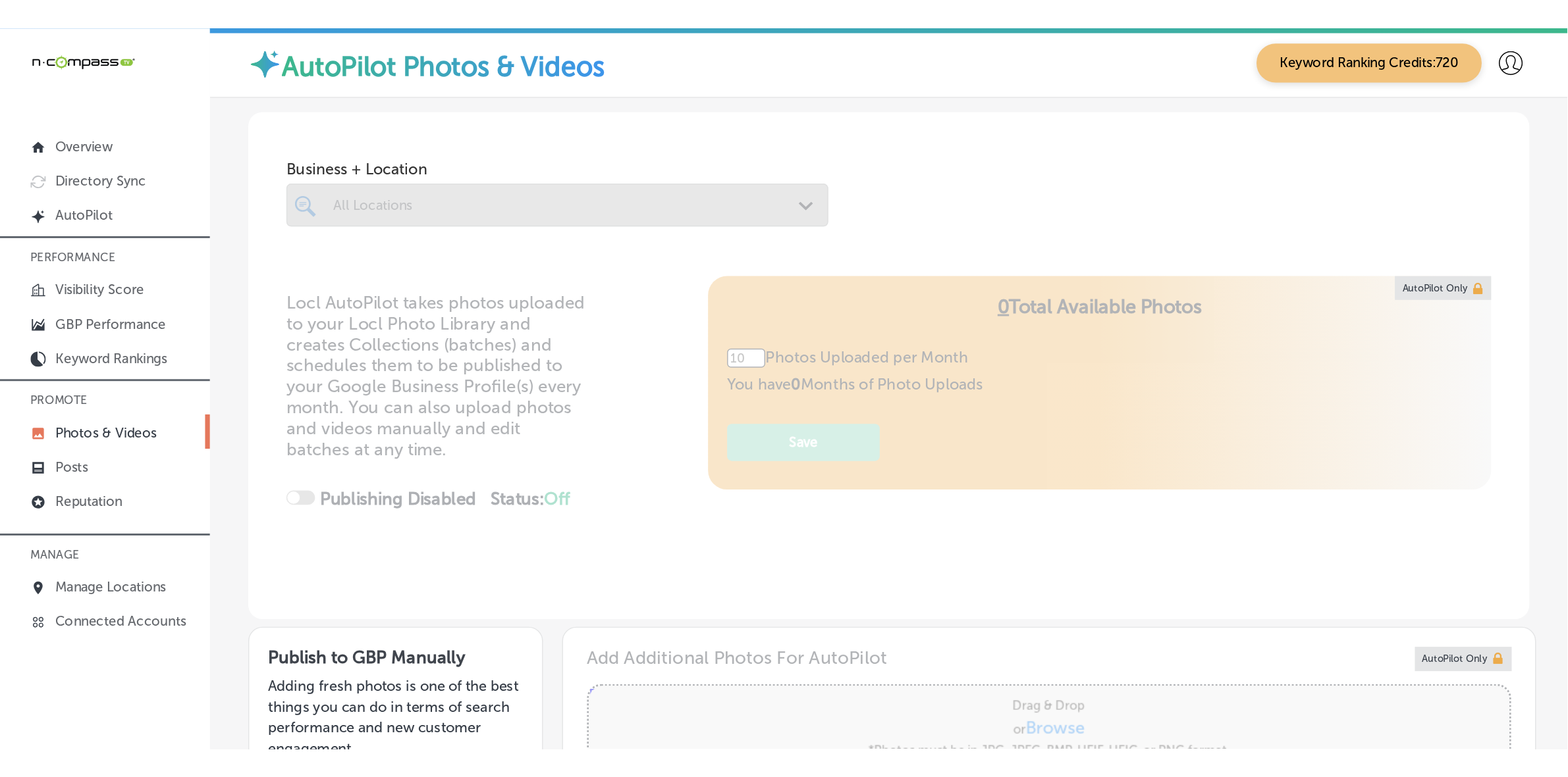
scroll to position [494, 0]
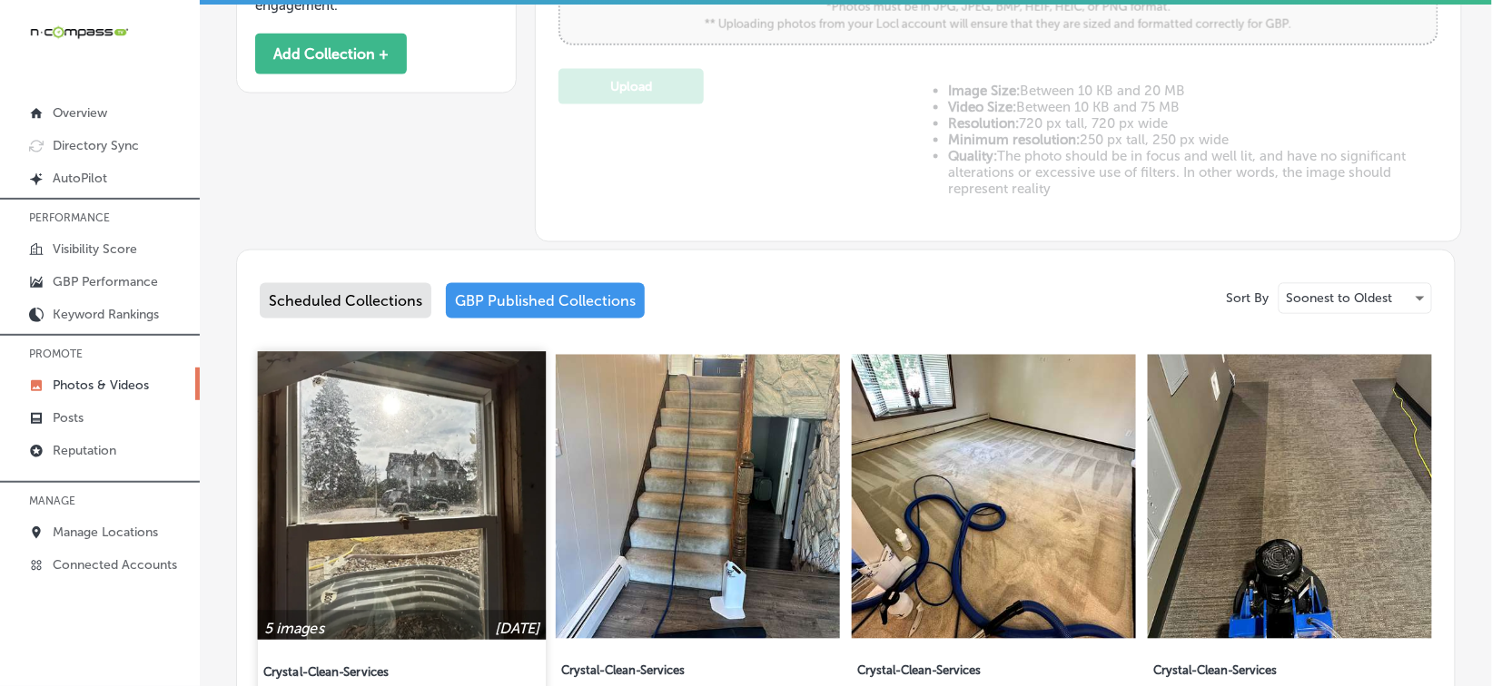
type input "5"
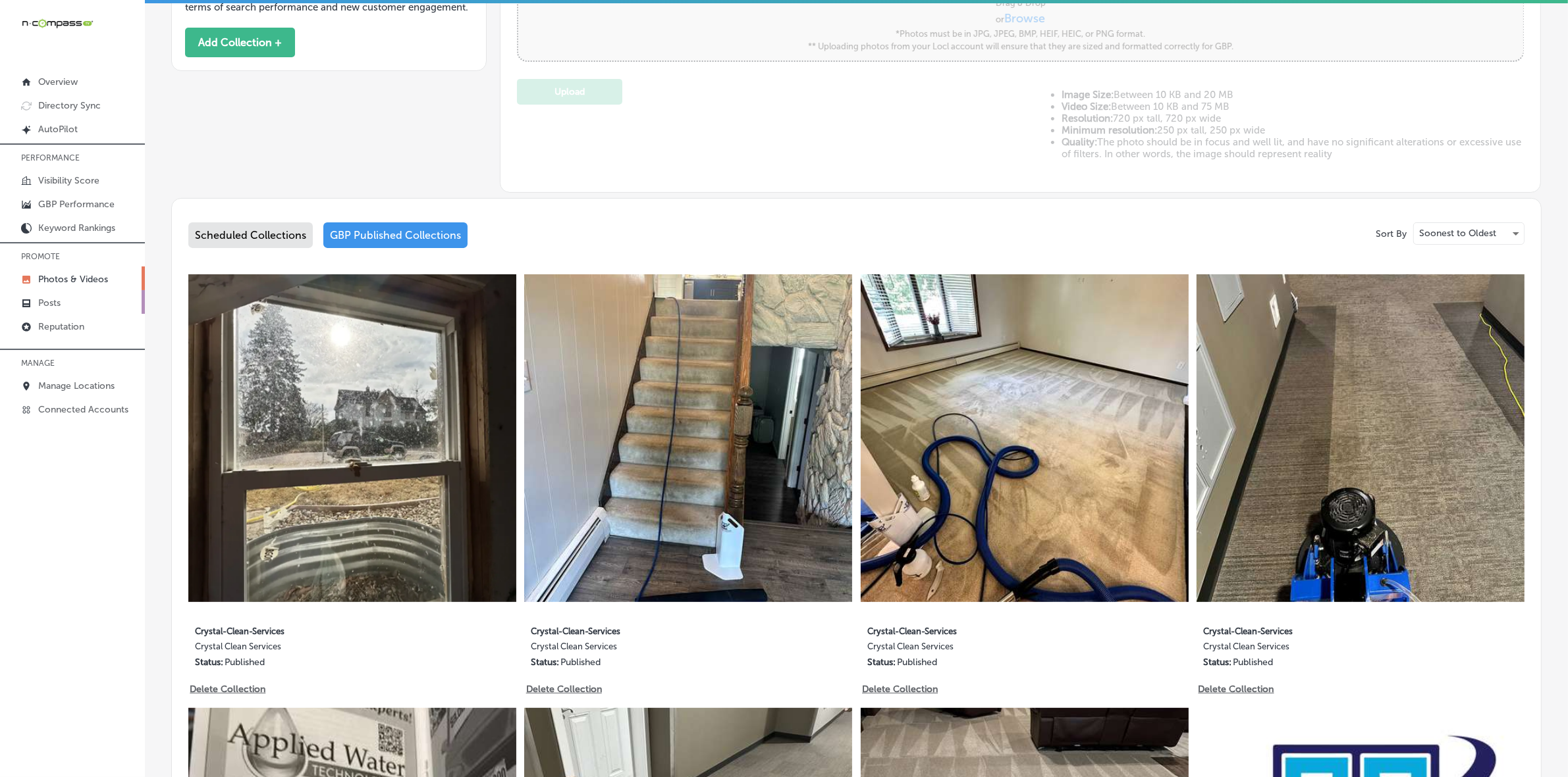
click at [64, 314] on link "Posts" at bounding box center [73, 302] width 145 height 24
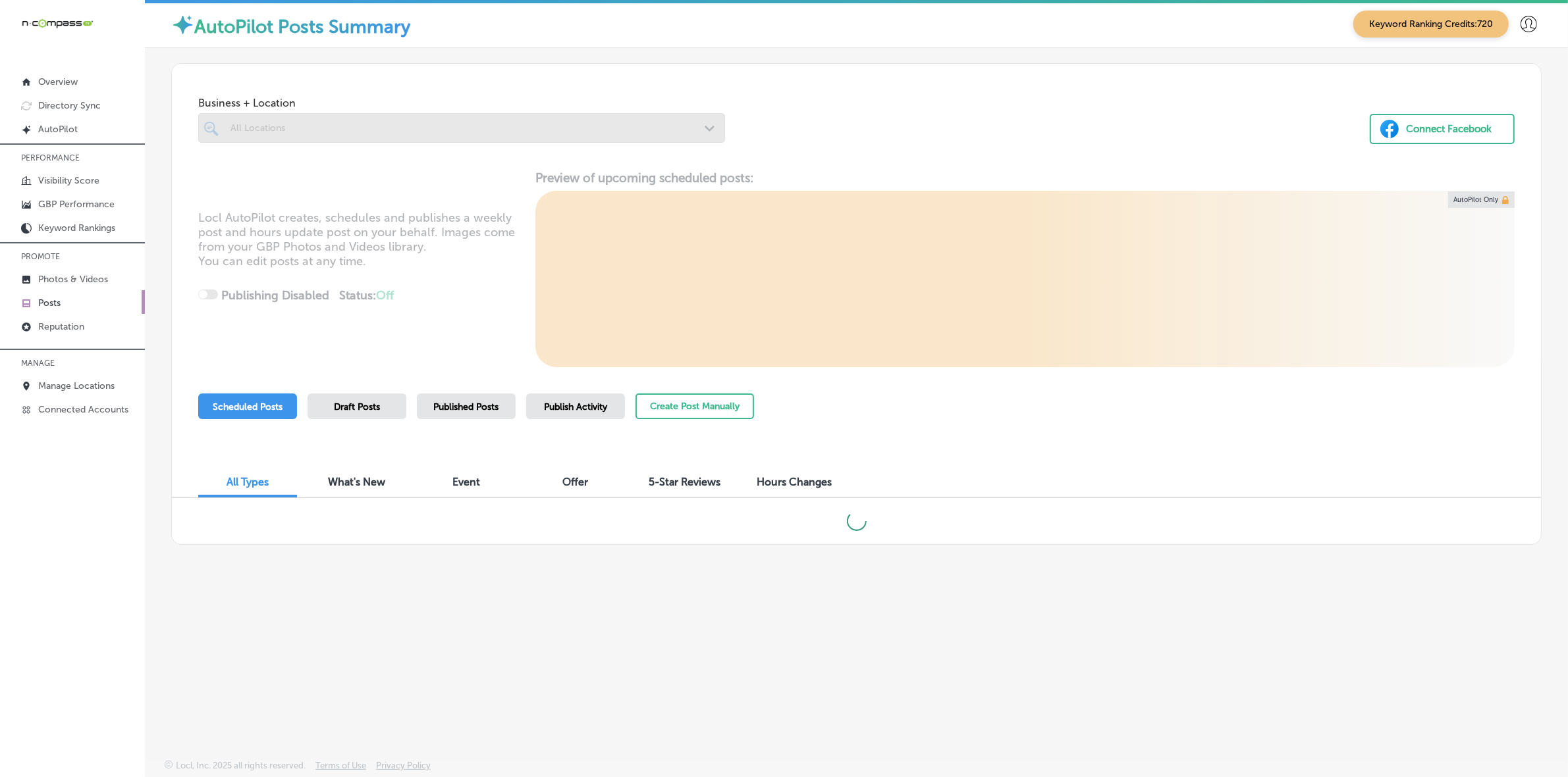
click at [53, 304] on p "Posts" at bounding box center [49, 302] width 22 height 11
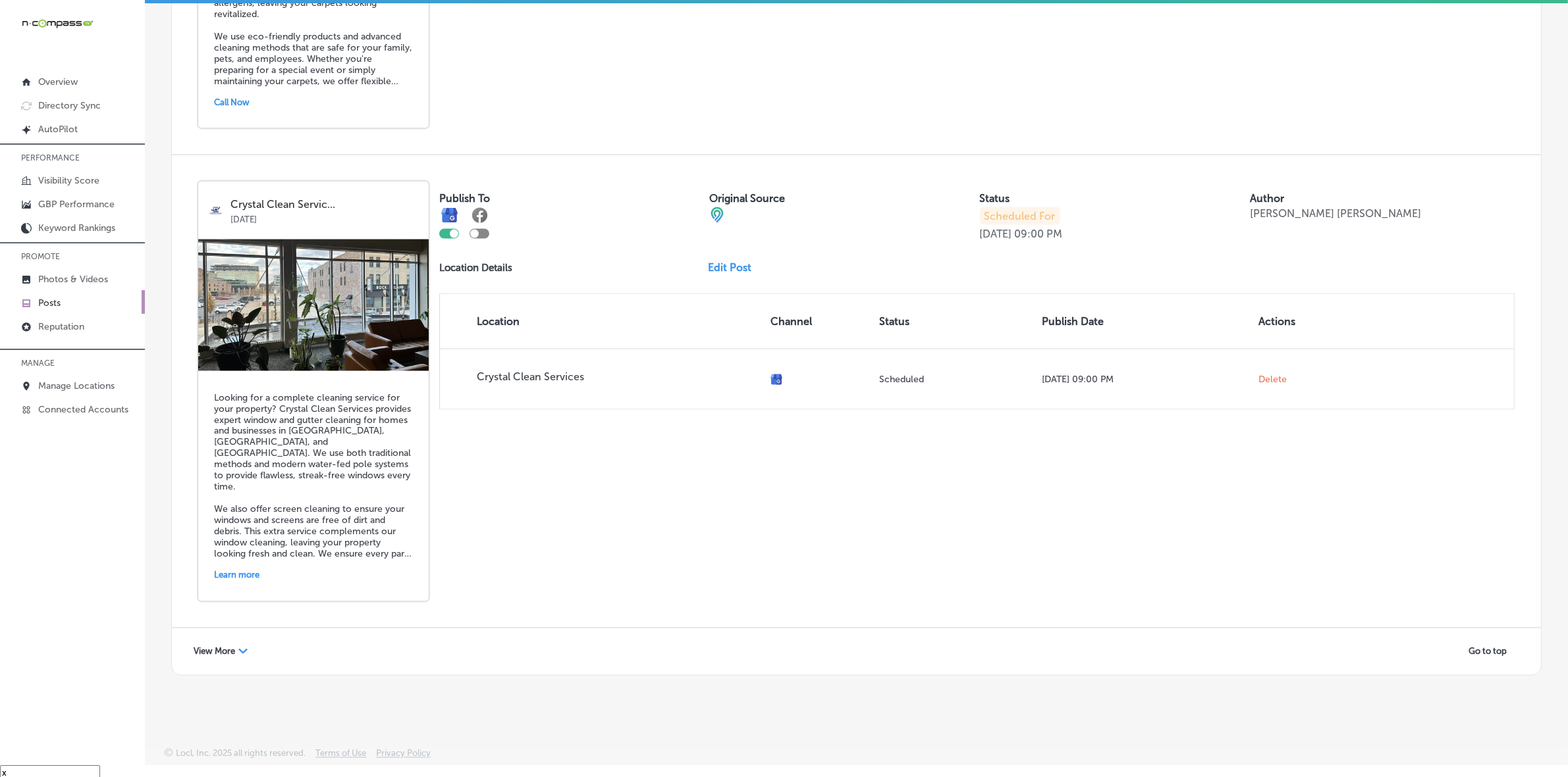
scroll to position [18, 0]
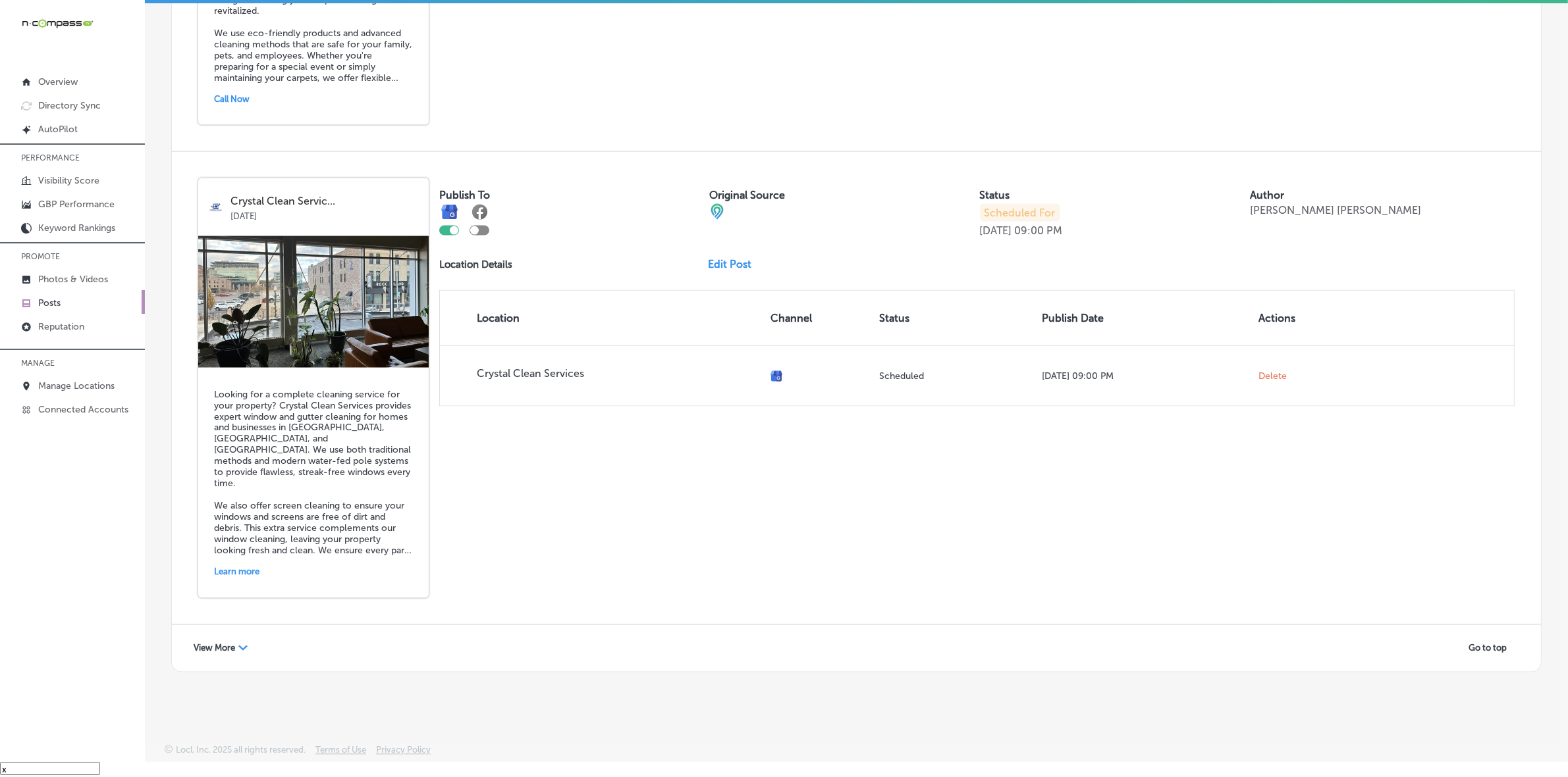
click at [211, 644] on span "View More" at bounding box center [214, 649] width 41 height 10
